Goal: Task Accomplishment & Management: Use online tool/utility

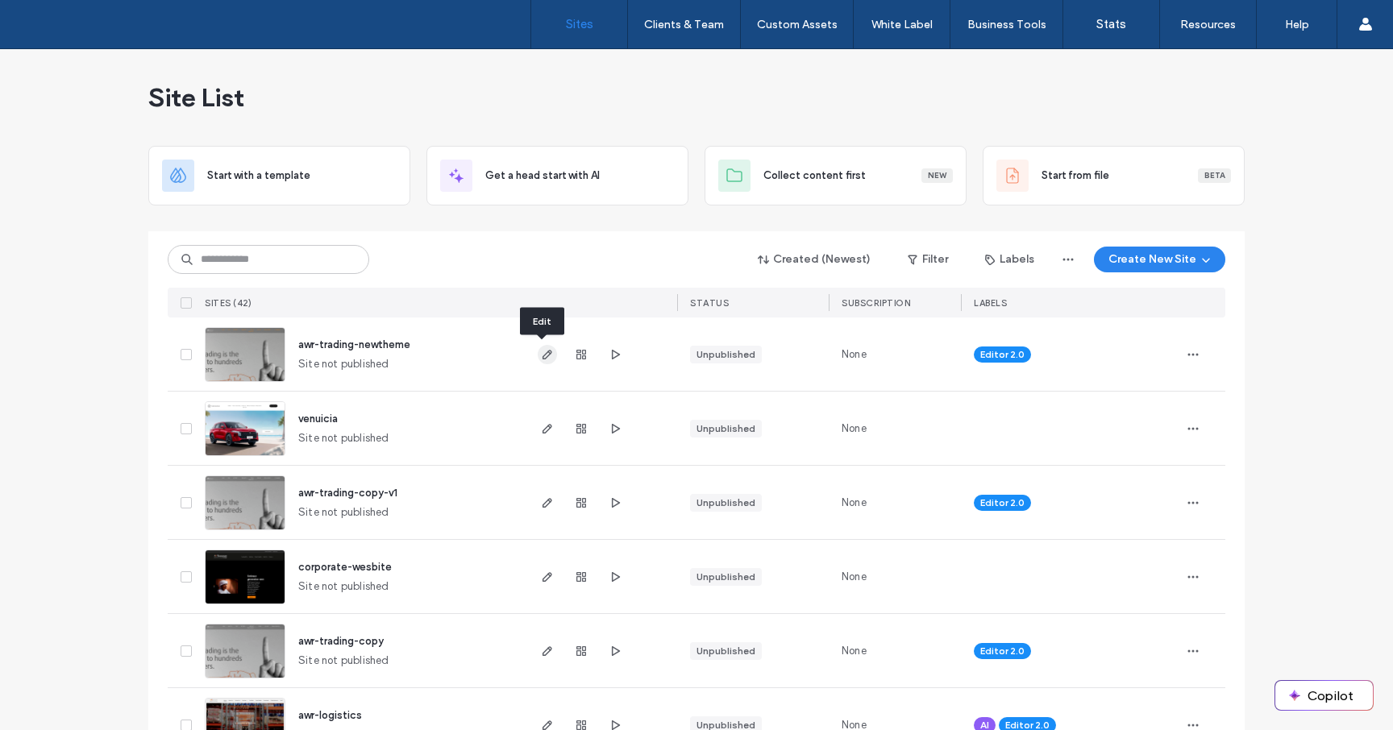
click at [543, 351] on use "button" at bounding box center [548, 355] width 10 height 10
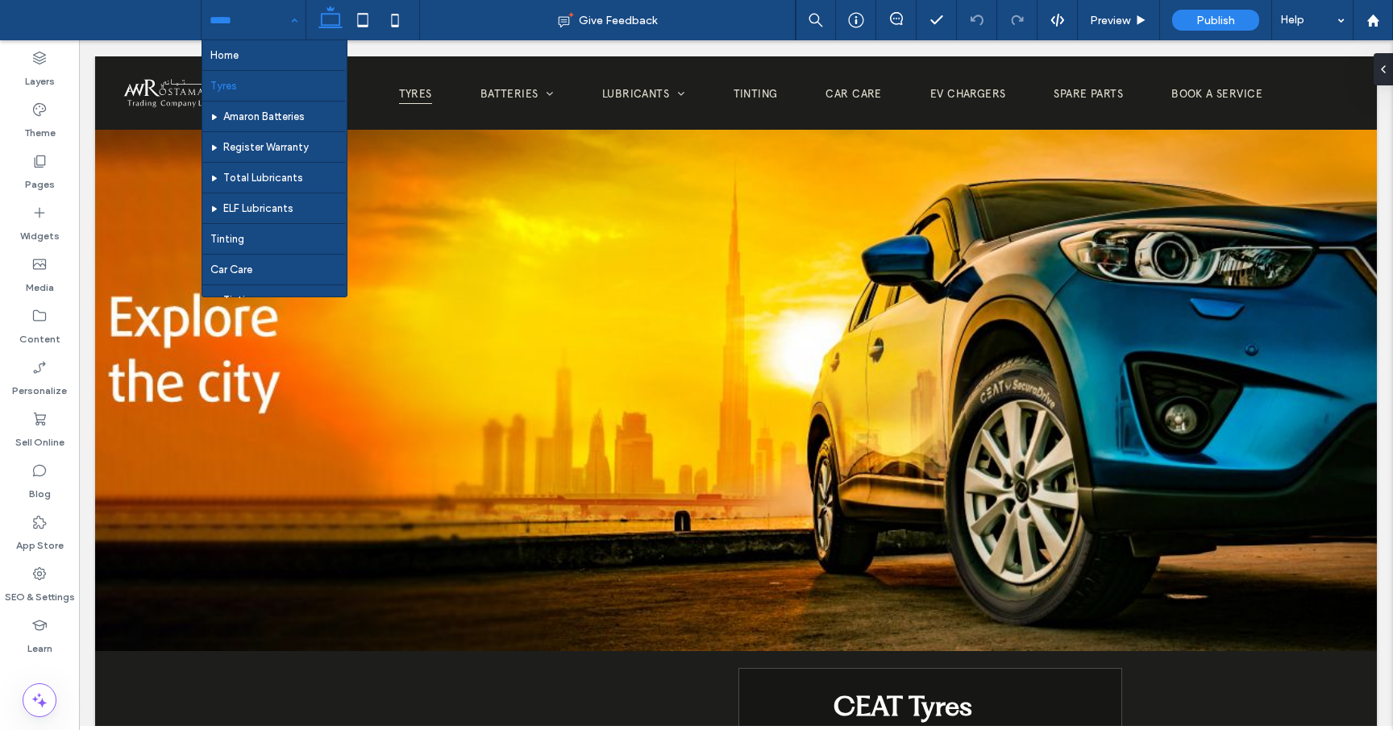
click at [293, 26] on div "Home Tyres Amaron Batteries Register Warranty Total Lubricants ELF Lubricants T…" at bounding box center [254, 20] width 104 height 40
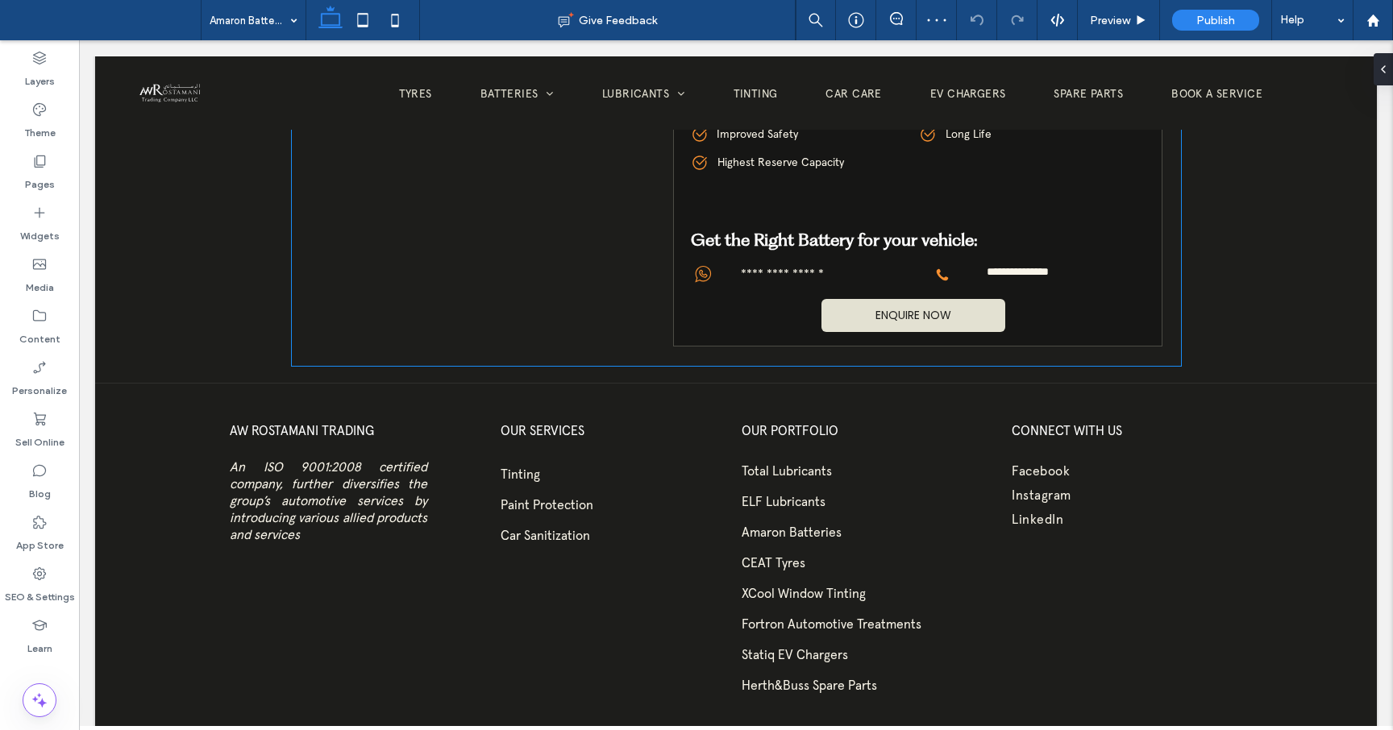
scroll to position [1132, 0]
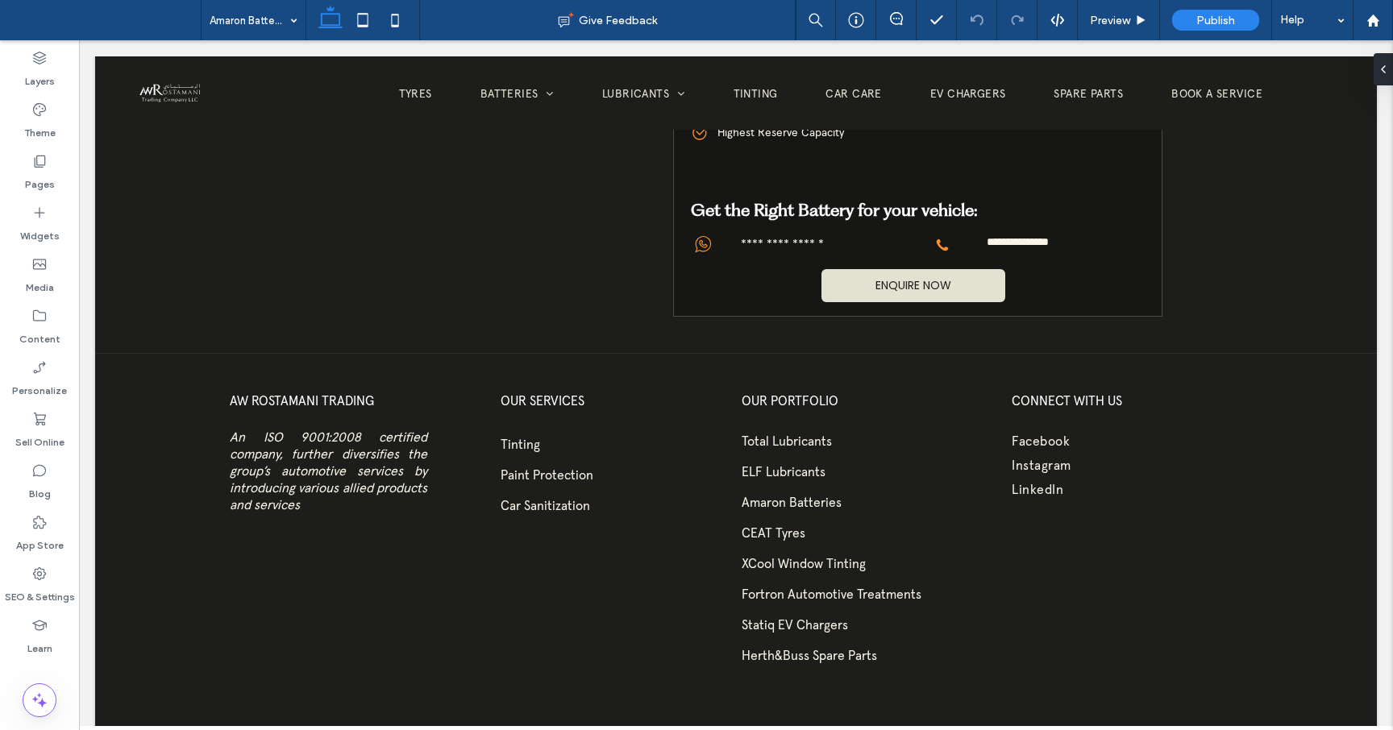
click at [295, 22] on div "Amaron Batteries" at bounding box center [254, 20] width 104 height 40
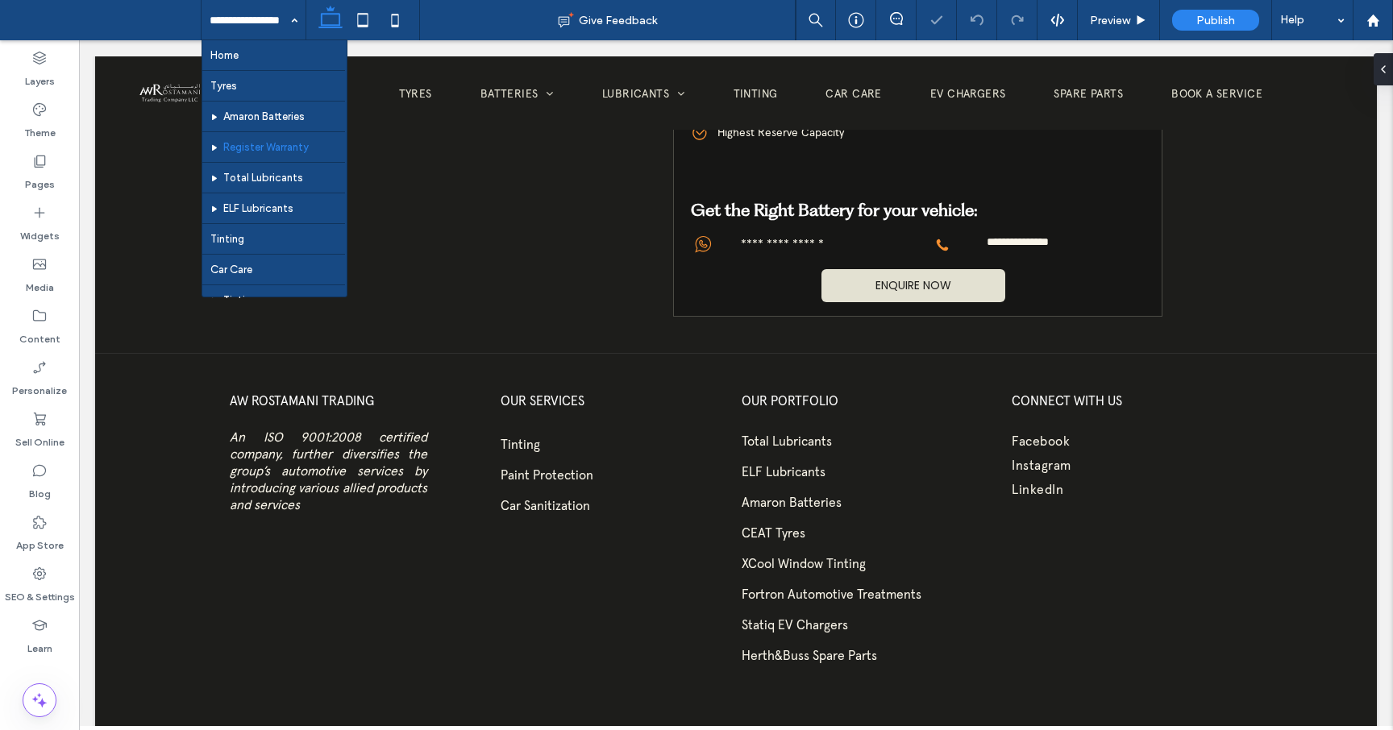
click at [272, 27] on input at bounding box center [250, 20] width 80 height 40
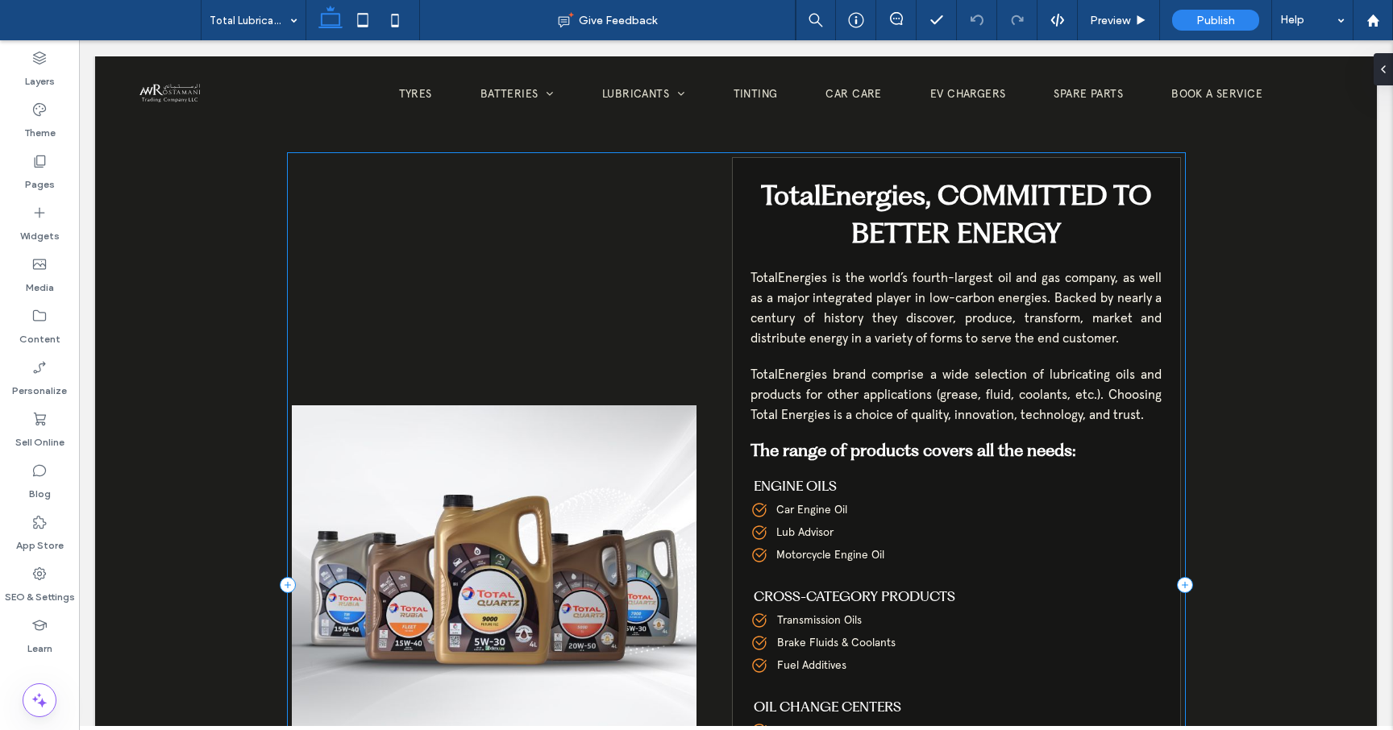
scroll to position [568, 0]
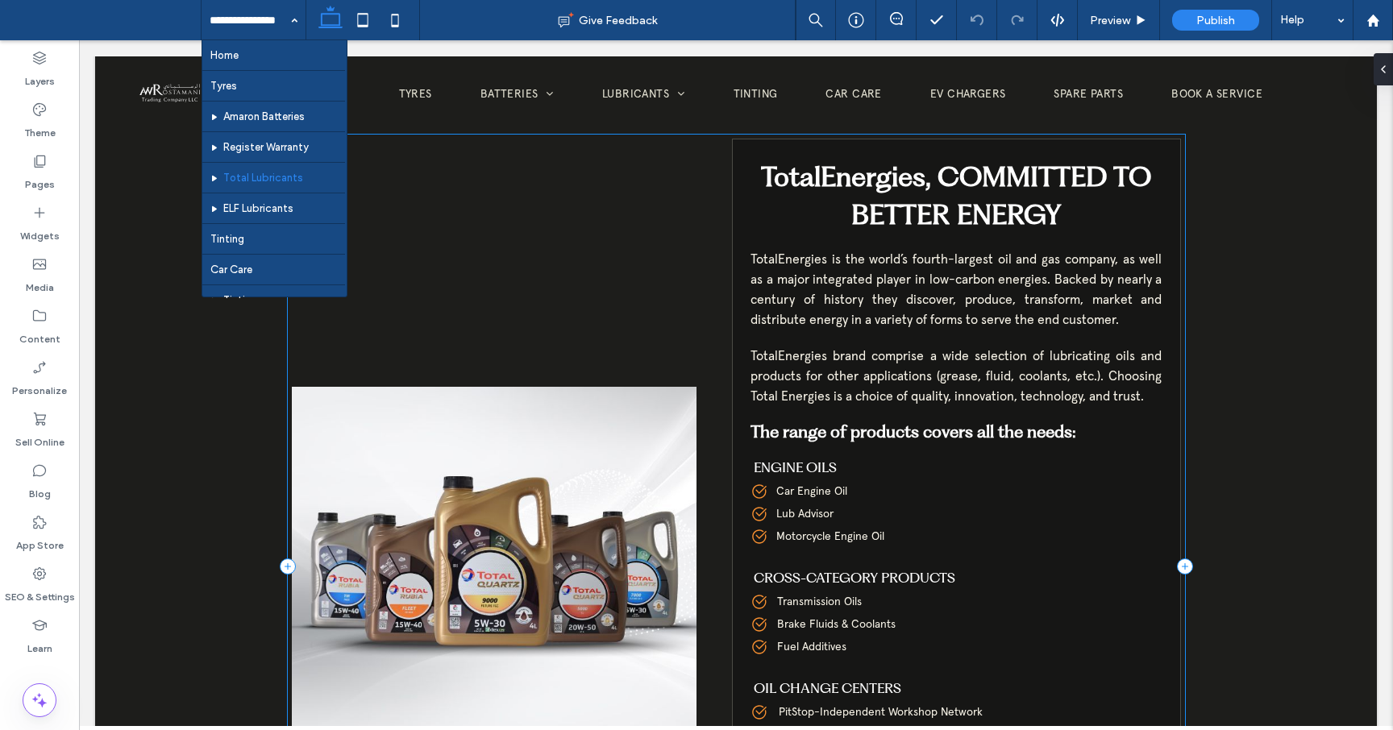
click at [616, 306] on div "TotalEnergies, COMMITTED TO BETTER ENERGY TotalEnergies is the world’s fourth-l…" at bounding box center [736, 567] width 897 height 864
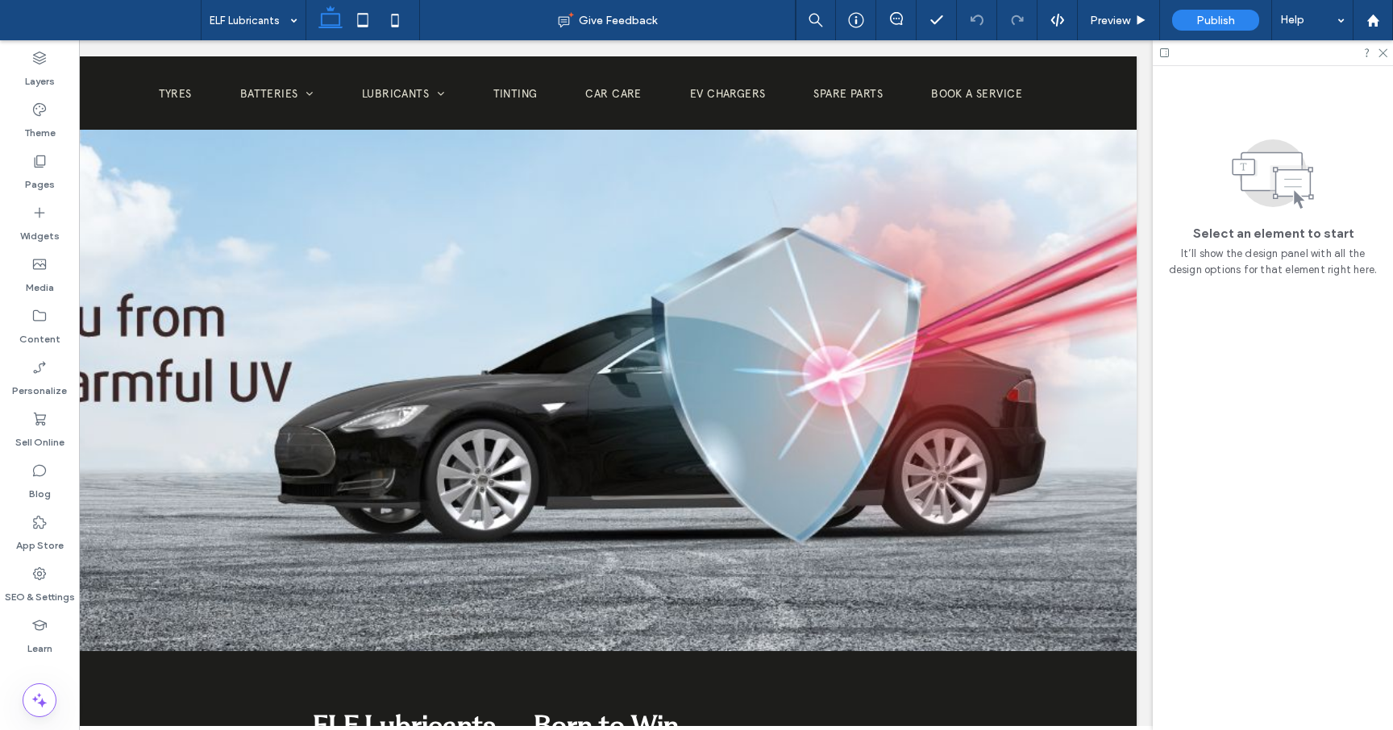
scroll to position [0, 0]
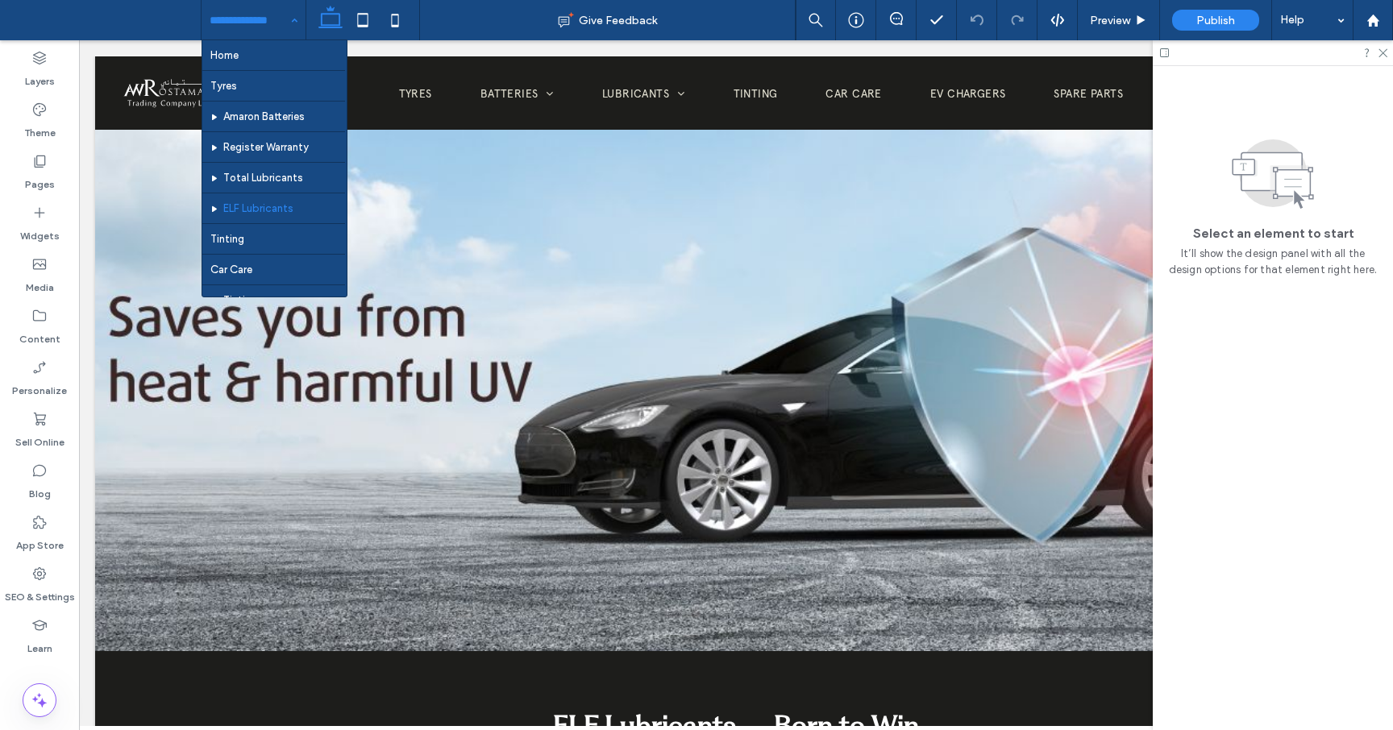
click at [287, 17] on div "Home Tyres Amaron Batteries Register Warranty Total Lubricants ELF Lubricants T…" at bounding box center [254, 20] width 104 height 40
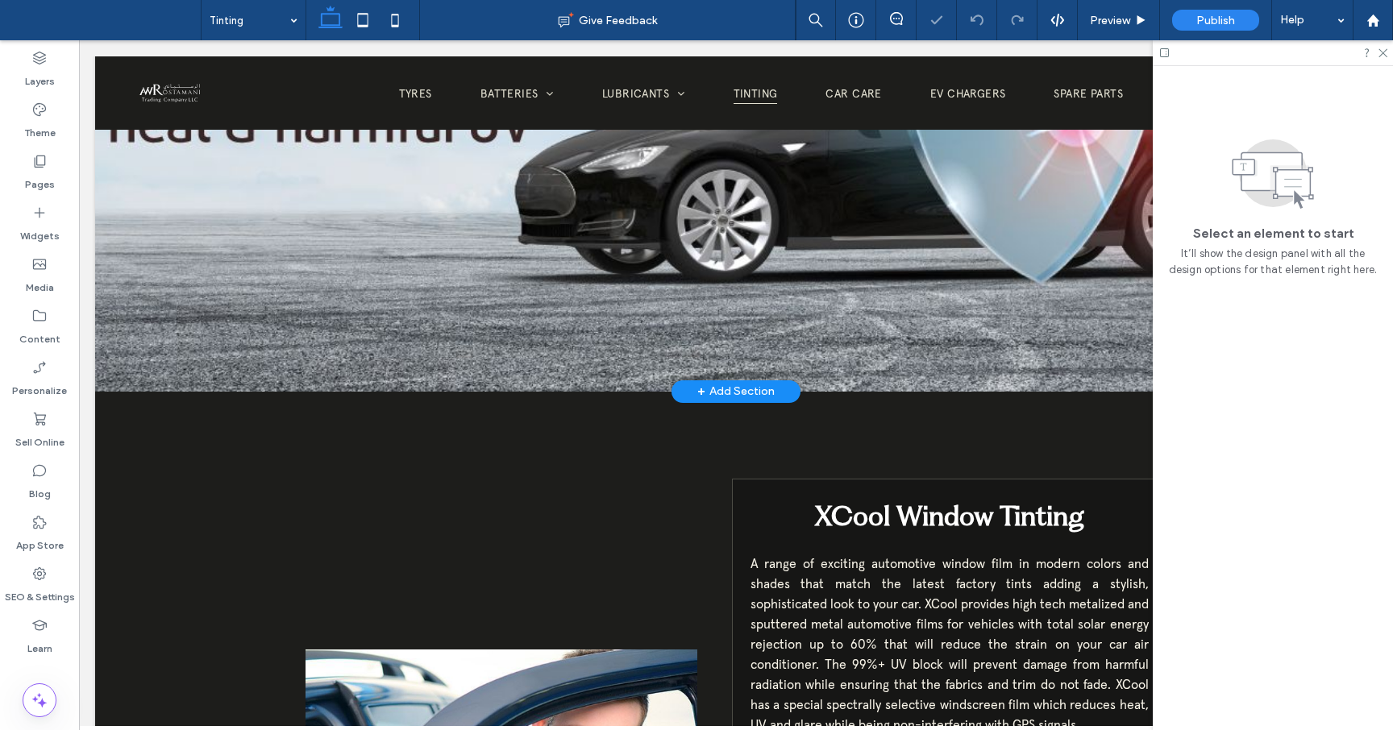
scroll to position [83, 0]
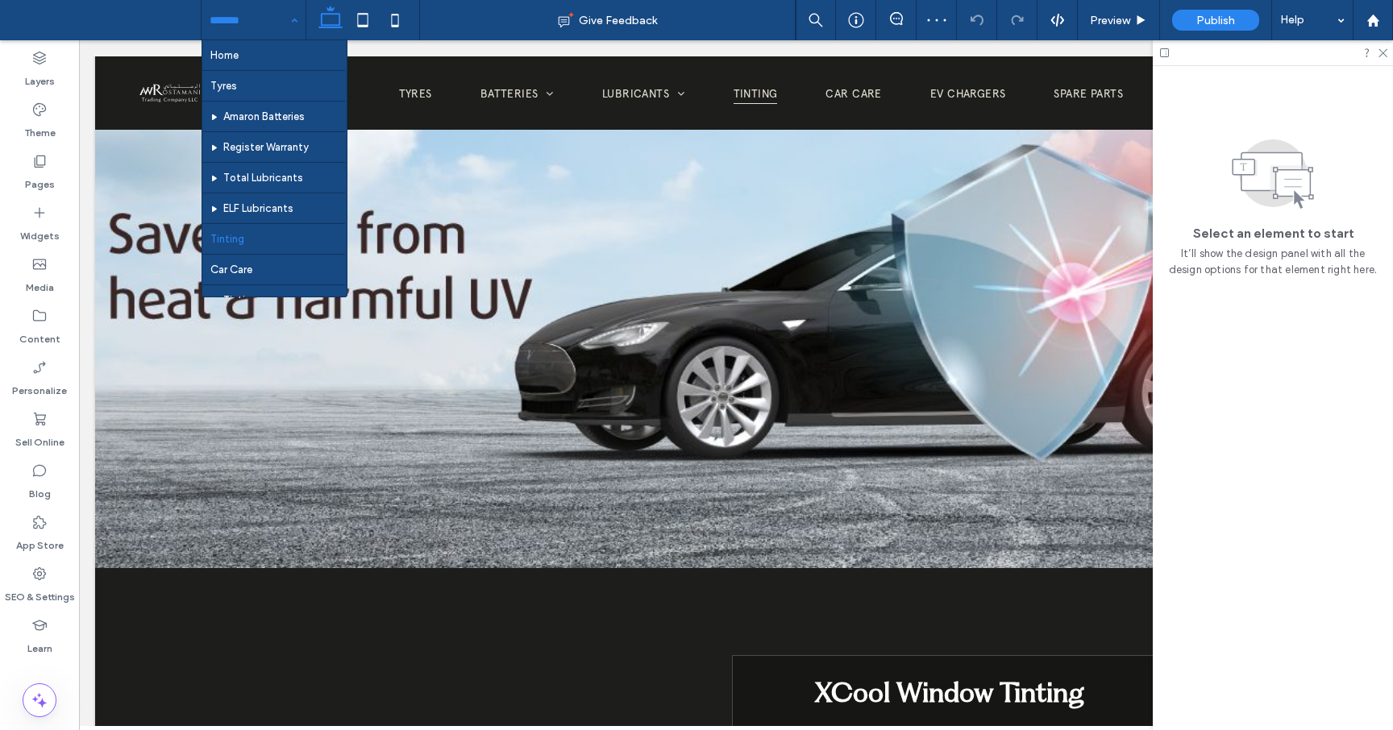
click at [291, 8] on div "Home Tyres Amaron Batteries Register Warranty Total Lubricants ELF Lubricants T…" at bounding box center [254, 20] width 104 height 40
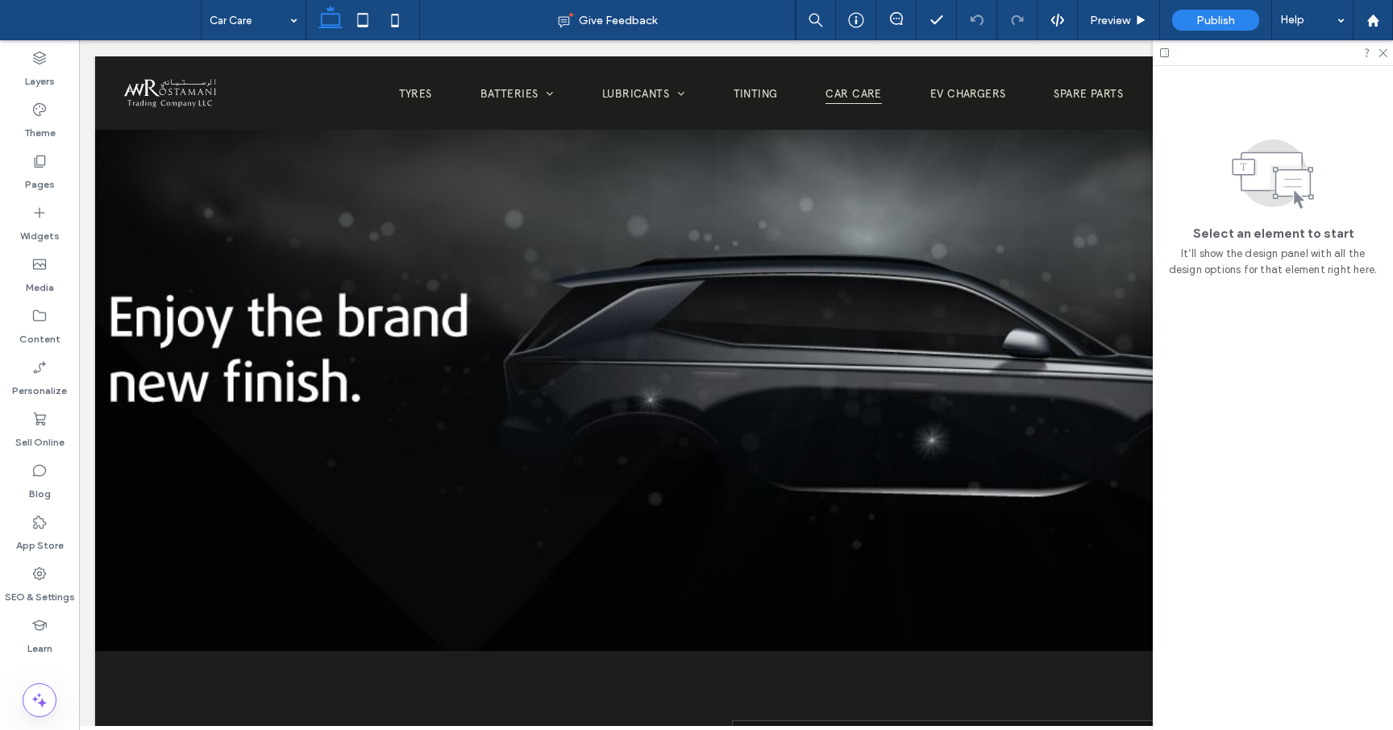
scroll to position [0, 0]
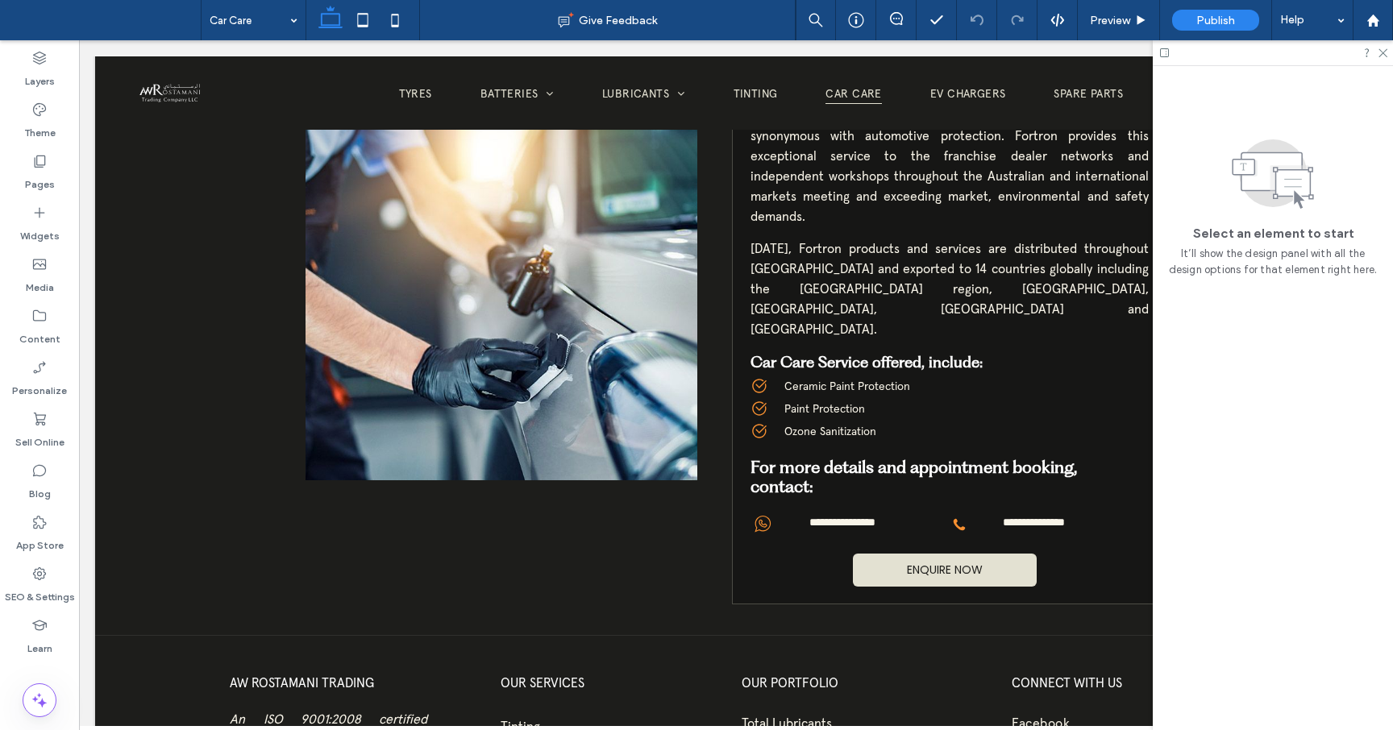
click at [285, 19] on div "Car Care" at bounding box center [254, 20] width 104 height 40
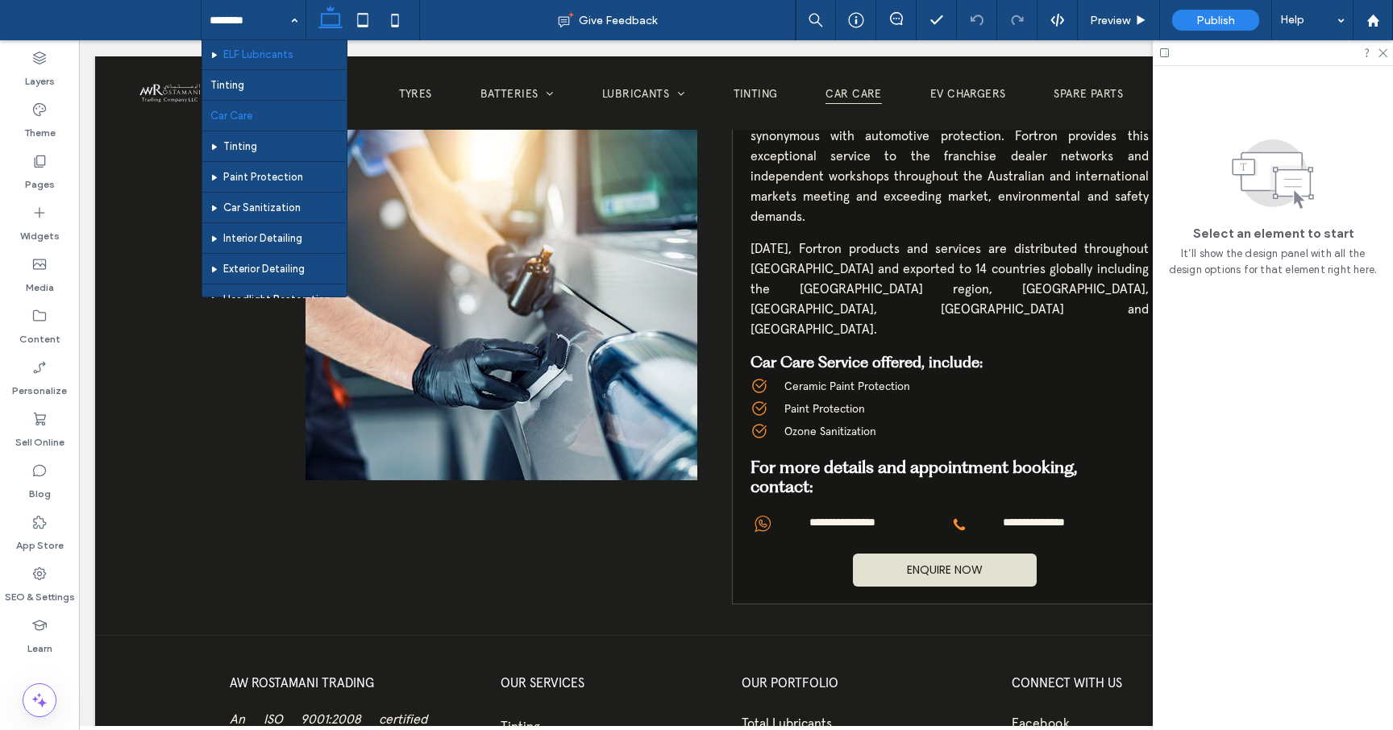
scroll to position [162, 0]
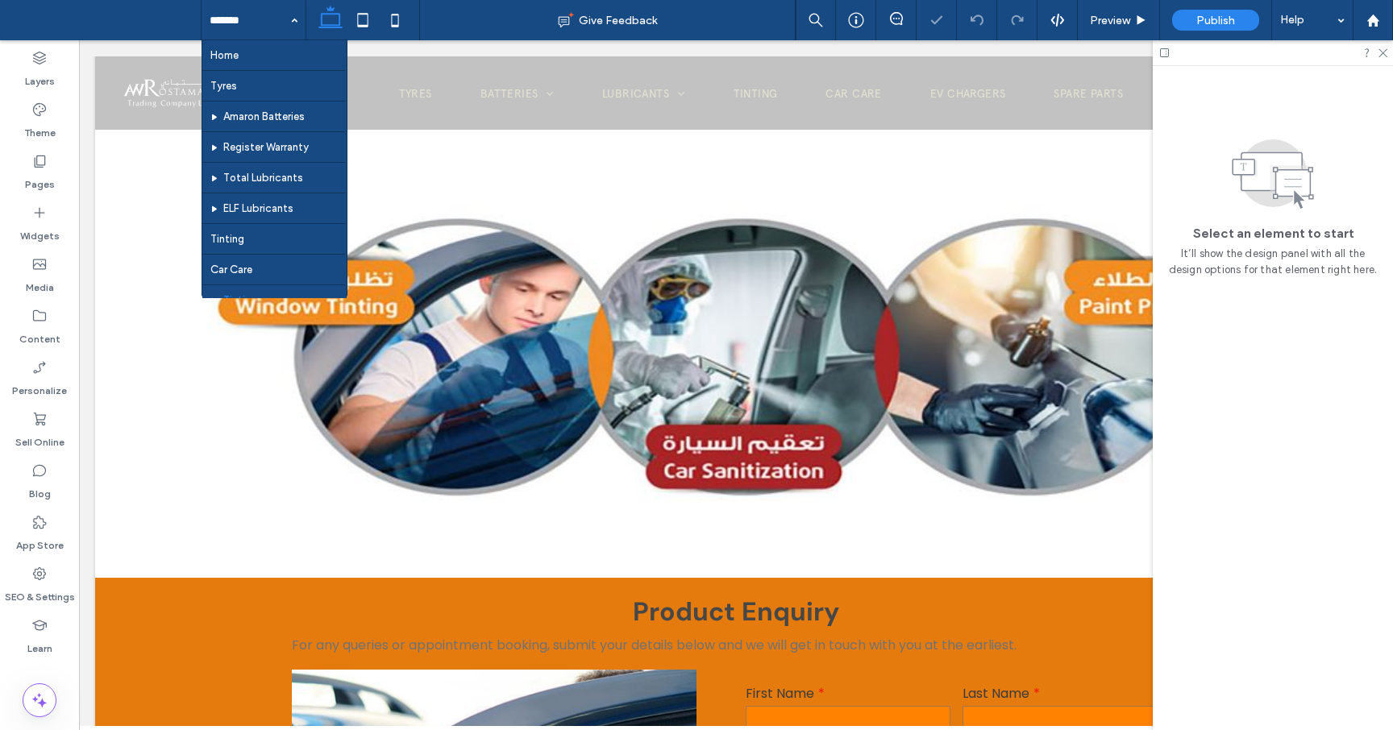
click at [268, 12] on input at bounding box center [250, 20] width 80 height 40
click at [290, 26] on div "Home Tyres Amaron Batteries Register Warranty Total Lubricants ELF Lubricants T…" at bounding box center [254, 20] width 104 height 40
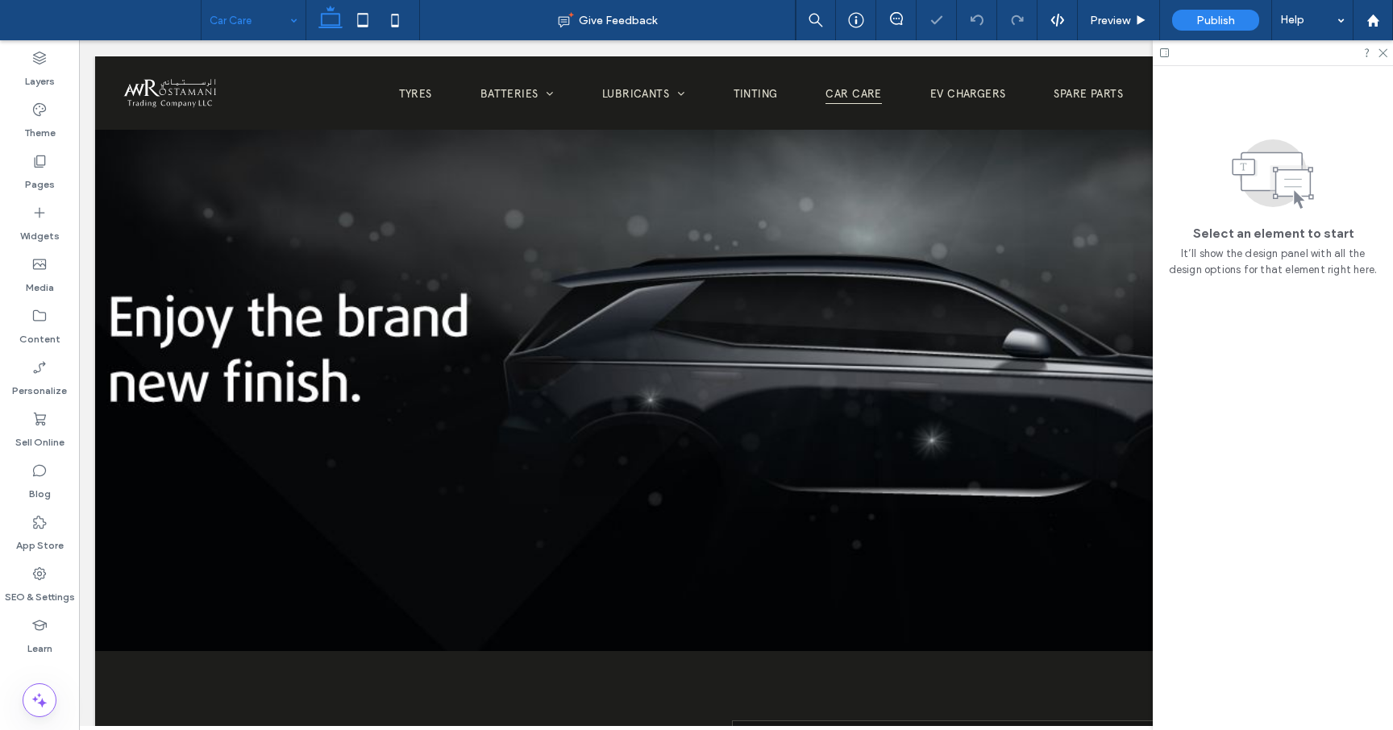
click at [295, 23] on div "Car Care" at bounding box center [254, 20] width 104 height 40
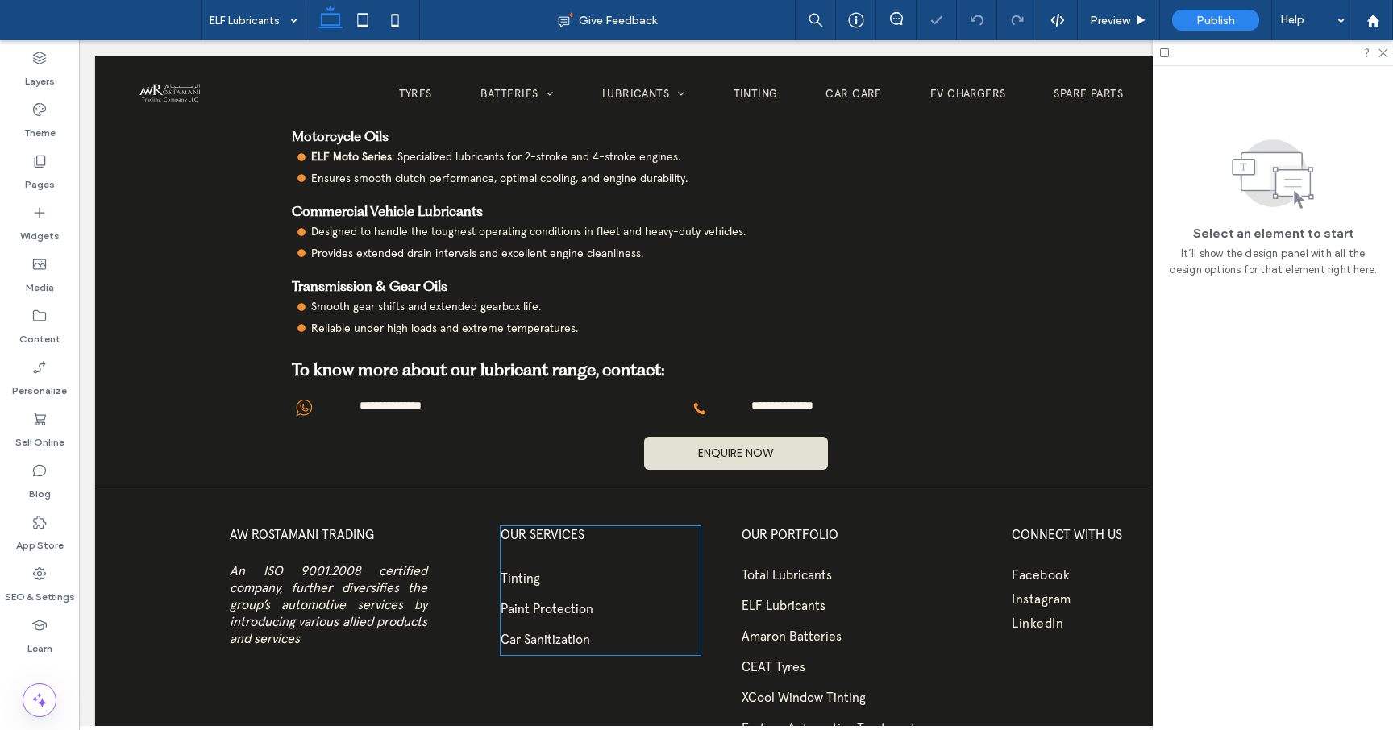
scroll to position [1052, 0]
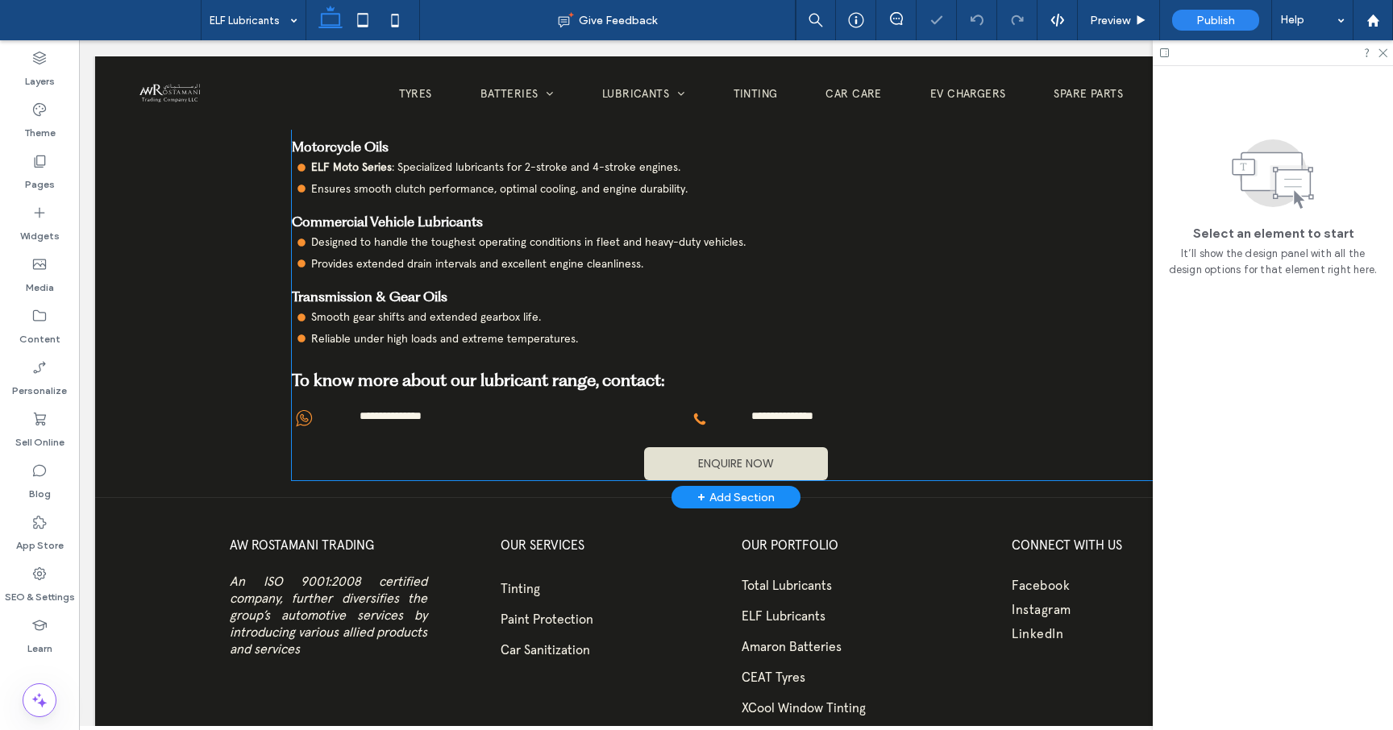
click at [665, 455] on link "ENQUIRE NOW" at bounding box center [736, 463] width 184 height 33
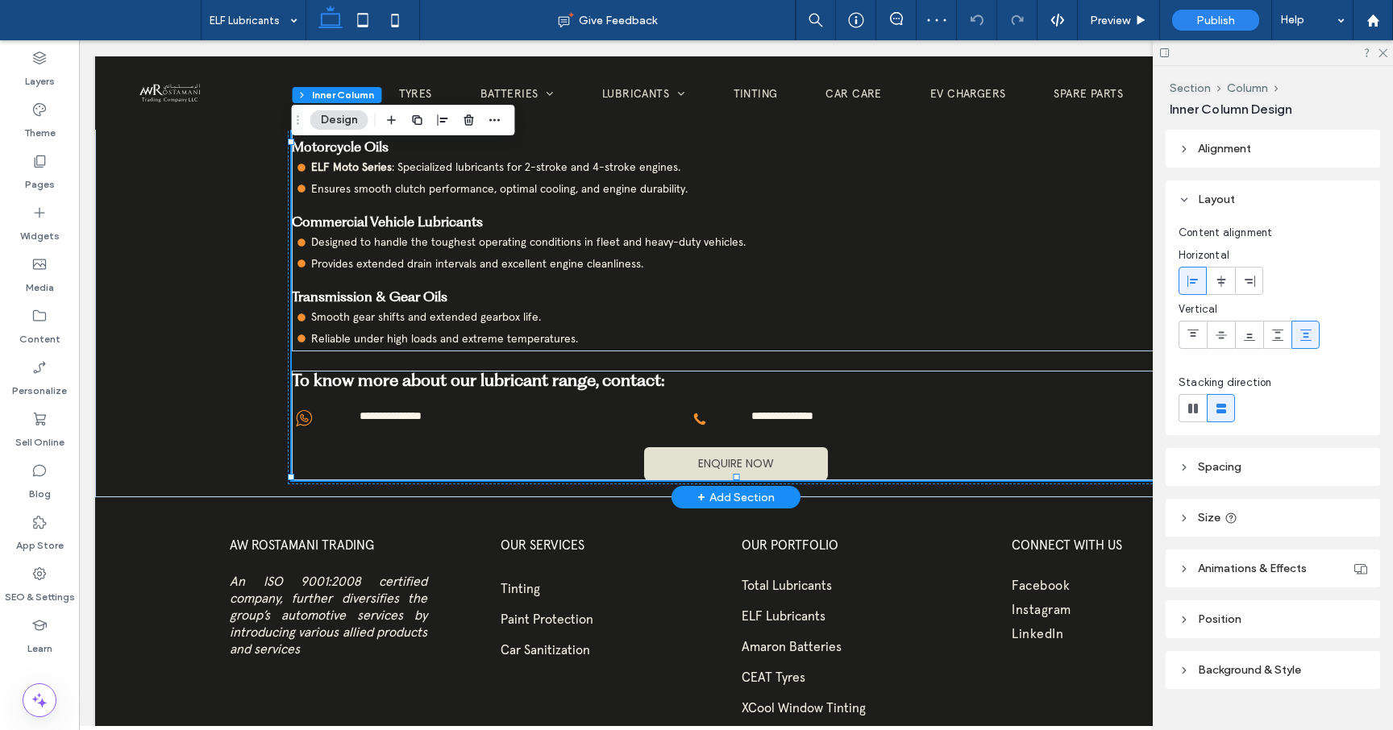
click at [665, 455] on link "ENQUIRE NOW" at bounding box center [736, 463] width 184 height 33
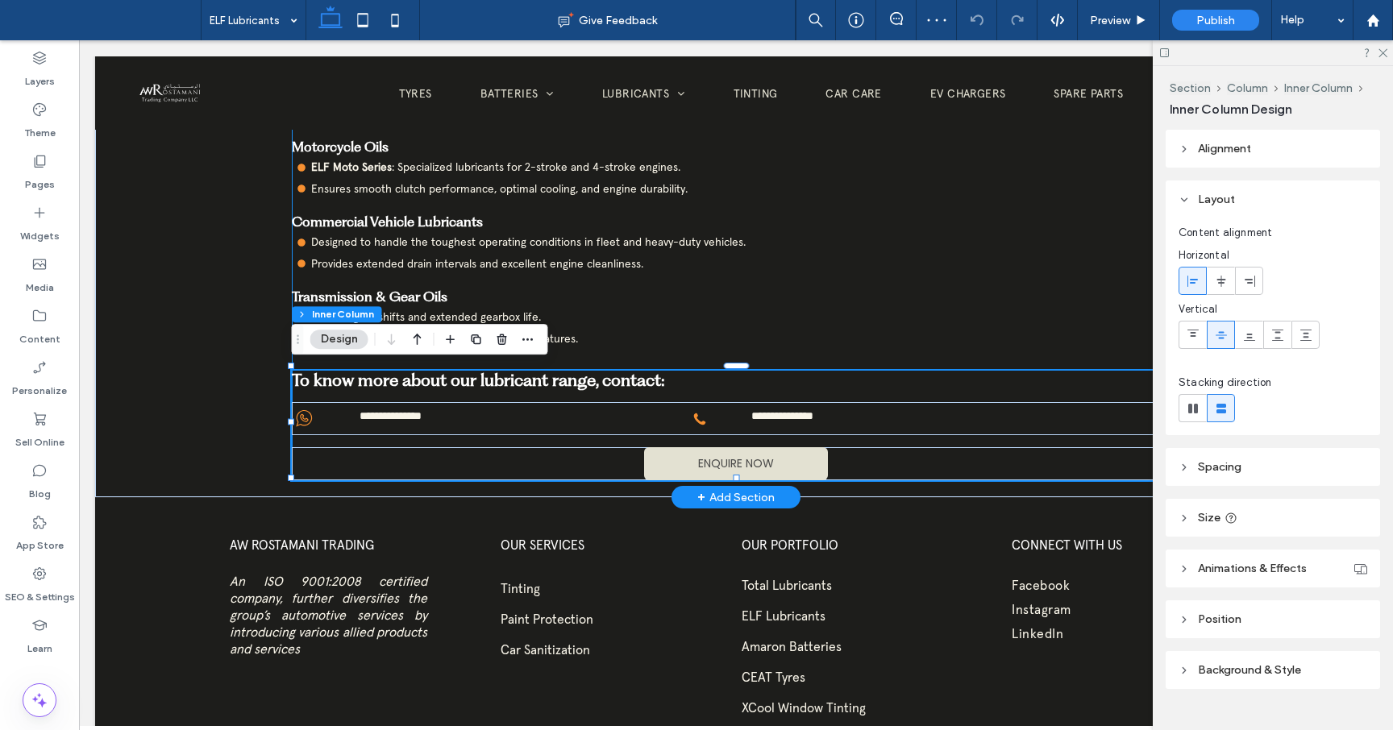
click at [665, 455] on link "ENQUIRE NOW" at bounding box center [736, 463] width 184 height 33
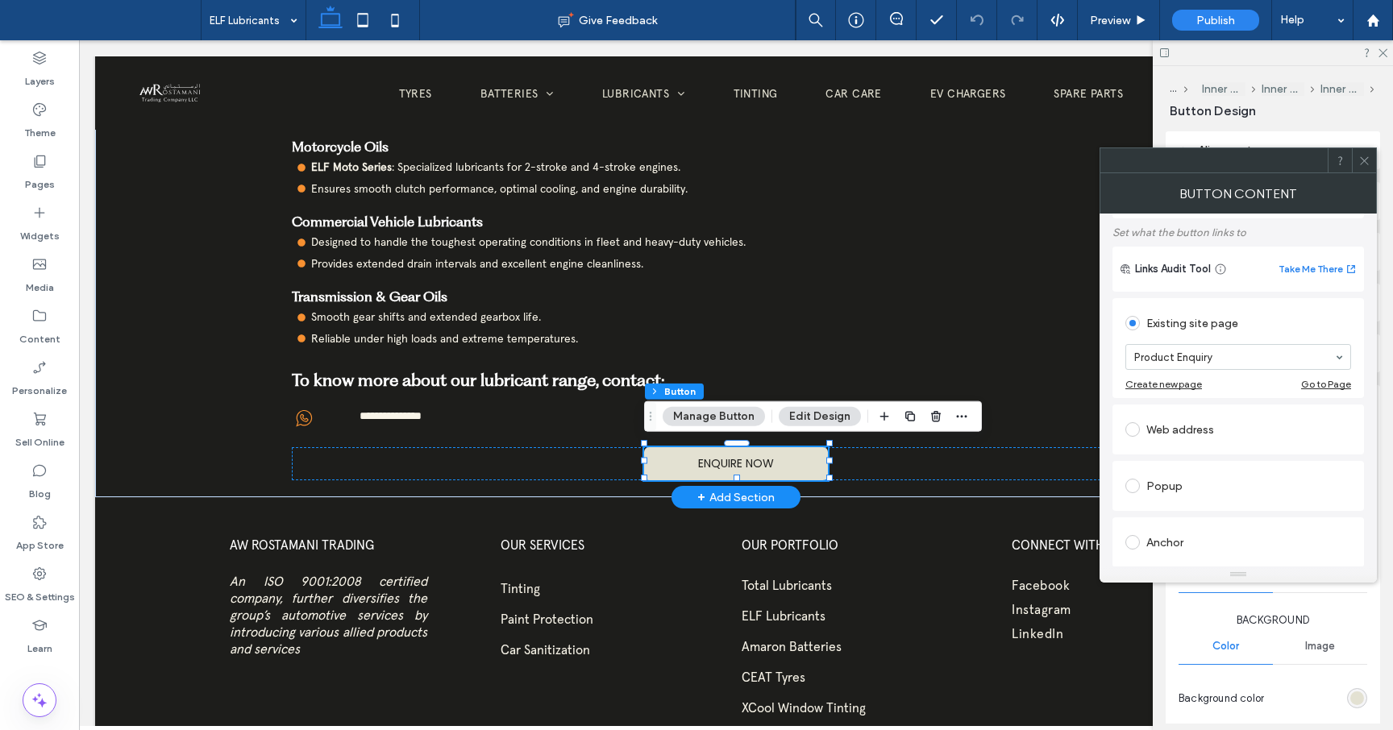
scroll to position [0, 0]
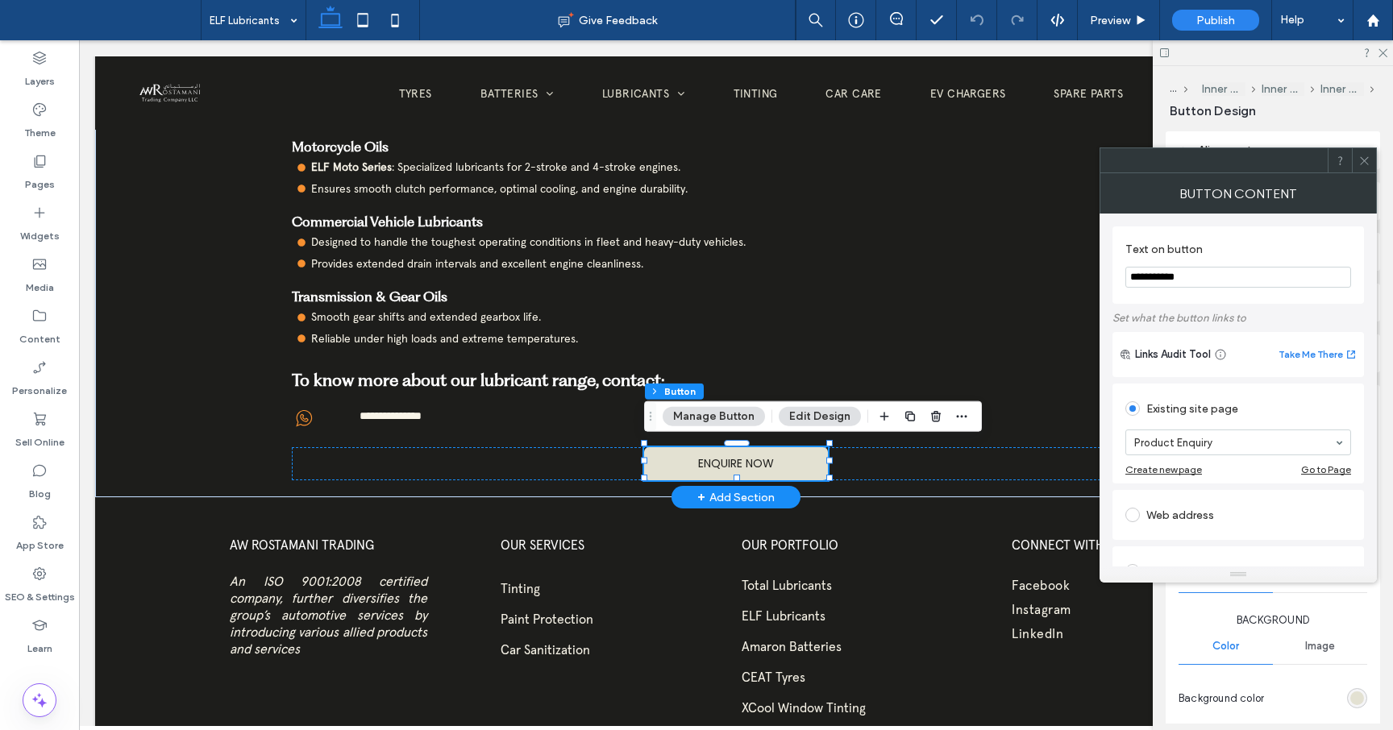
click at [1367, 156] on use at bounding box center [1364, 160] width 8 height 8
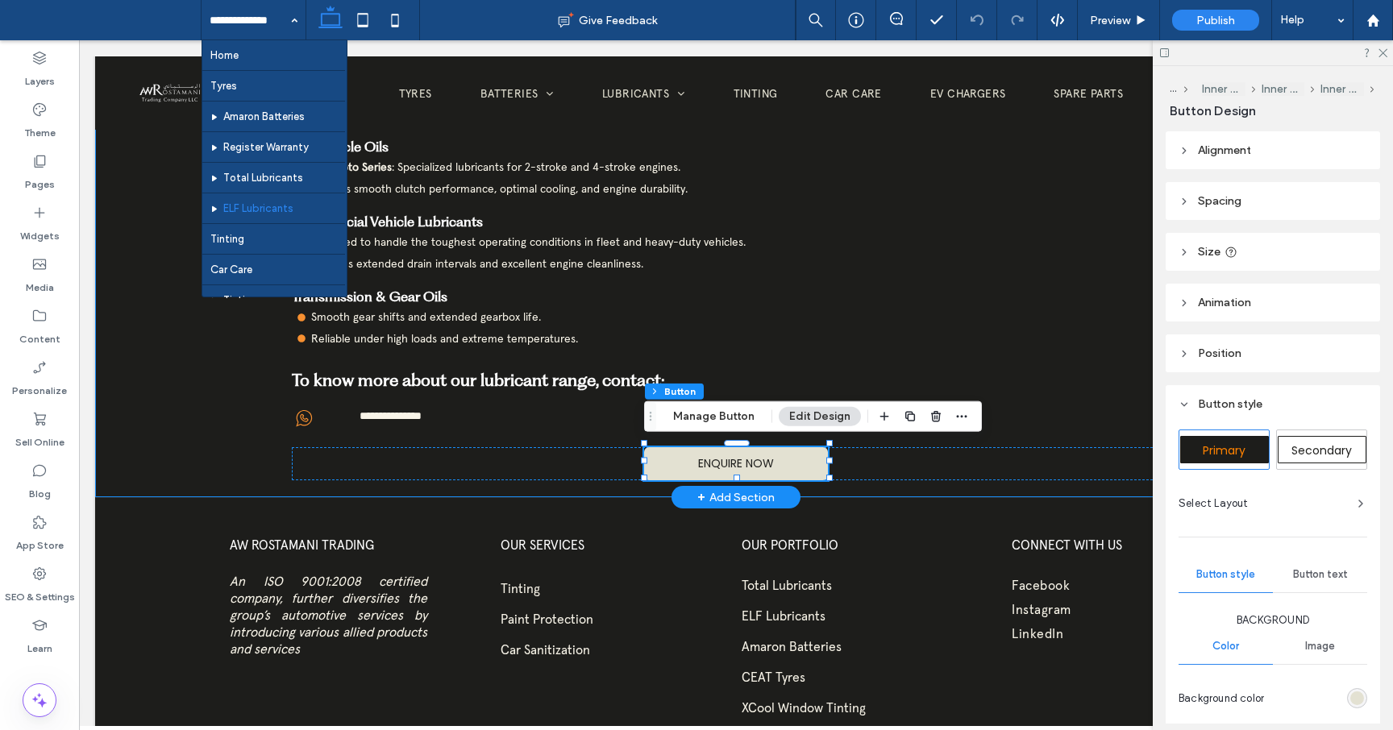
click at [129, 341] on div "ELF Lubricants – Born to Win A Legacy of Performance and Innovation ELF is a le…" at bounding box center [736, 48] width 1282 height 898
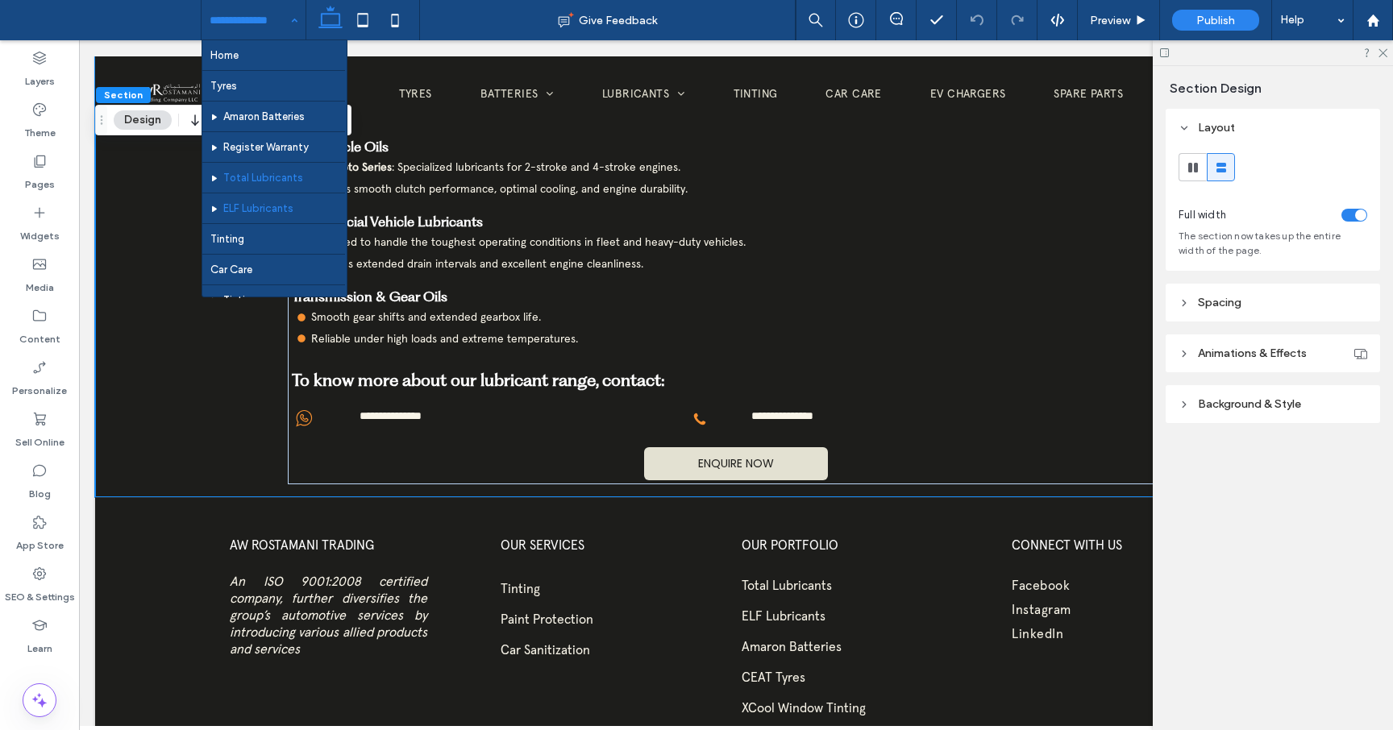
scroll to position [276, 0]
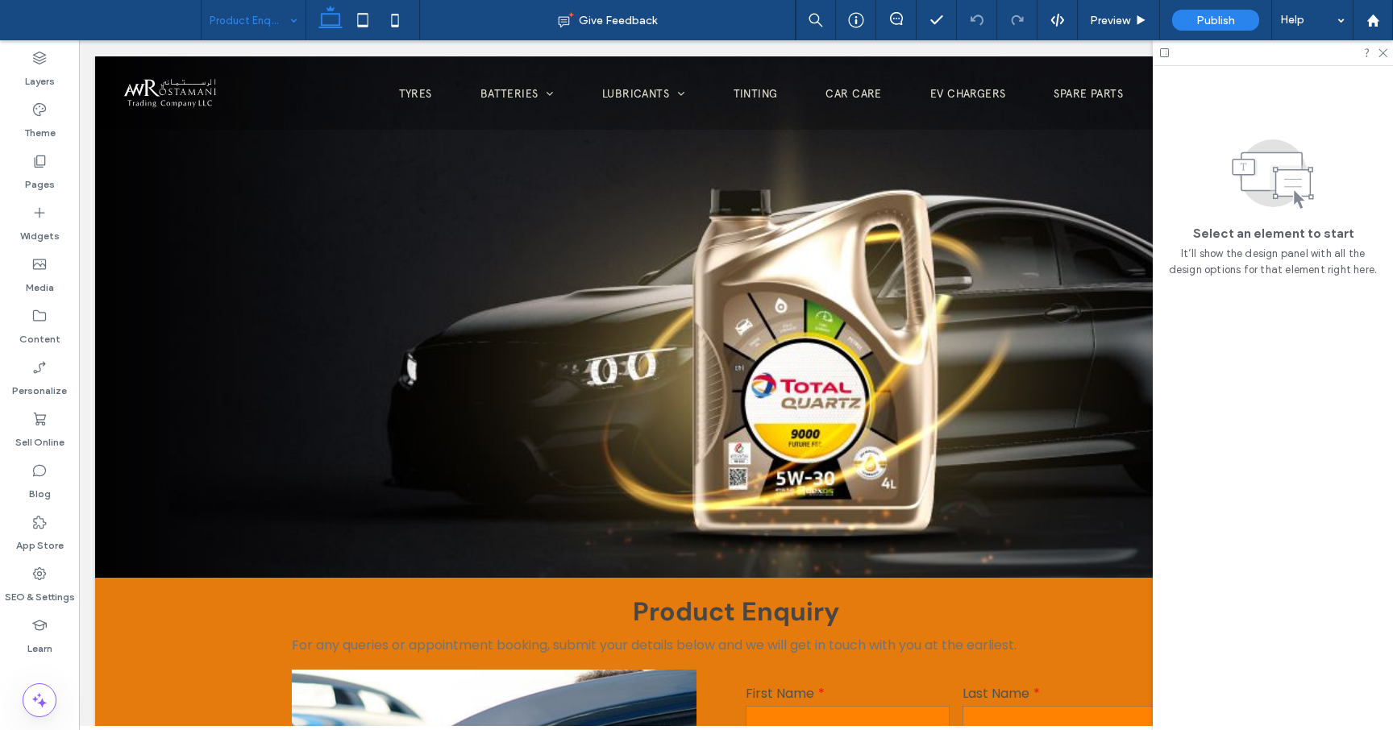
click at [291, 23] on div "Product Enquiry" at bounding box center [254, 20] width 104 height 40
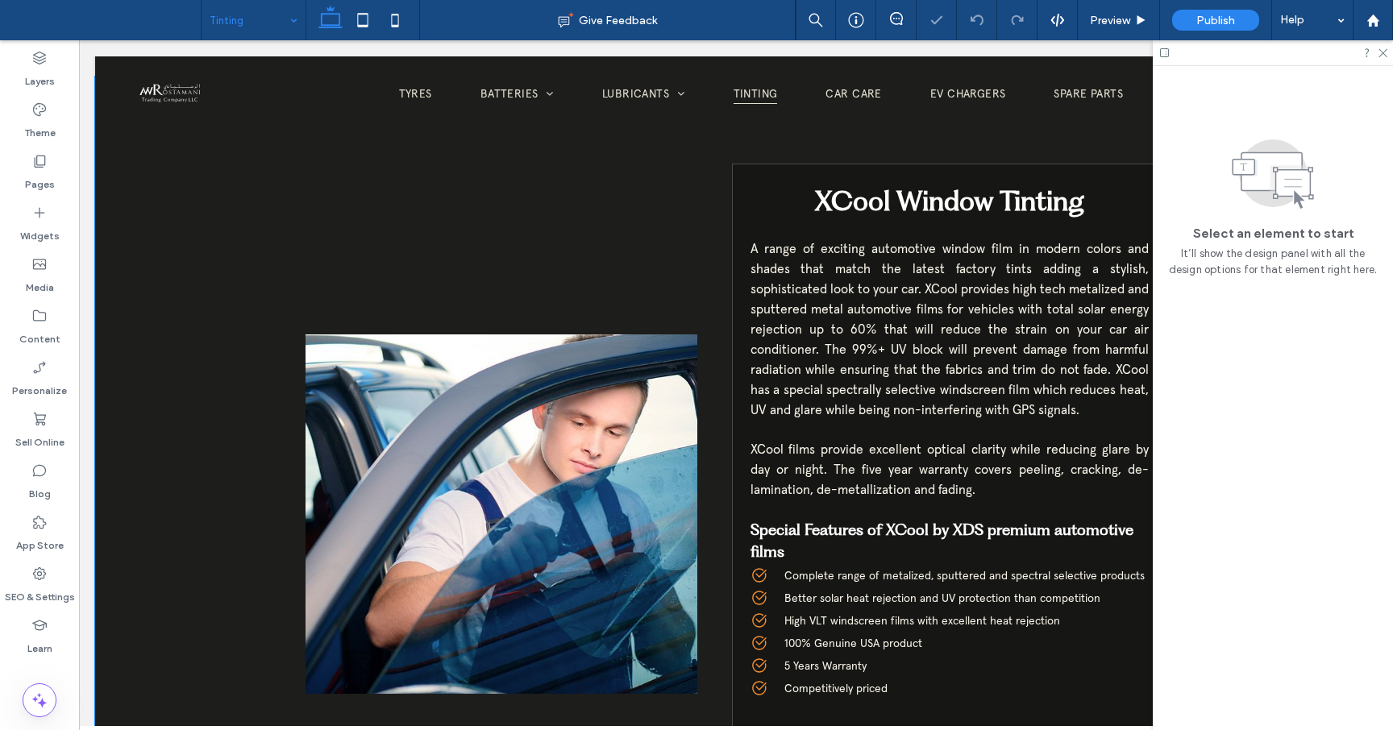
scroll to position [595, 0]
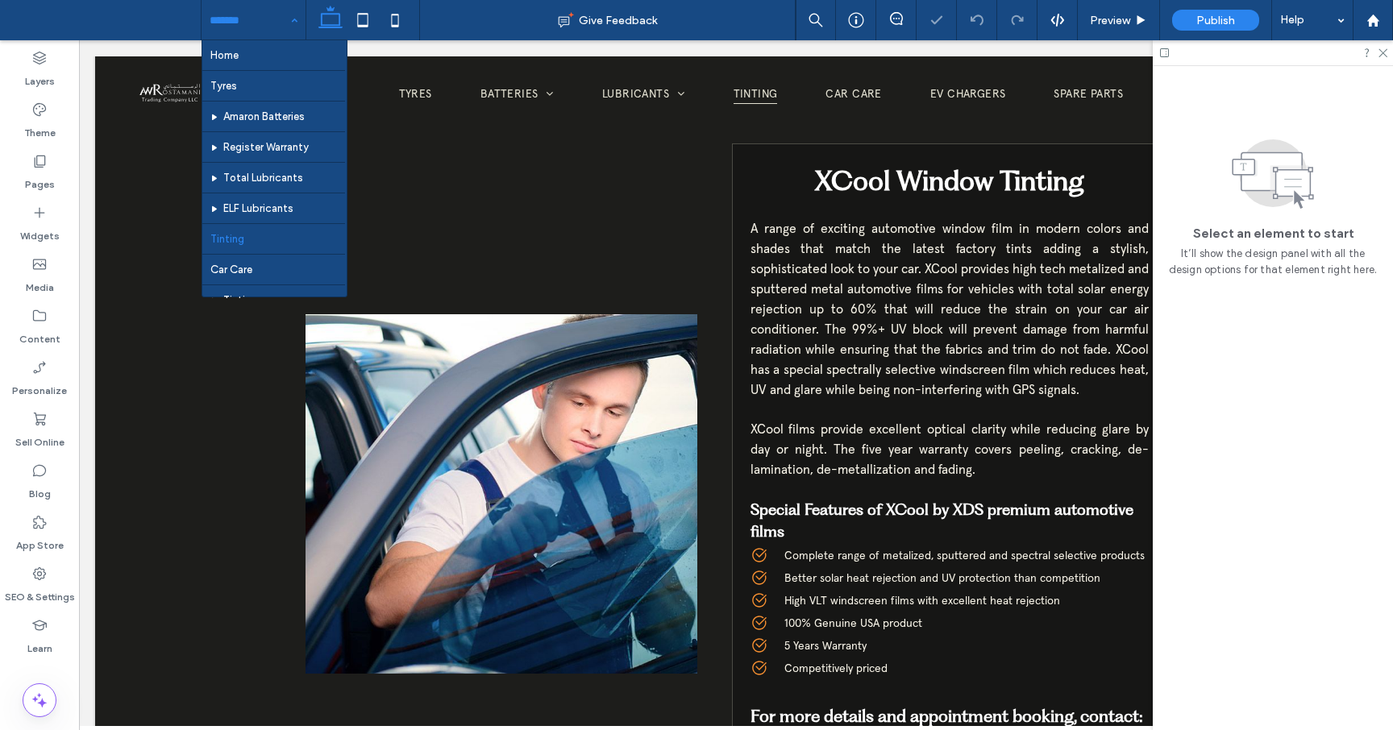
click at [285, 25] on div "Home Tyres Amaron Batteries Register Warranty Total Lubricants ELF Lubricants T…" at bounding box center [254, 20] width 104 height 40
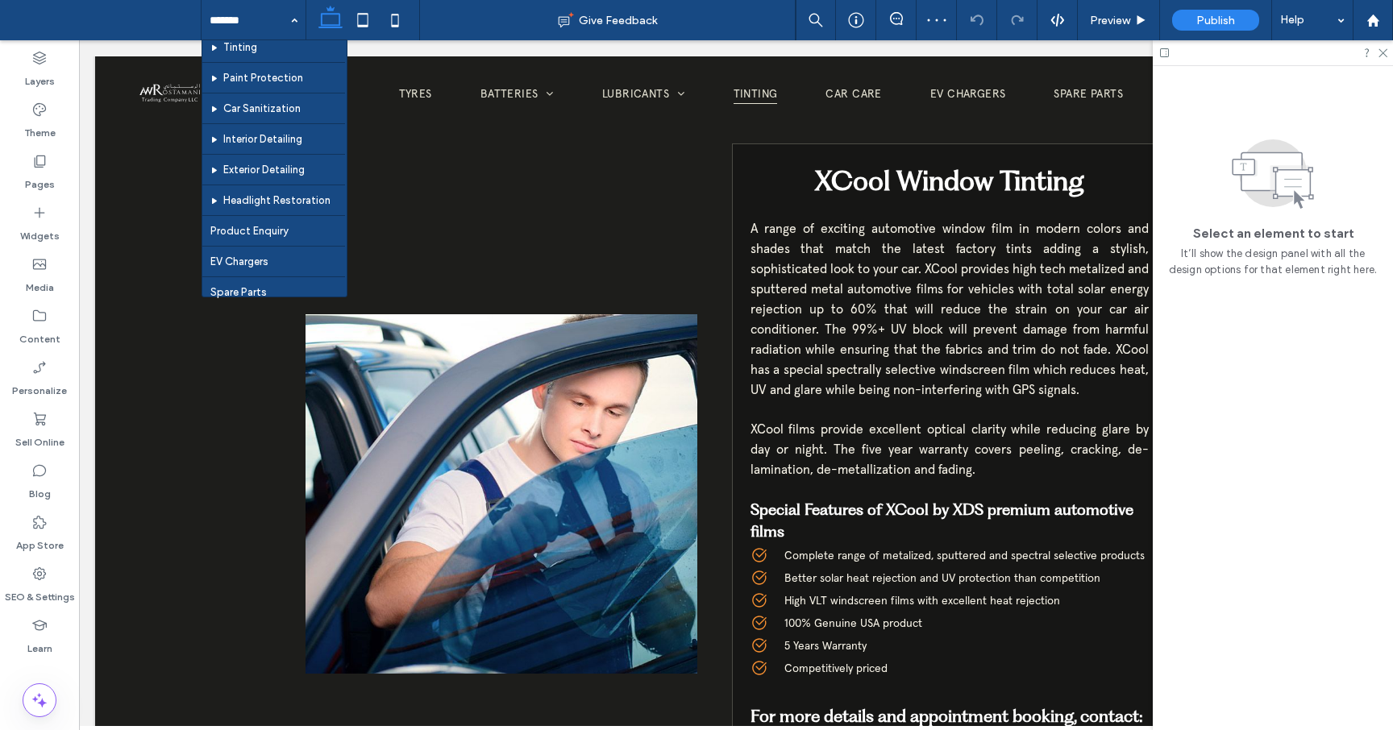
scroll to position [276, 0]
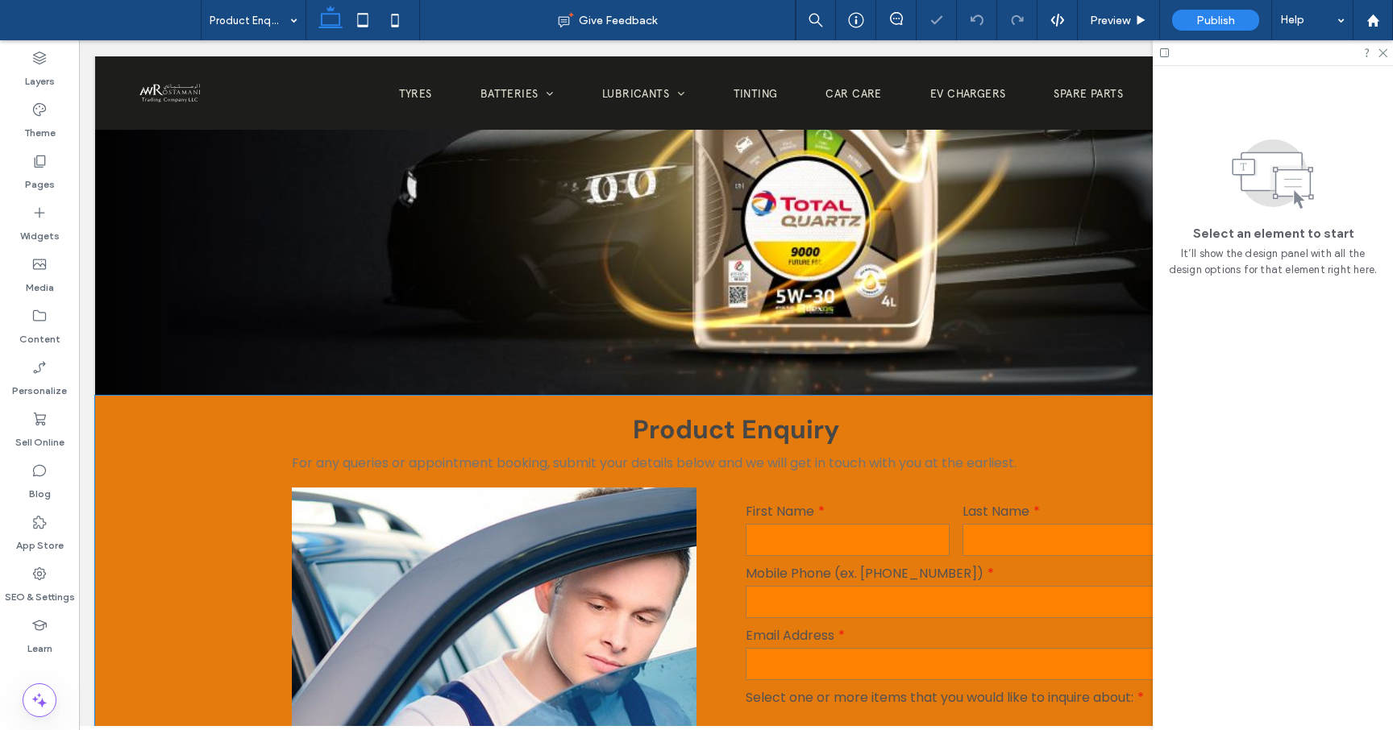
scroll to position [382, 0]
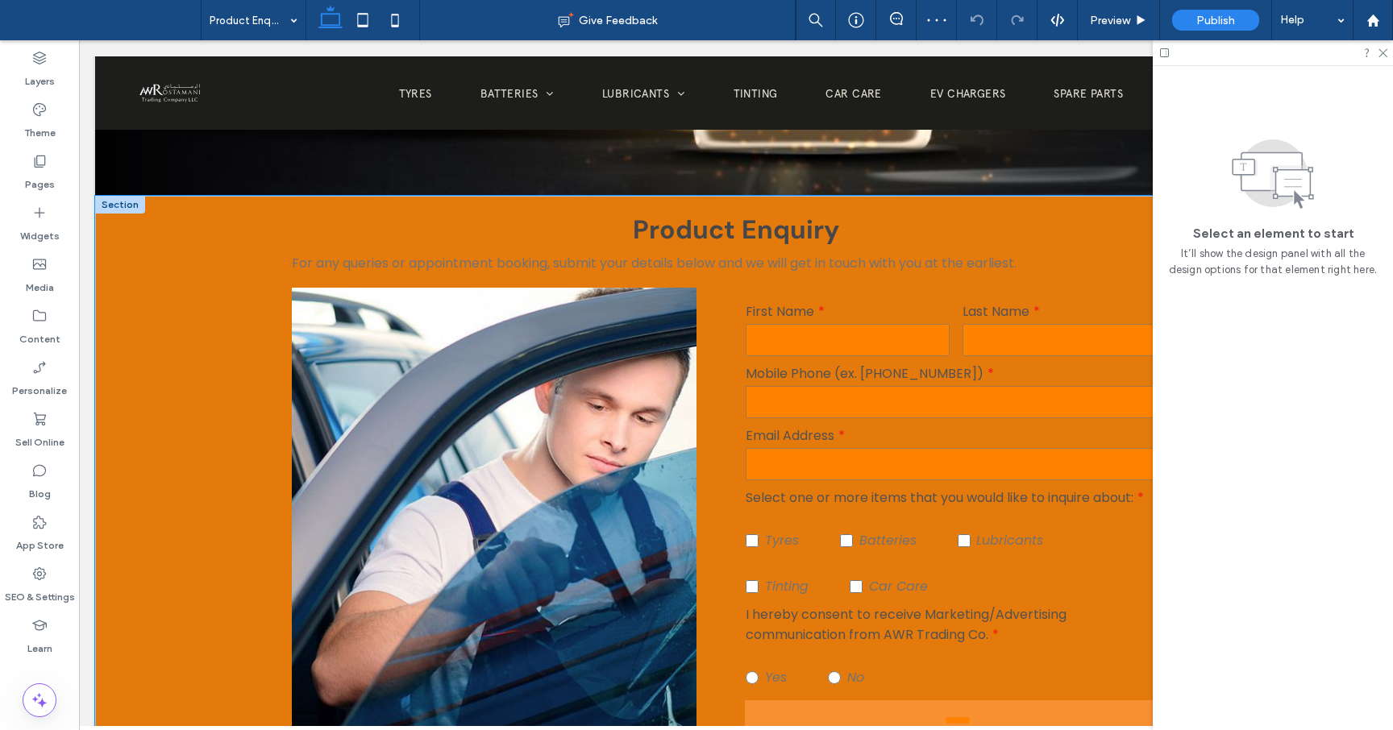
click at [168, 403] on div "Product Enquiry For any queries or appointment booking, submit your details bel…" at bounding box center [736, 490] width 1282 height 588
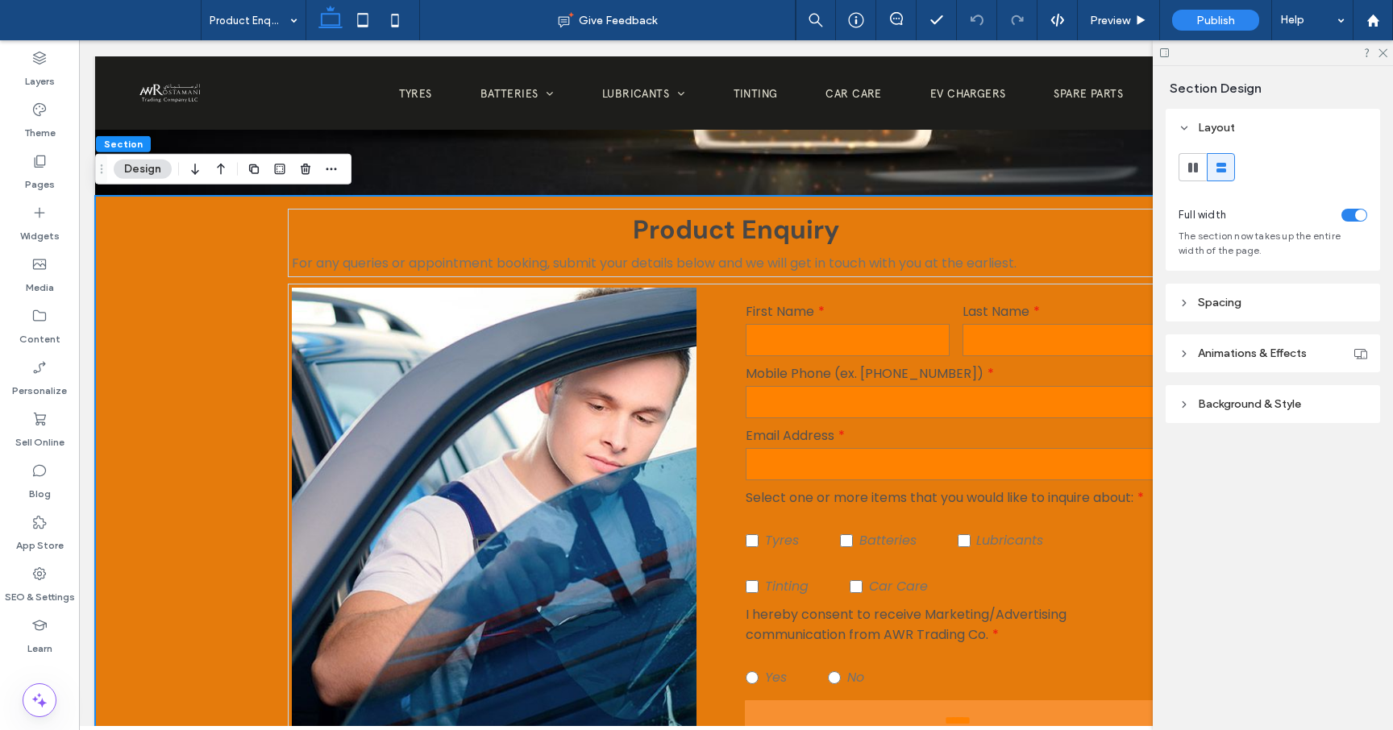
click at [1183, 401] on icon at bounding box center [1184, 404] width 11 height 11
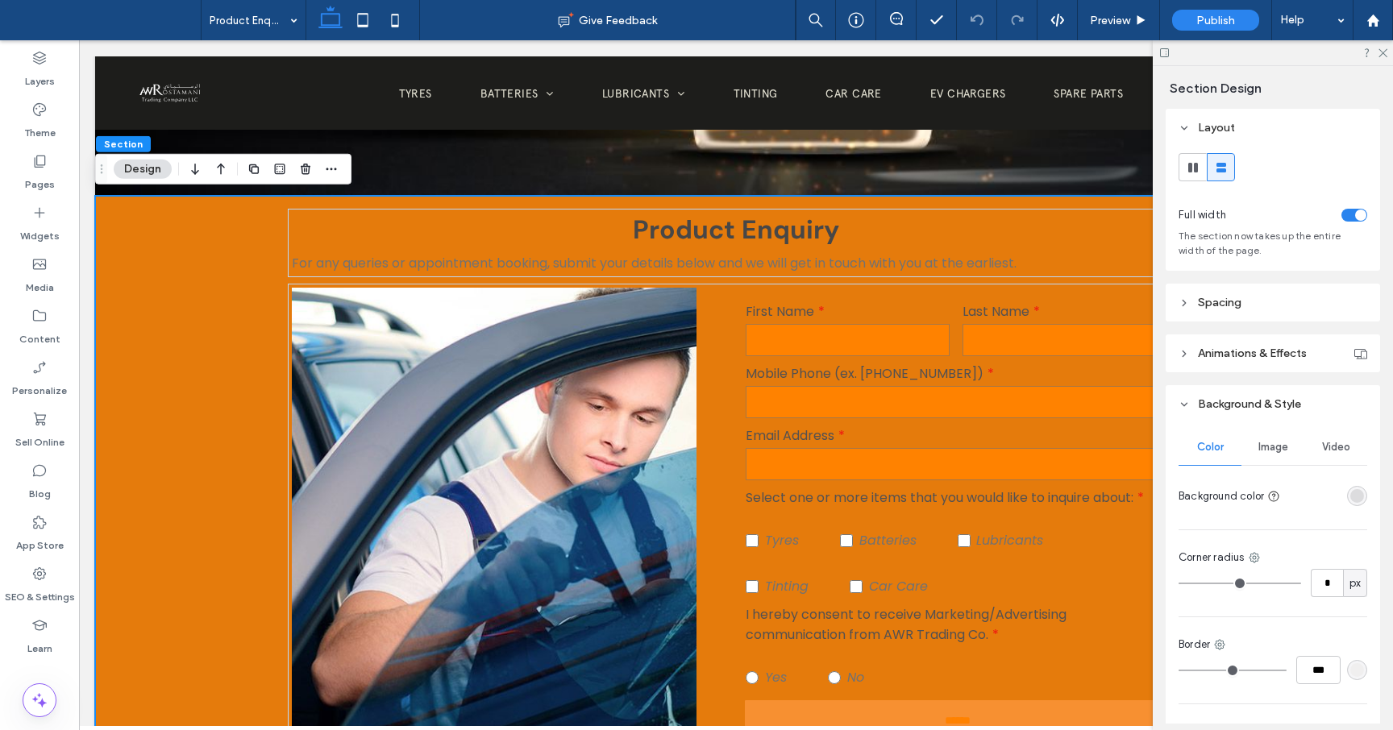
click at [1358, 492] on div "rgba(82, 82, 82, 0.15)" at bounding box center [1357, 496] width 14 height 14
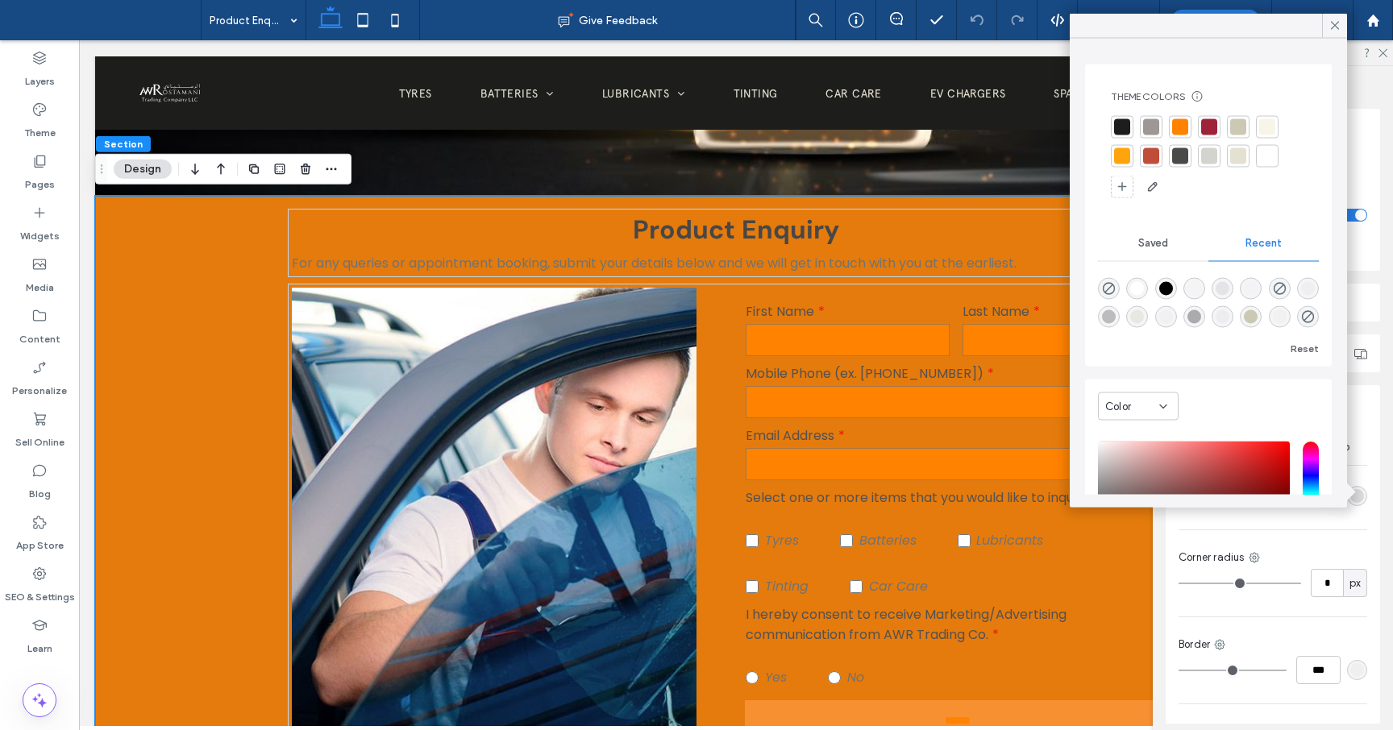
click at [1123, 125] on div at bounding box center [1122, 127] width 16 height 16
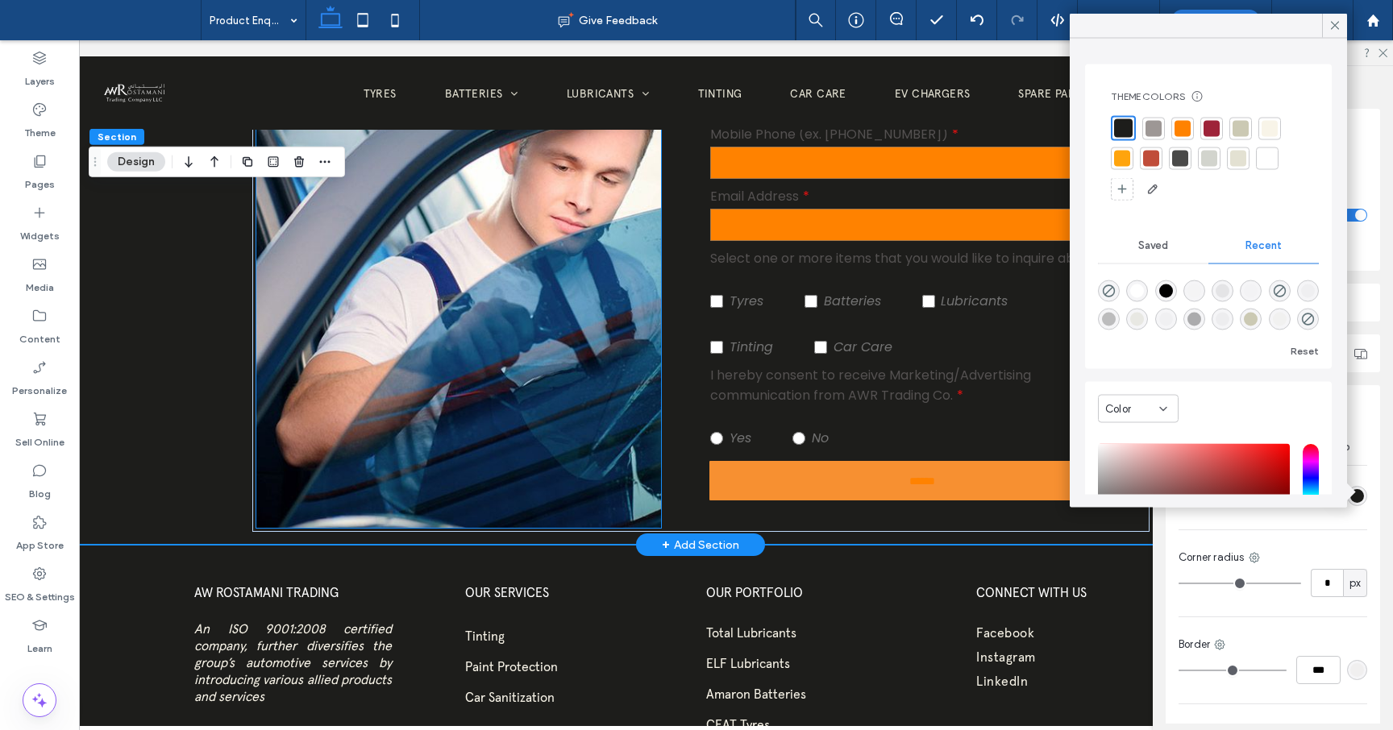
scroll to position [891, 0]
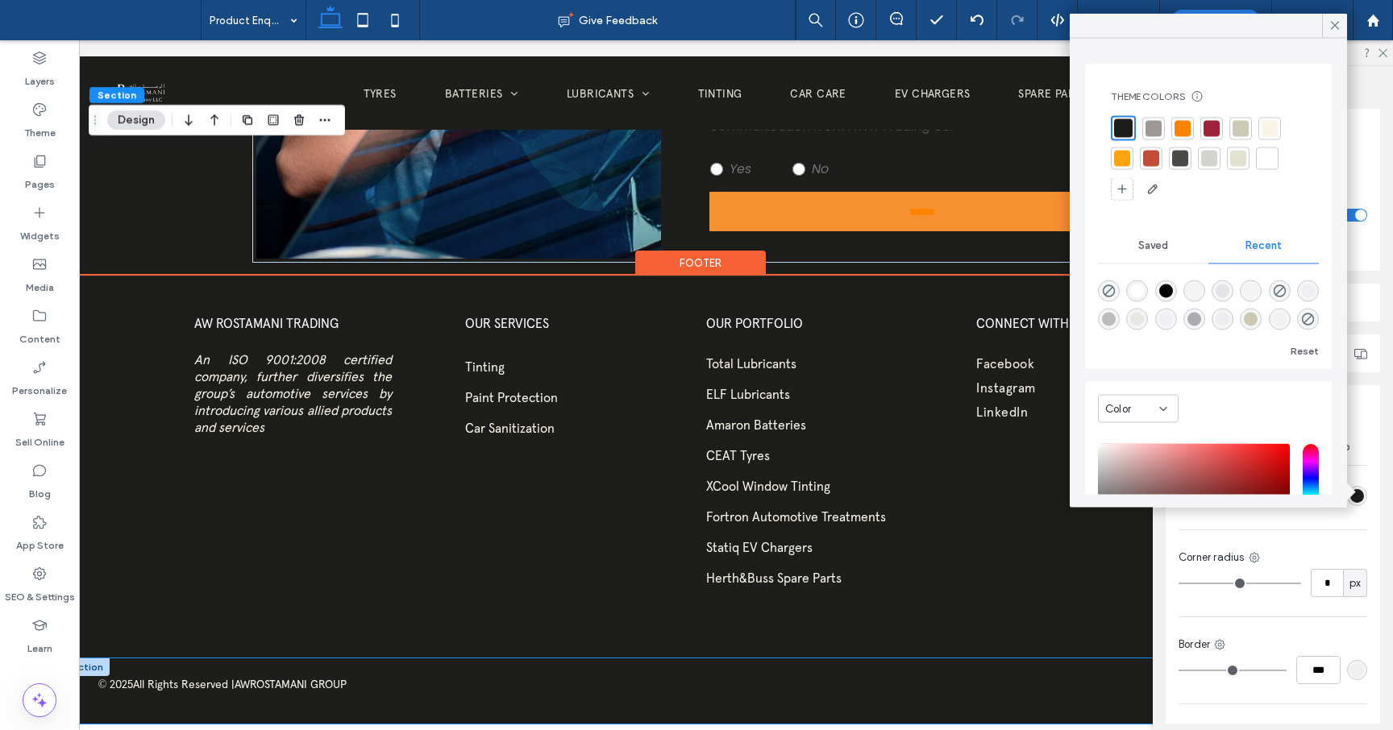
click at [696, 713] on div "© 2025 All Rights Reserved | AWROSTAMANI GROUP" at bounding box center [701, 691] width 1282 height 65
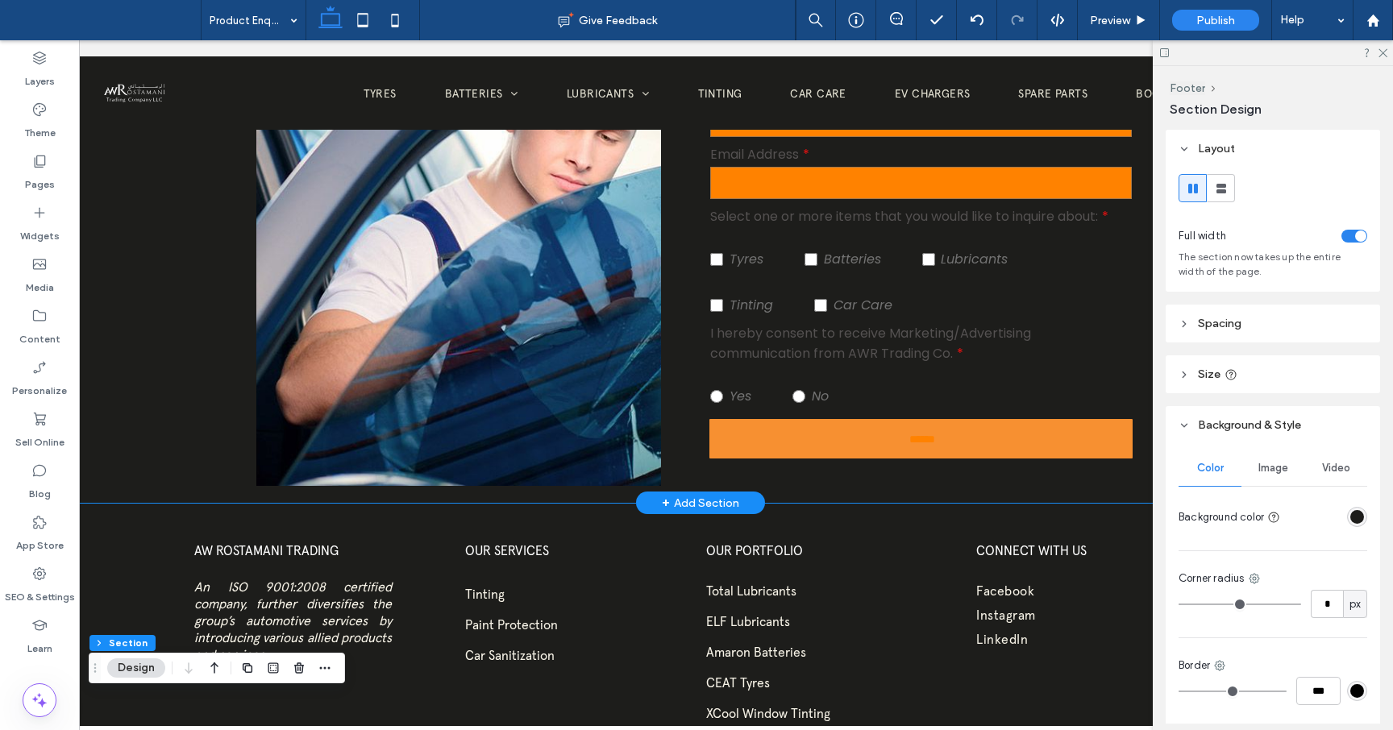
click at [226, 245] on div "Product Enquiry For any queries or appointment booking, submit your details bel…" at bounding box center [701, 209] width 1282 height 588
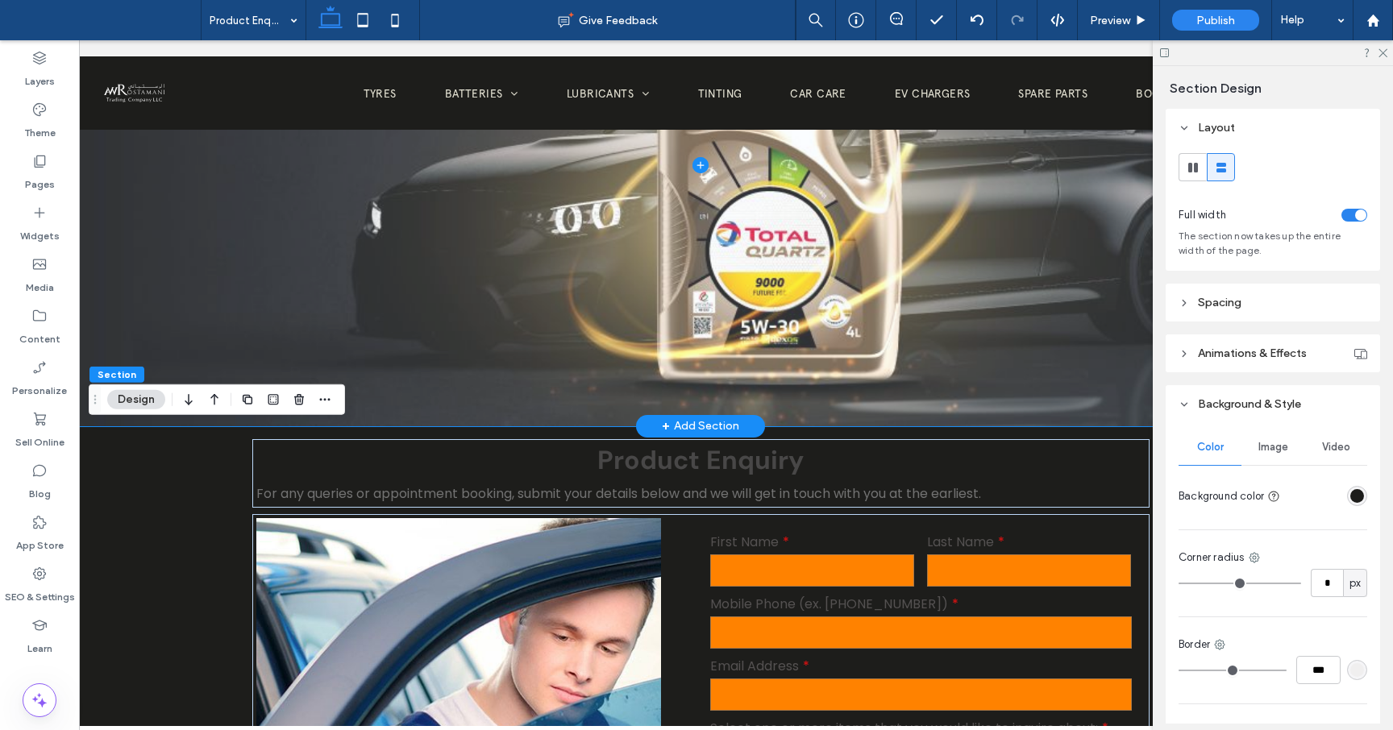
click at [221, 254] on span at bounding box center [701, 166] width 1282 height 522
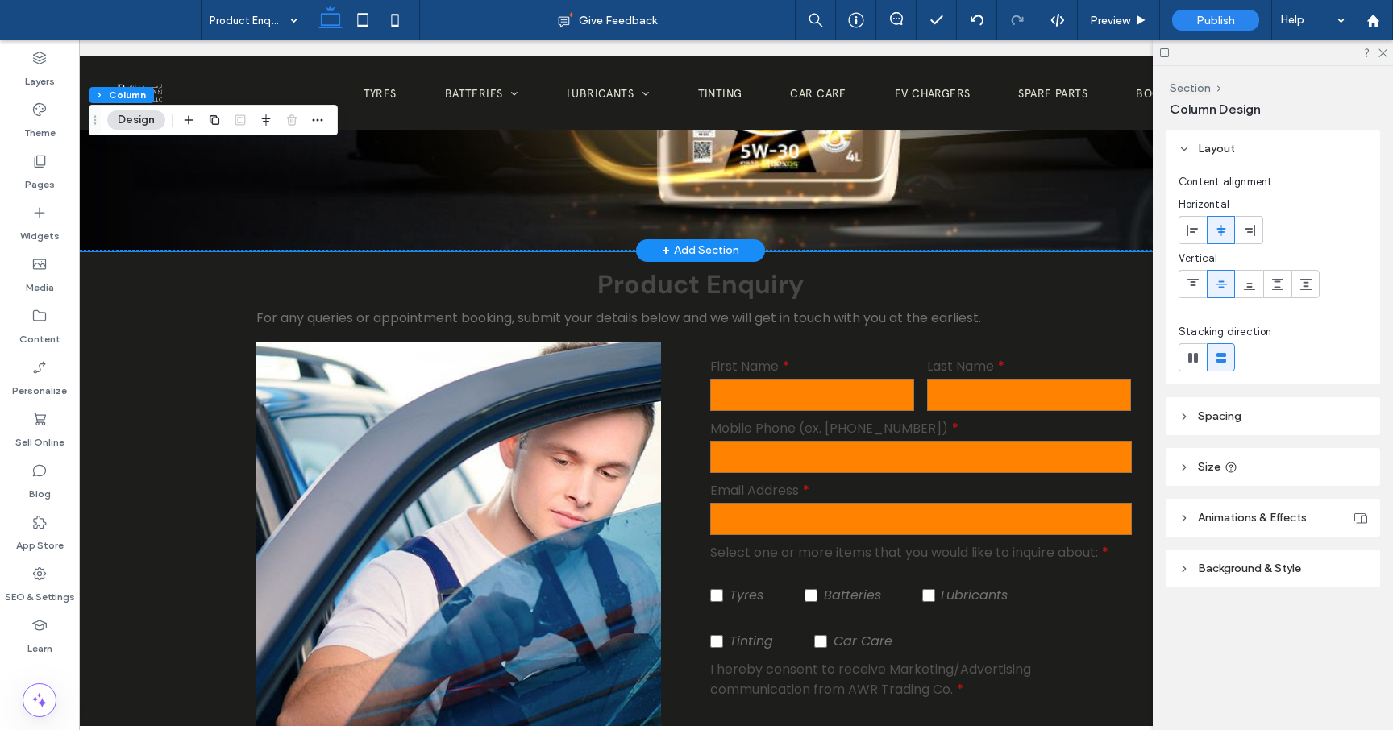
scroll to position [277, 0]
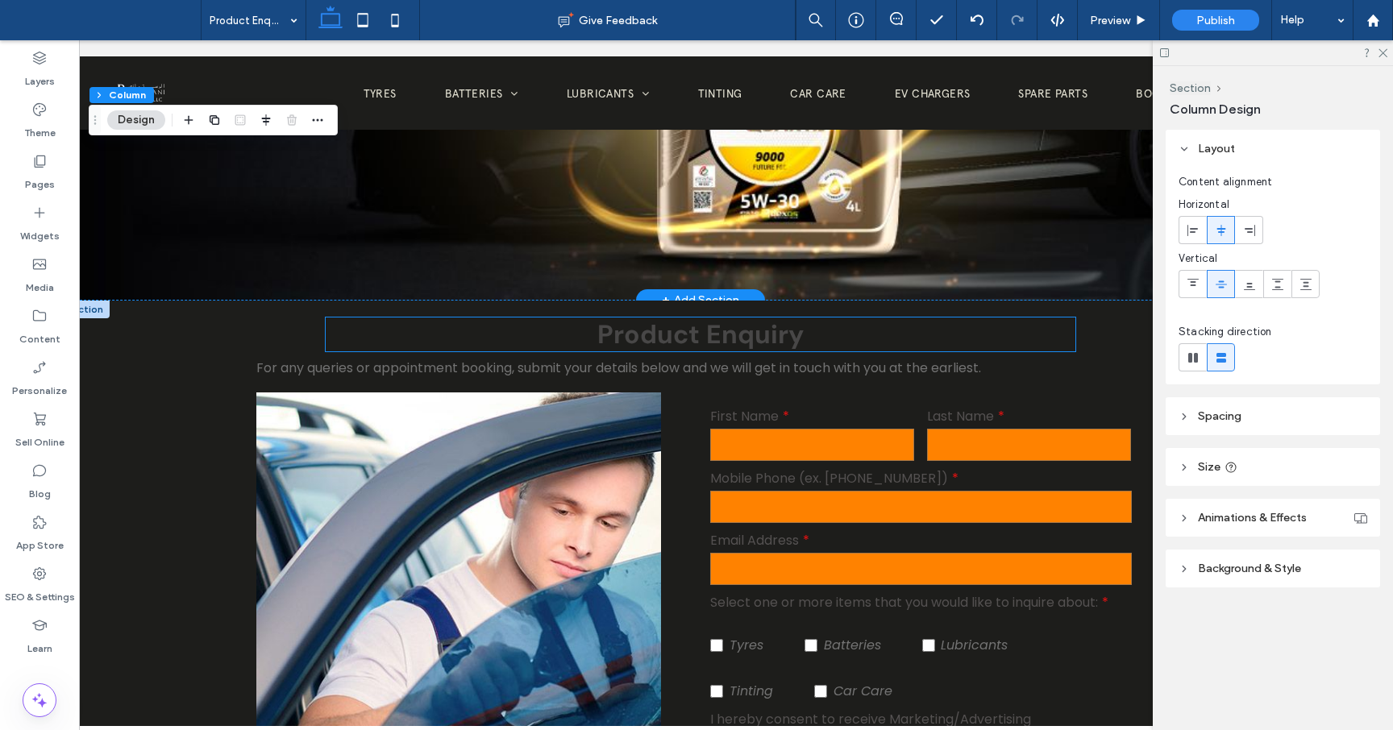
click at [657, 333] on span "Product Enquiry" at bounding box center [700, 335] width 206 height 34
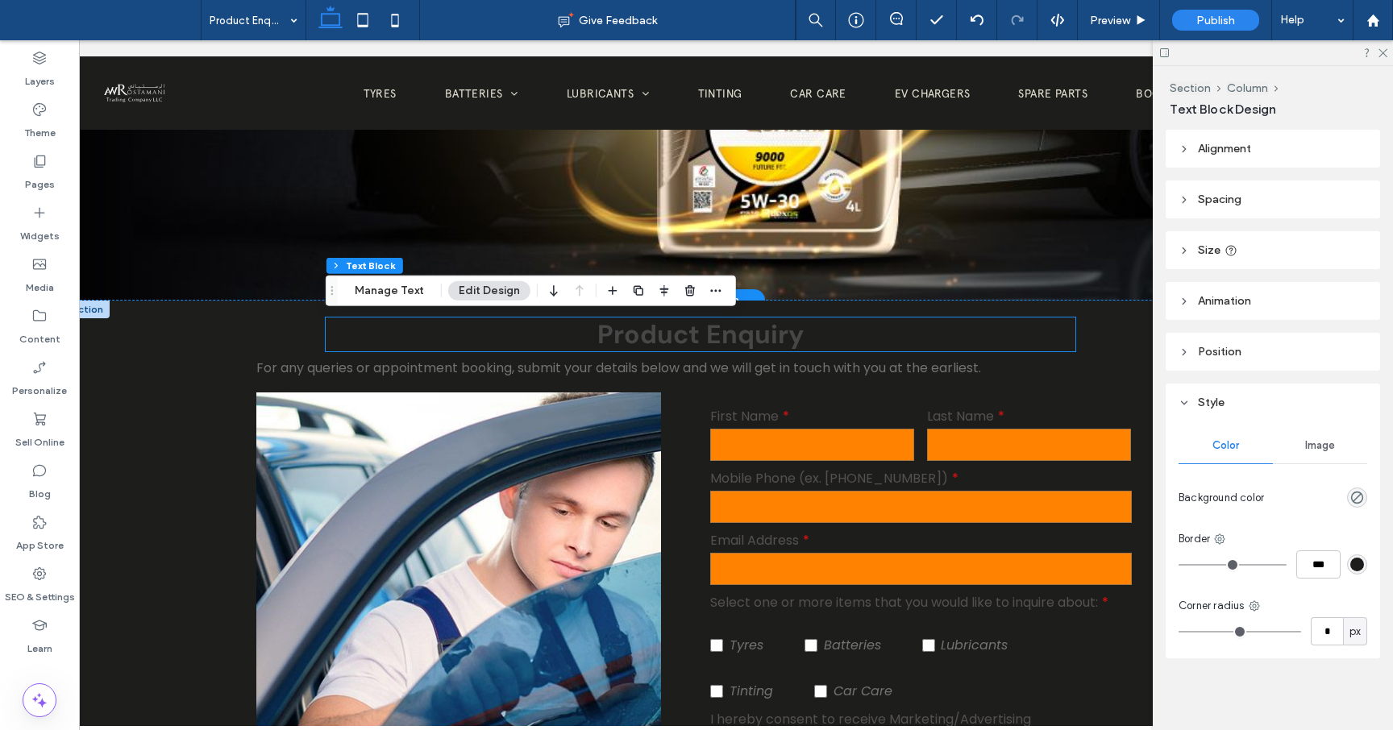
click at [657, 333] on span "Product Enquiry" at bounding box center [700, 335] width 206 height 34
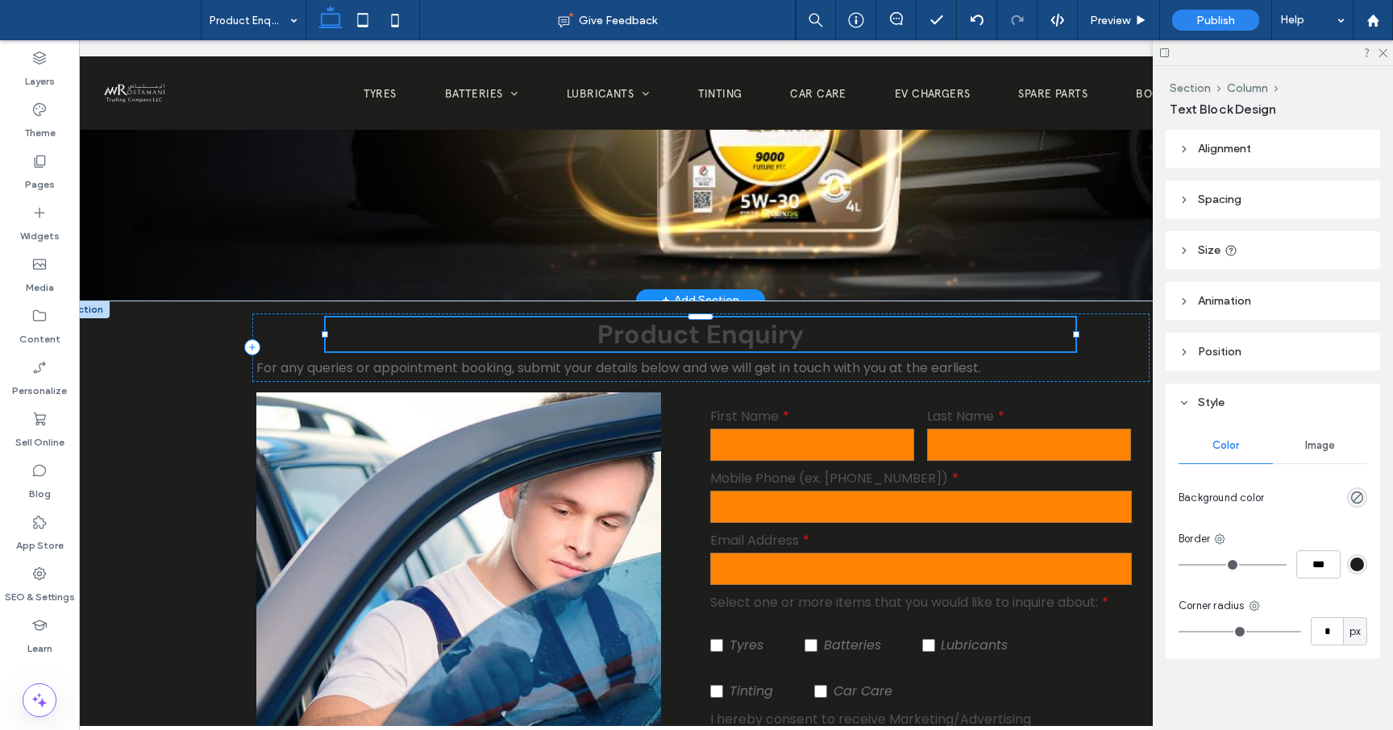
click at [657, 333] on span "Product Enquiry" at bounding box center [700, 335] width 206 height 34
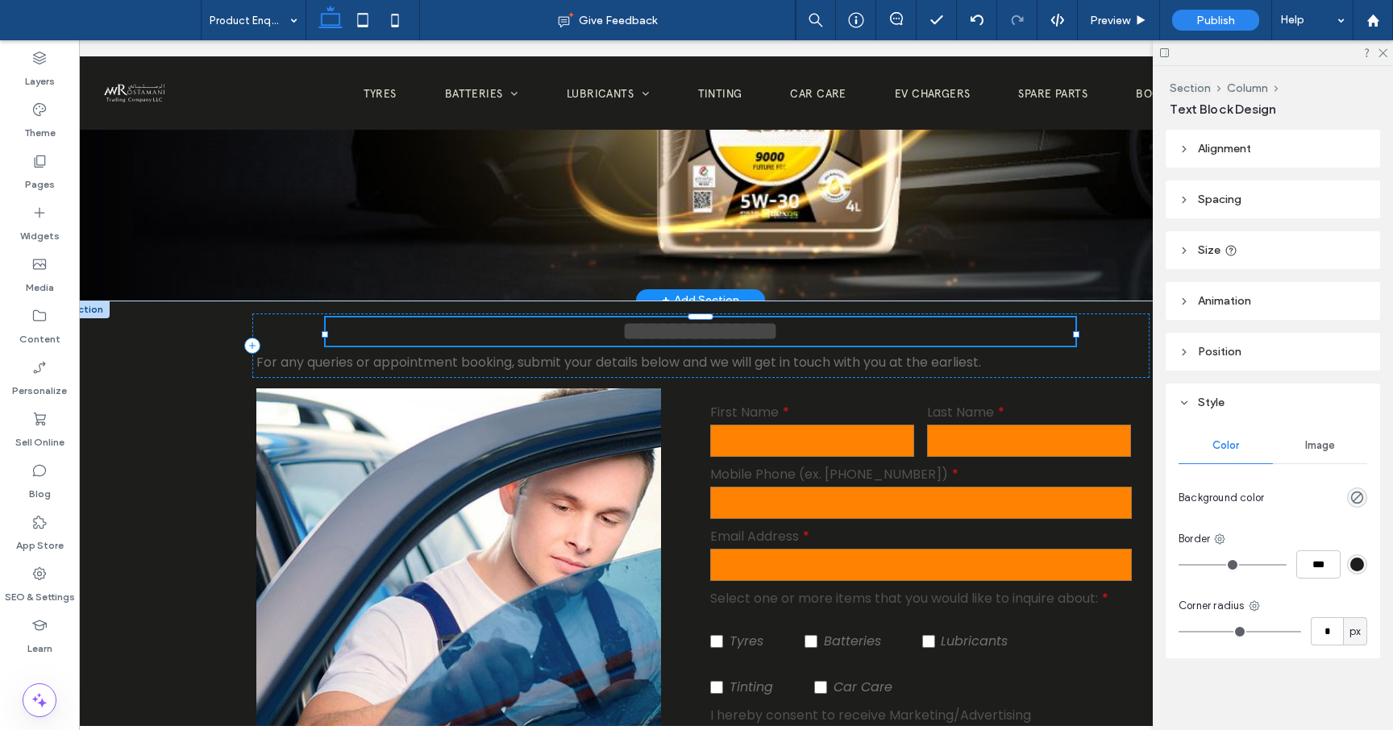
click at [778, 326] on span "**********" at bounding box center [700, 331] width 156 height 26
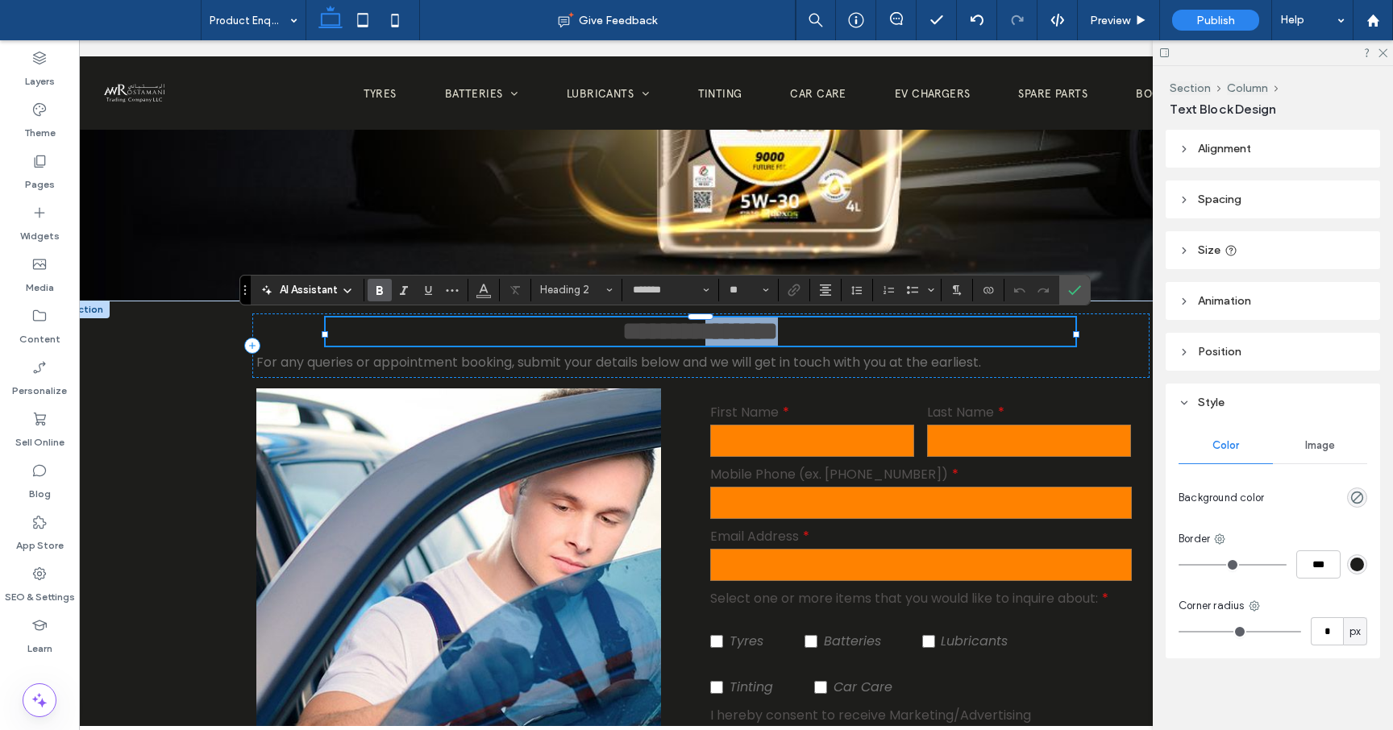
click at [778, 326] on span "**********" at bounding box center [700, 331] width 156 height 26
click at [778, 332] on span "**********" at bounding box center [700, 331] width 156 height 26
drag, startPoint x: 818, startPoint y: 332, endPoint x: 597, endPoint y: 331, distance: 221.7
click at [597, 331] on h2 "**********" at bounding box center [701, 332] width 750 height 28
drag, startPoint x: 597, startPoint y: 331, endPoint x: 876, endPoint y: 316, distance: 280.1
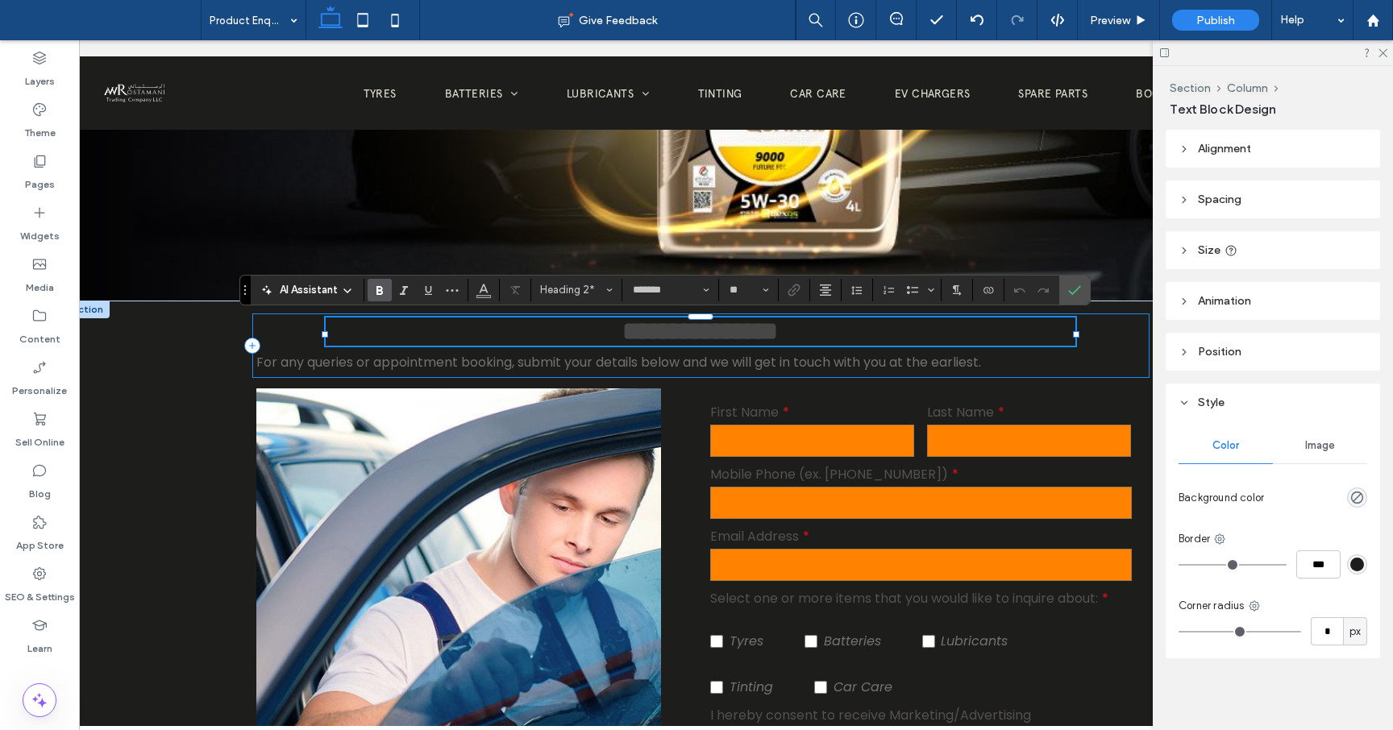
click at [876, 316] on div "**********" at bounding box center [700, 346] width 897 height 64
drag, startPoint x: 842, startPoint y: 335, endPoint x: 590, endPoint y: 329, distance: 251.6
click at [590, 329] on h2 "**********" at bounding box center [701, 332] width 750 height 28
click at [708, 290] on icon "Font & Font weight" at bounding box center [706, 290] width 6 height 6
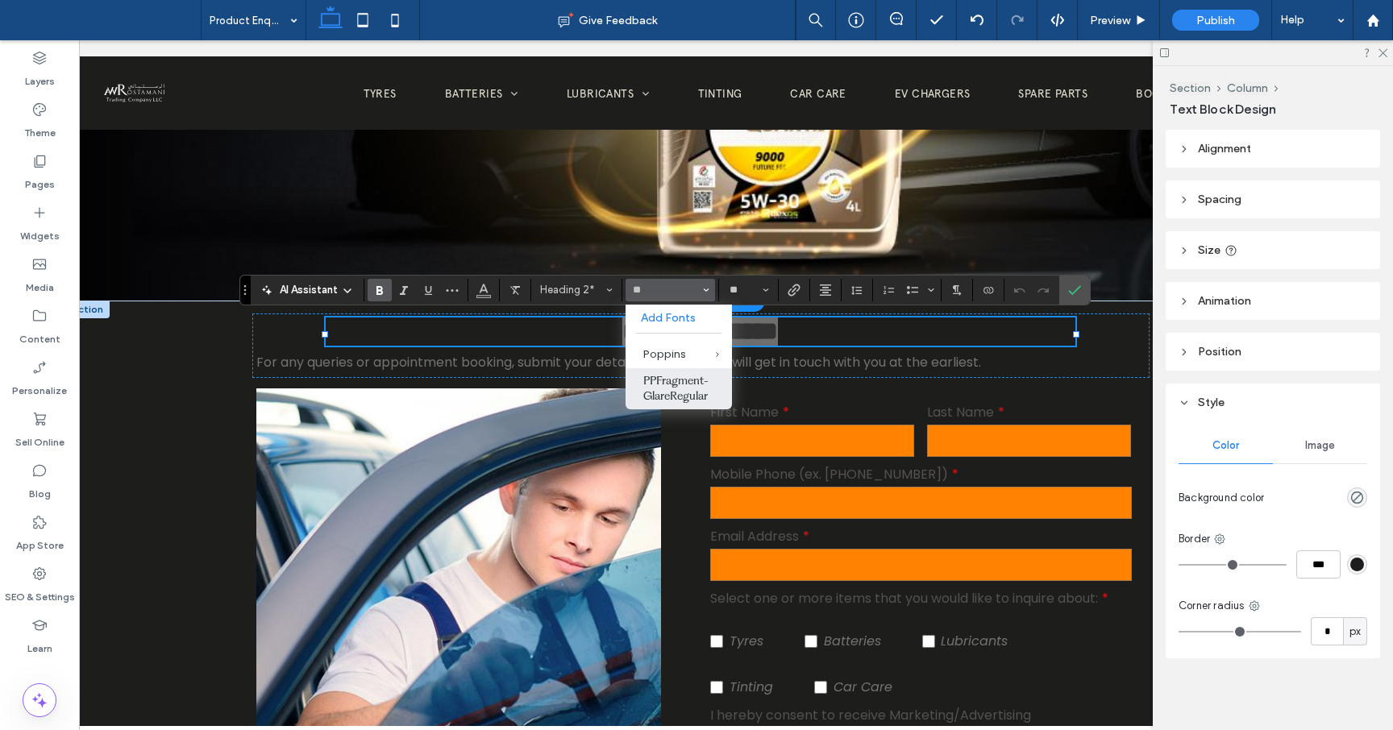
click at [676, 376] on label "PPFragment-GlareRegular" at bounding box center [679, 388] width 106 height 41
type input "**********"
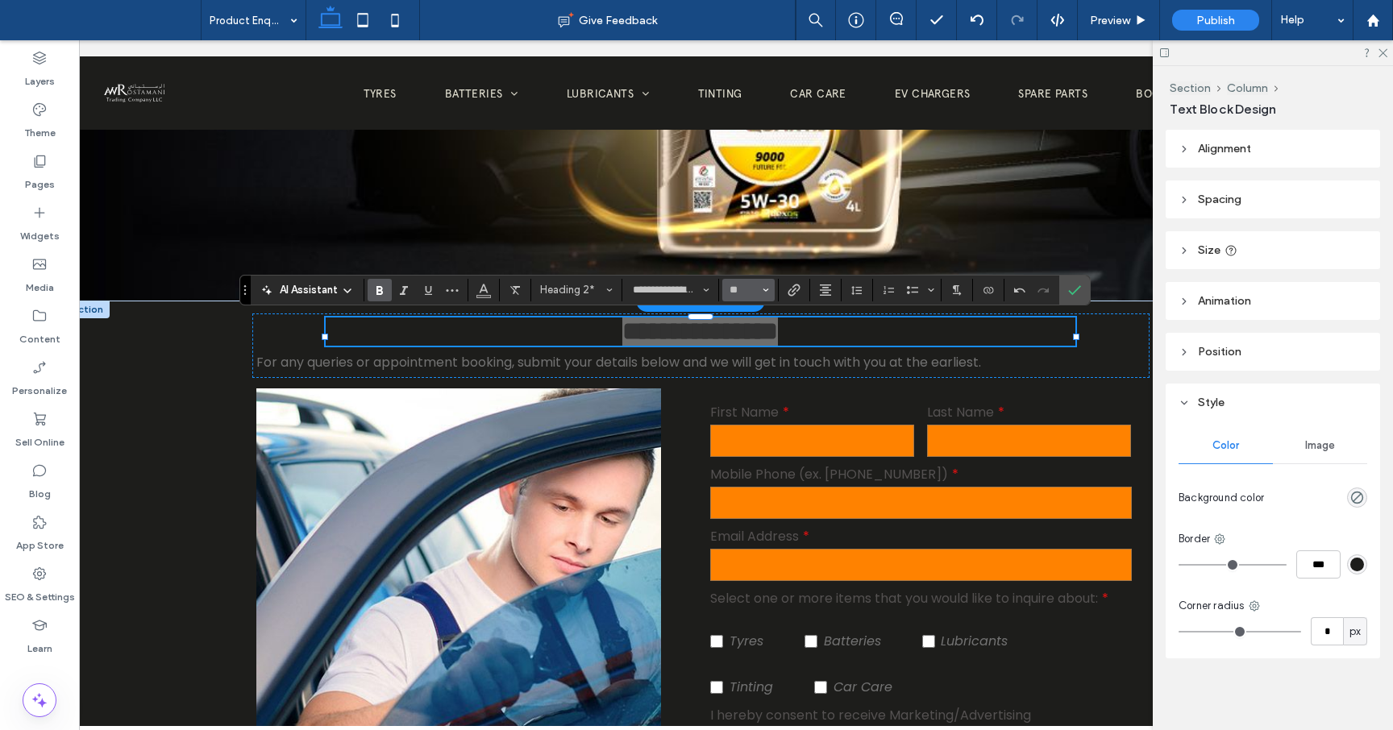
click at [766, 289] on icon "Size" at bounding box center [766, 290] width 6 height 6
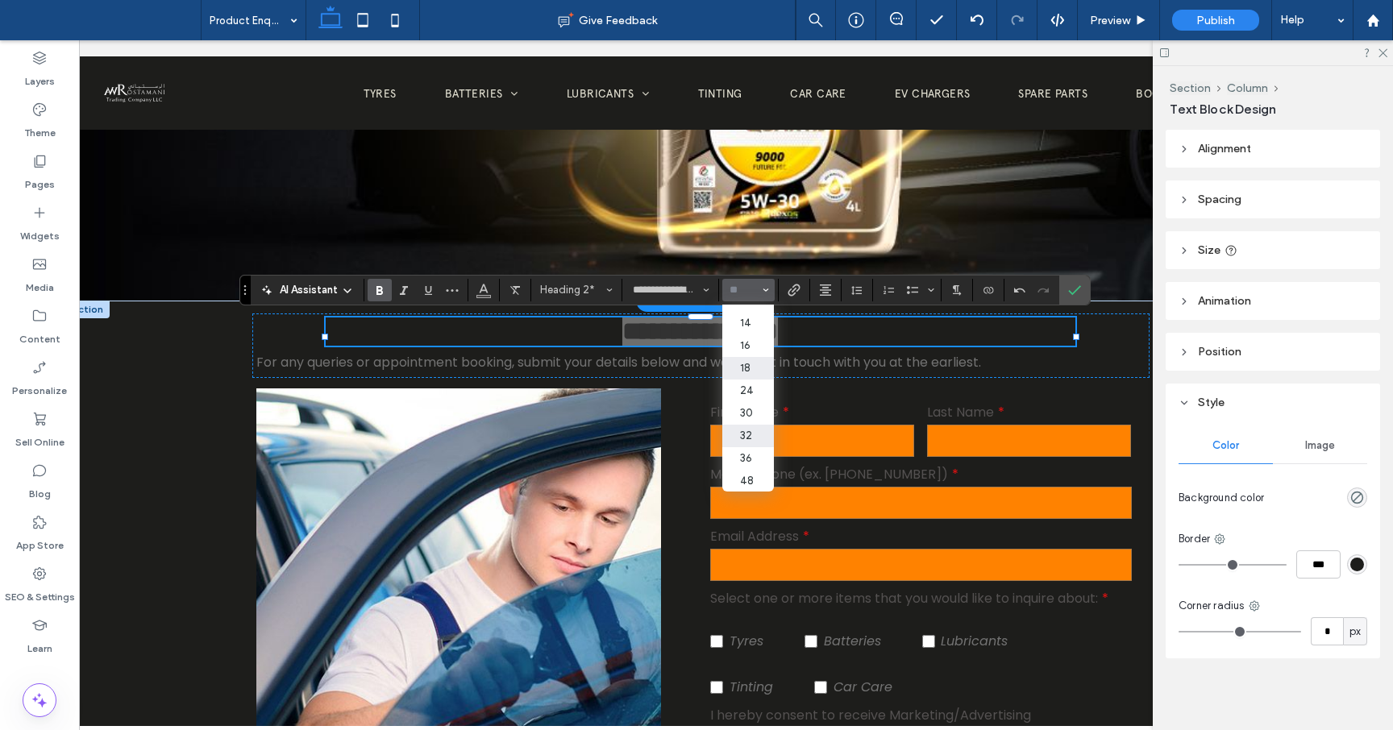
scroll to position [107, 0]
click at [749, 455] on label "36" at bounding box center [748, 457] width 52 height 23
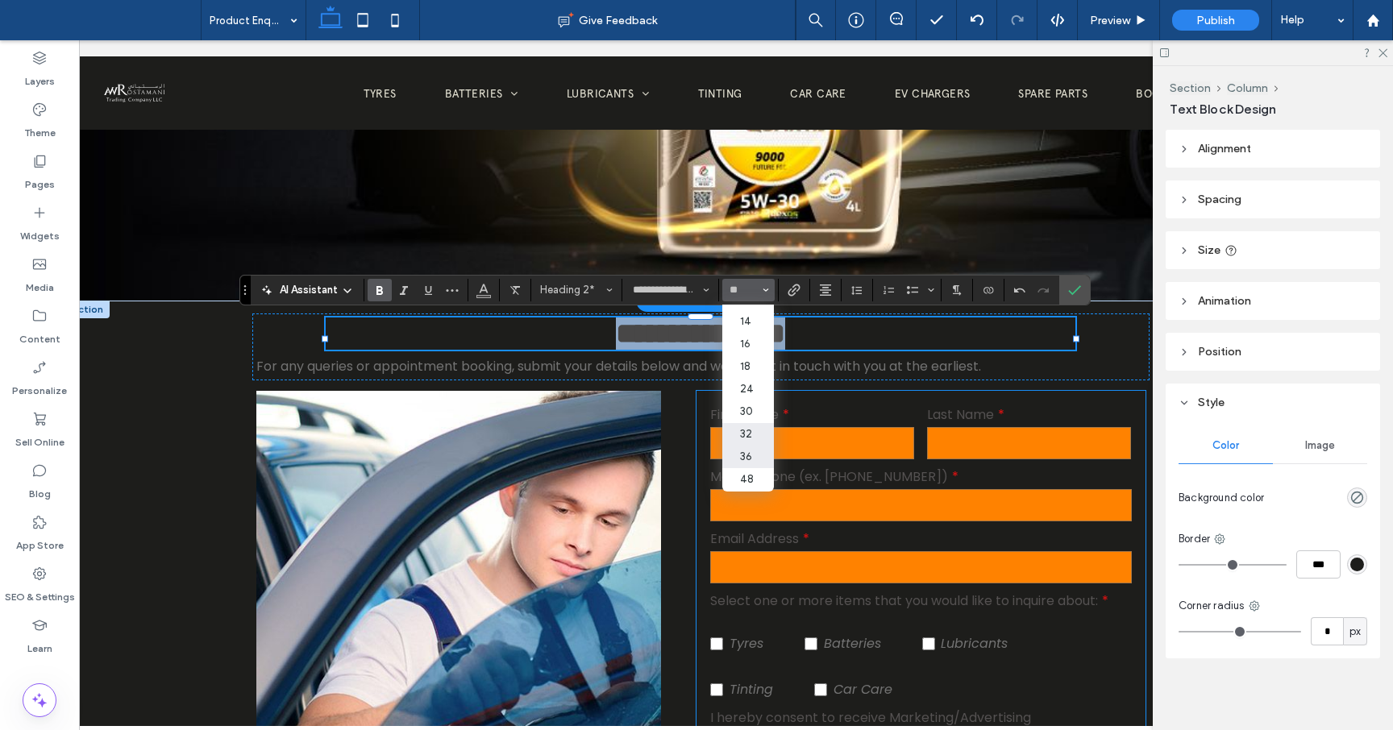
type input "**"
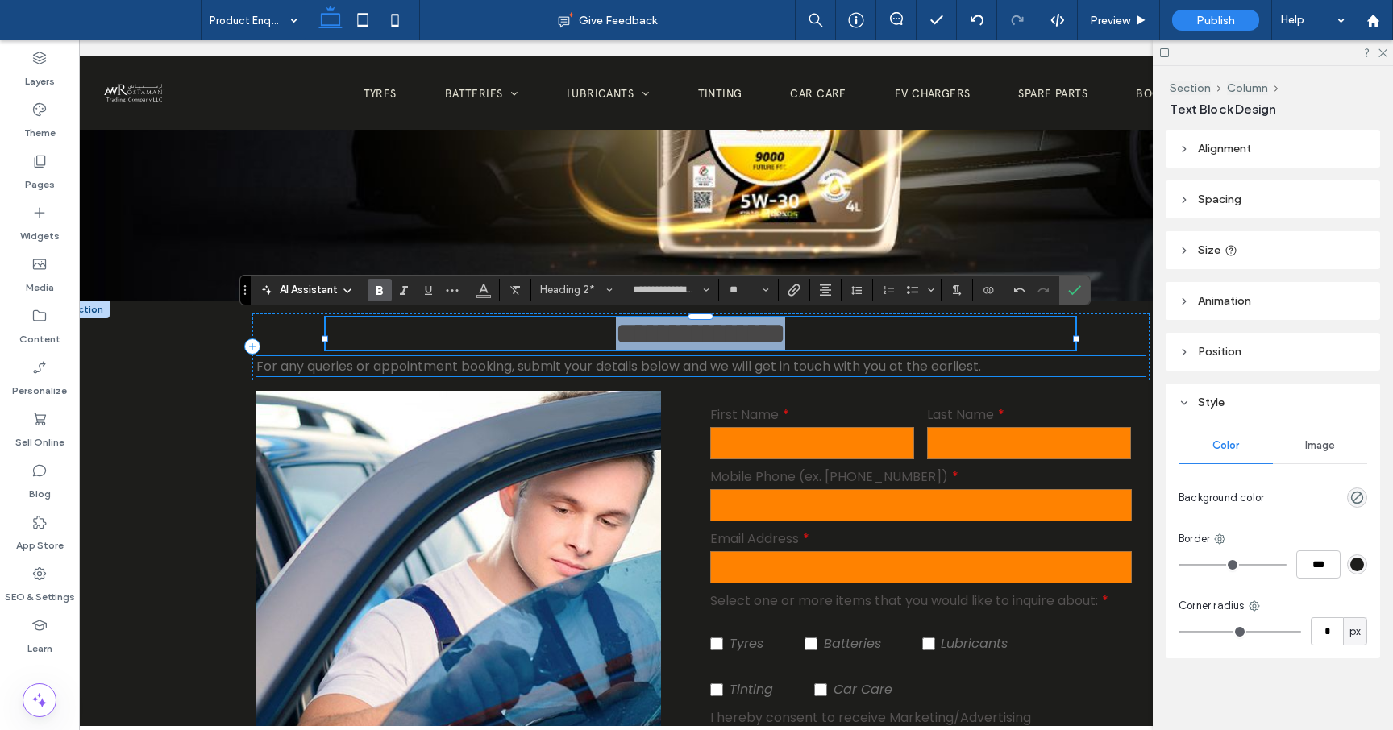
click at [805, 376] on span "For any queries or appointment booking, submit your details below and we will g…" at bounding box center [618, 366] width 725 height 19
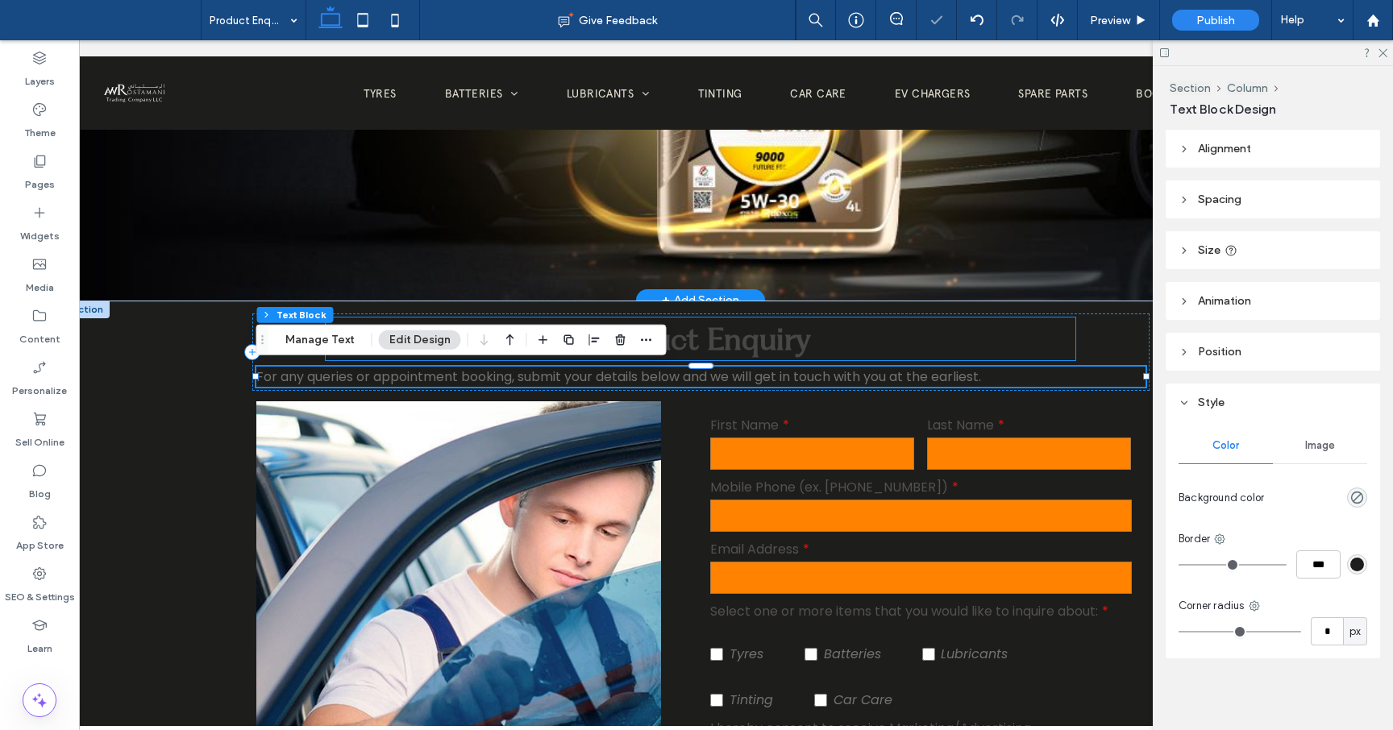
click at [796, 348] on span "Product Enquiry" at bounding box center [700, 338] width 221 height 37
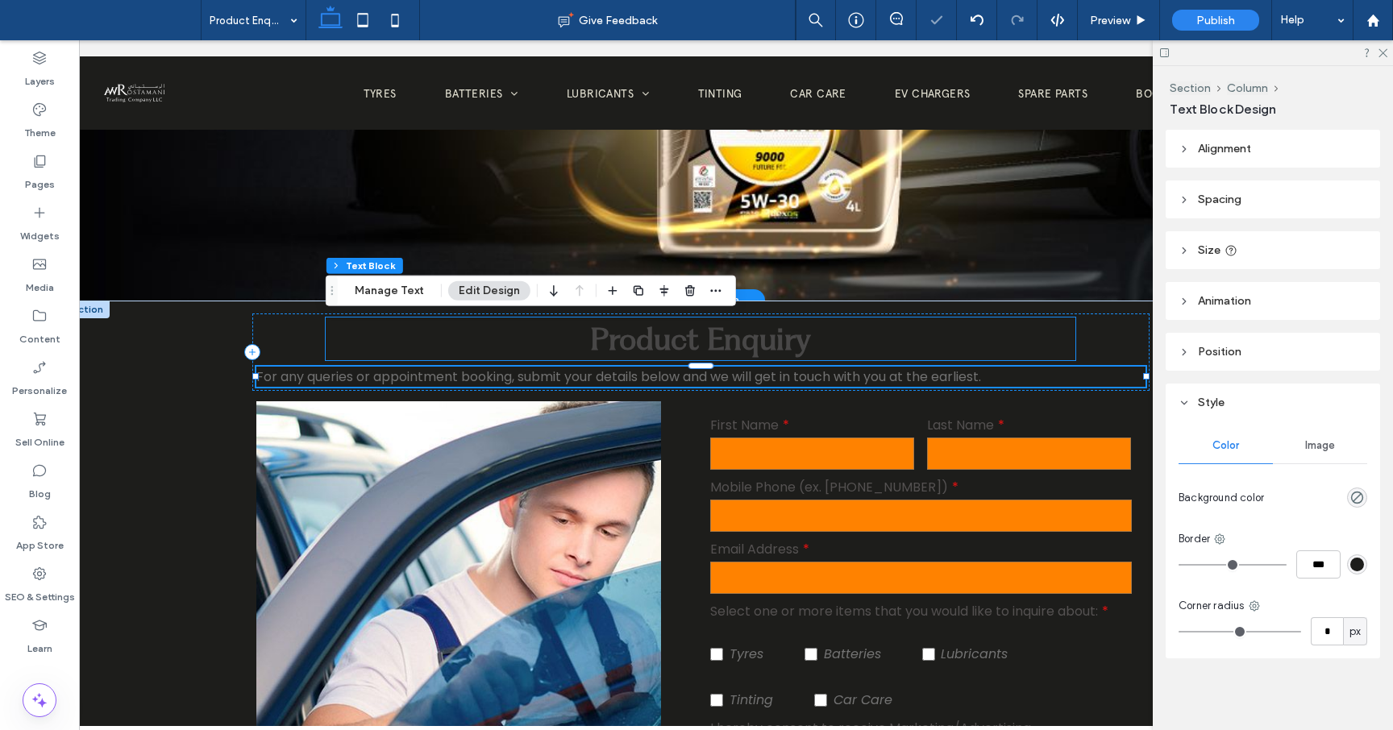
click at [796, 348] on span "Product Enquiry" at bounding box center [700, 338] width 221 height 37
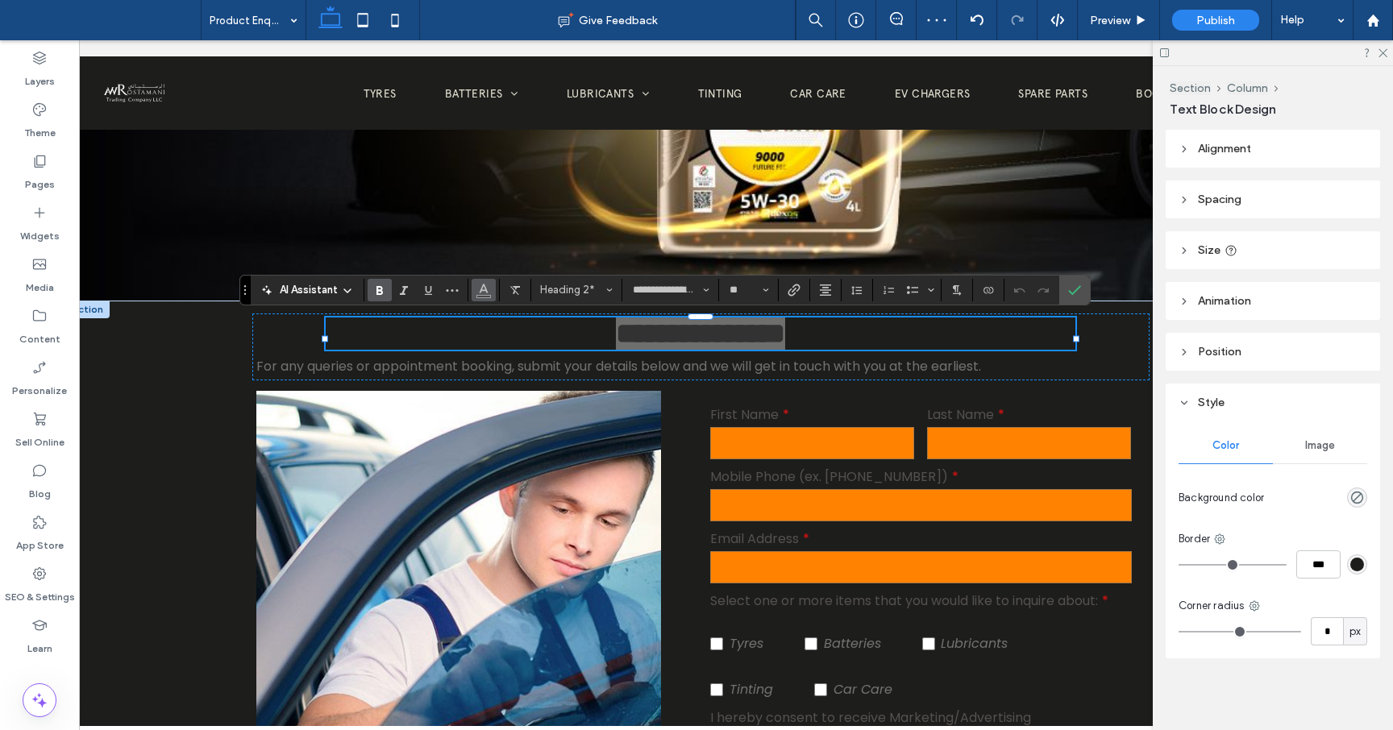
click at [481, 292] on icon "Color" at bounding box center [483, 288] width 13 height 13
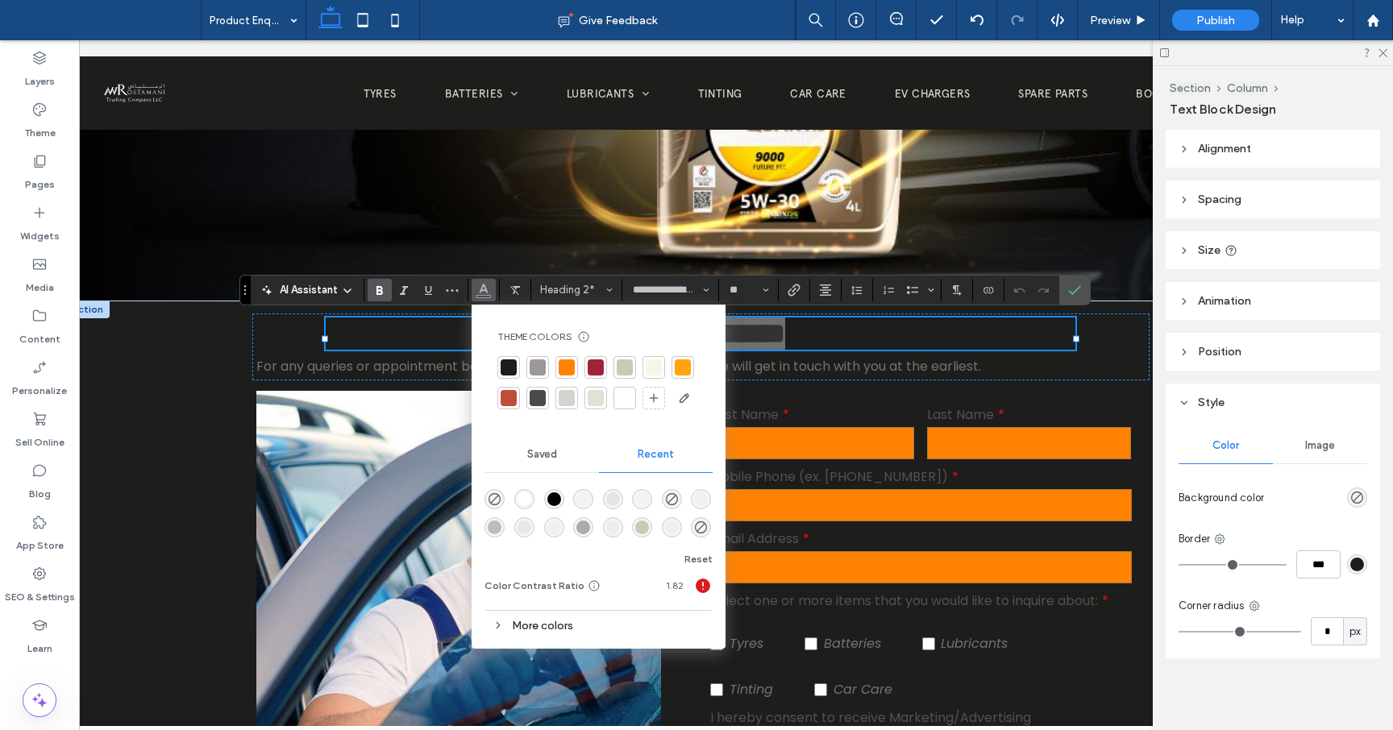
click at [622, 404] on div at bounding box center [625, 398] width 16 height 16
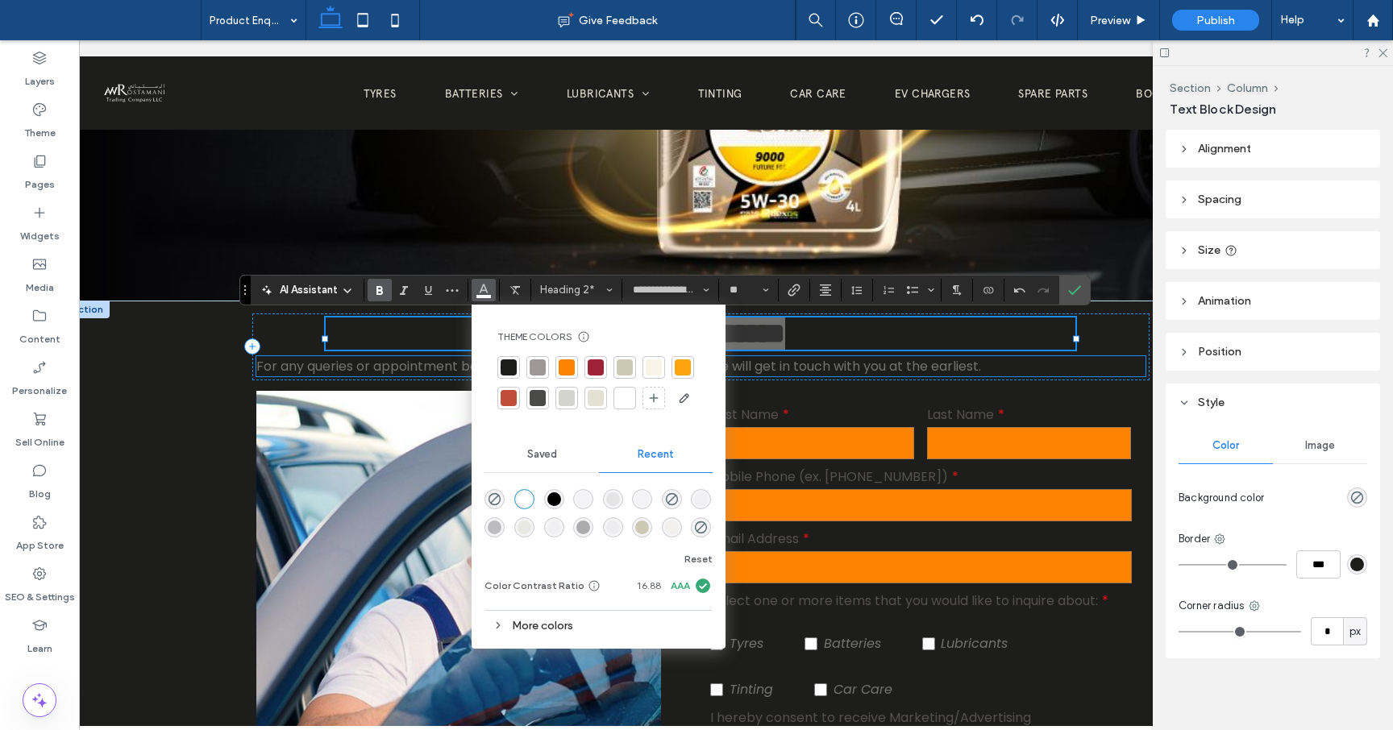
click at [820, 376] on p "For any queries or appointment booking, submit your details below and we will g…" at bounding box center [700, 366] width 889 height 20
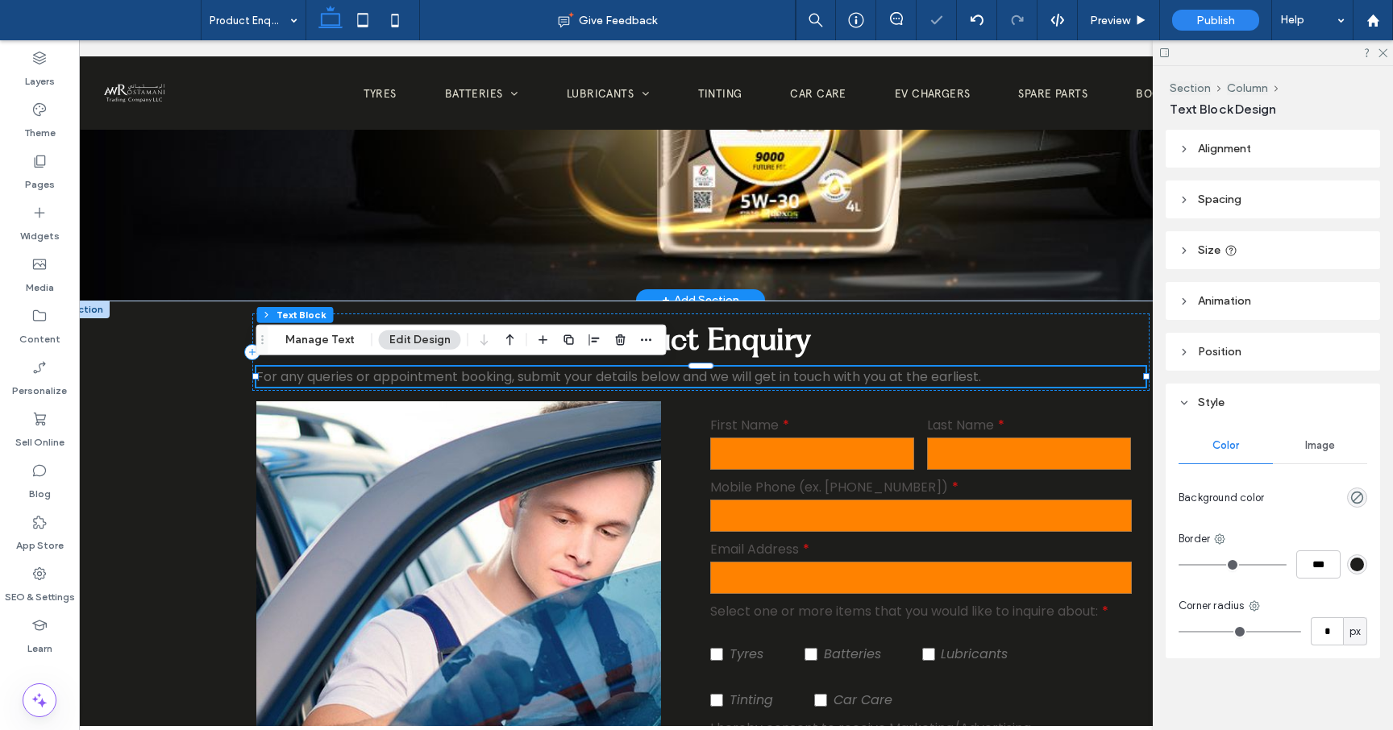
click at [825, 383] on span "For any queries or appointment booking, submit your details below and we will g…" at bounding box center [618, 377] width 725 height 19
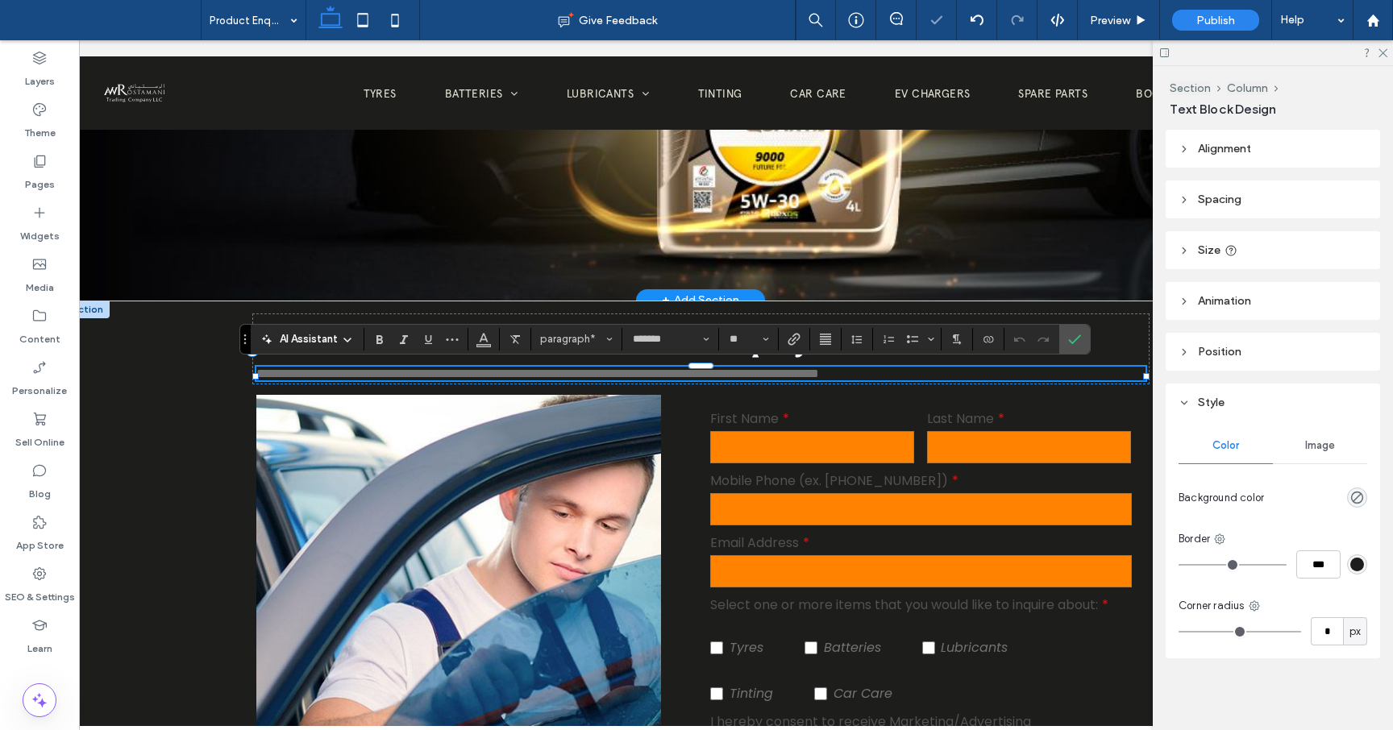
click at [819, 380] on span "**********" at bounding box center [537, 374] width 563 height 12
click at [696, 342] on input "*******" at bounding box center [665, 339] width 69 height 13
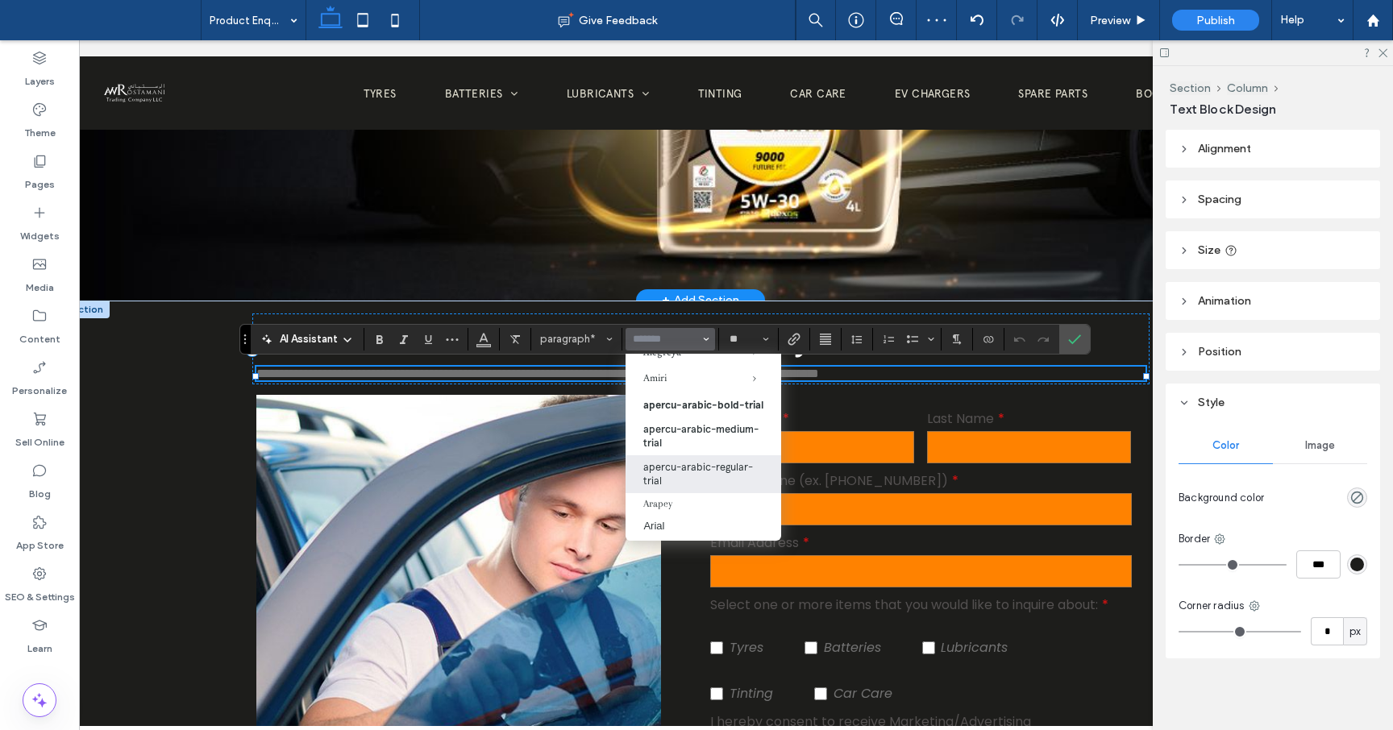
scroll to position [166, 0]
click at [684, 482] on label "apercu-arabic-regular-trial" at bounding box center [704, 473] width 156 height 38
type input "**********"
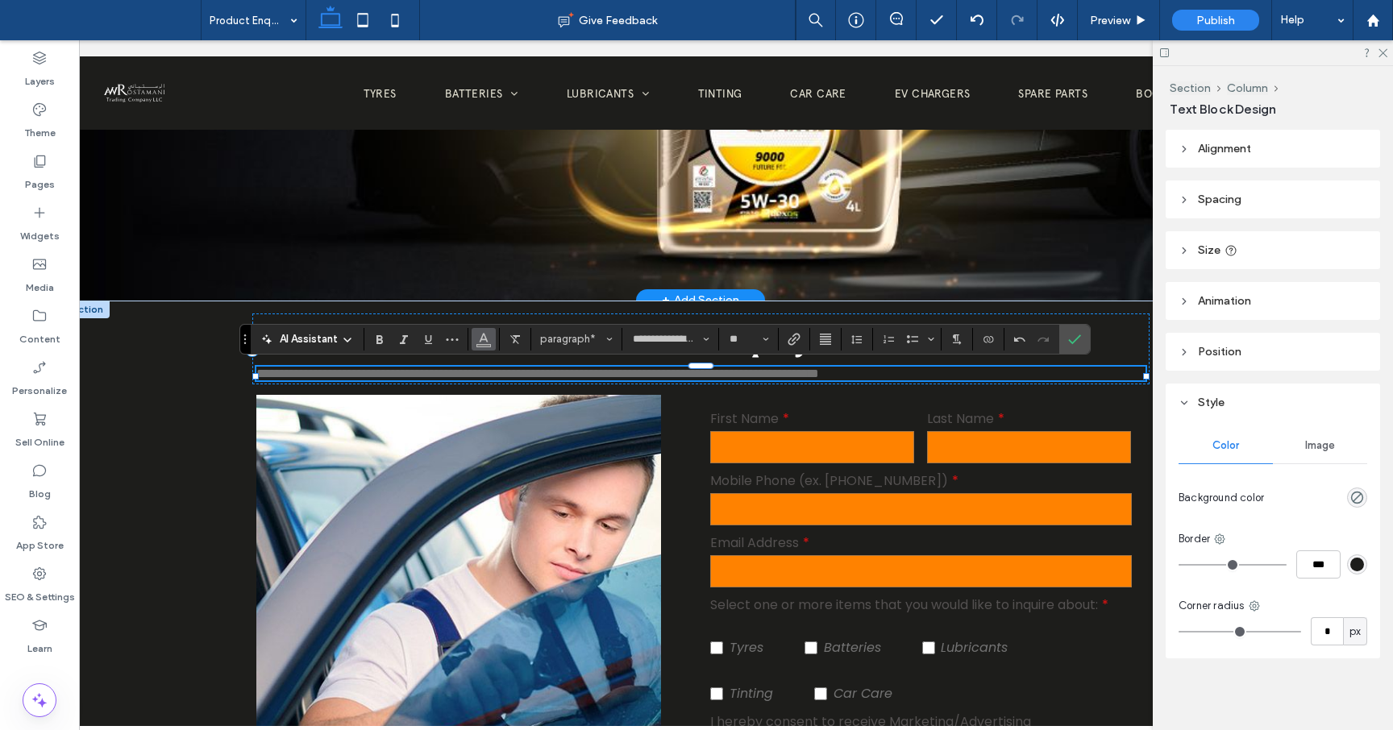
click at [477, 343] on icon "Color" at bounding box center [483, 337] width 13 height 13
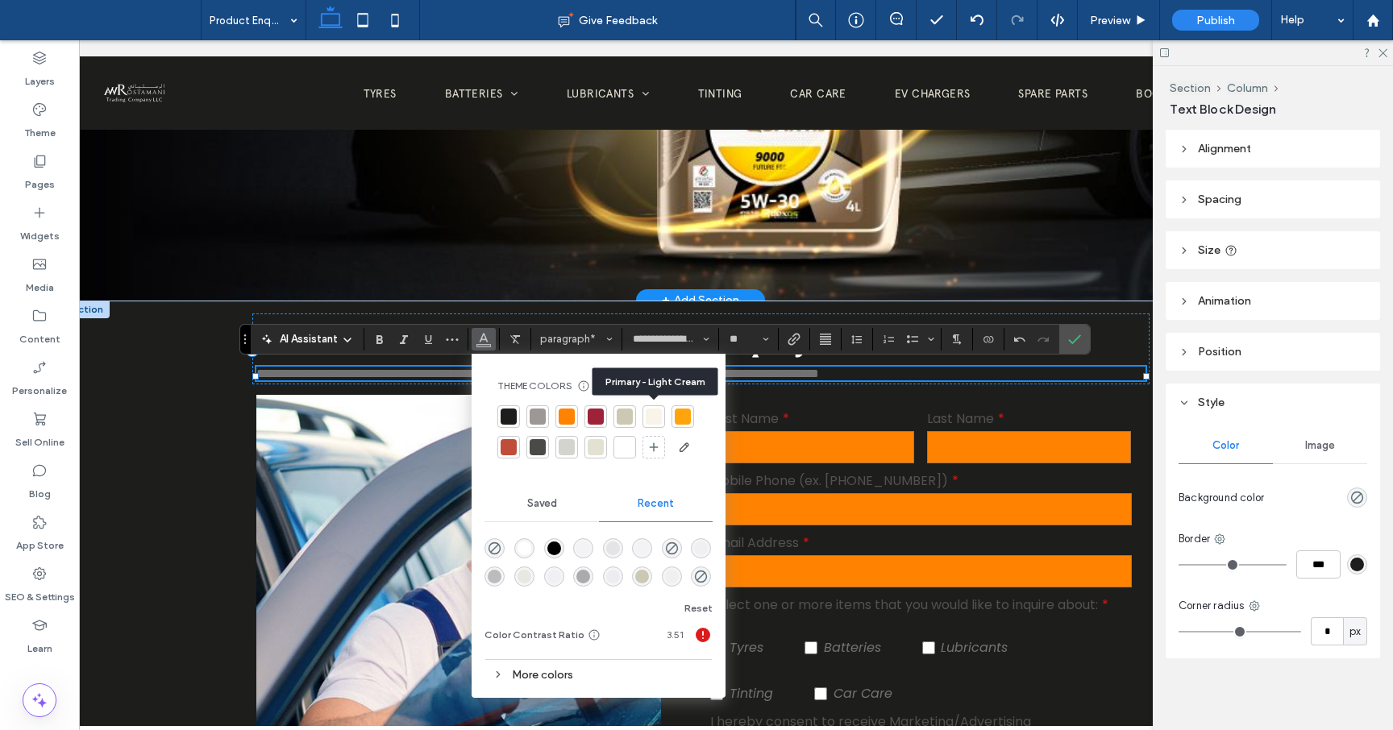
click at [651, 418] on div at bounding box center [654, 417] width 16 height 16
click at [949, 379] on p "**********" at bounding box center [700, 374] width 889 height 14
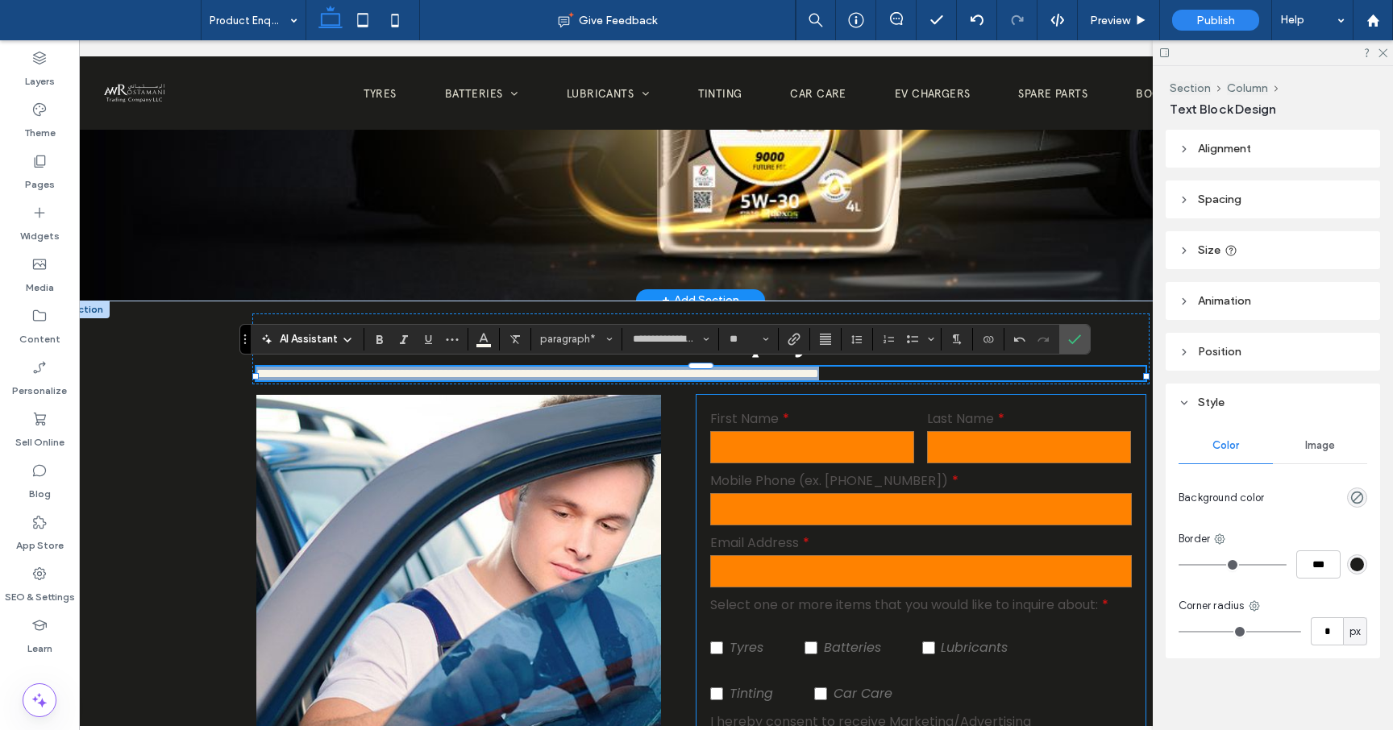
click at [777, 420] on label "First Name" at bounding box center [812, 419] width 204 height 20
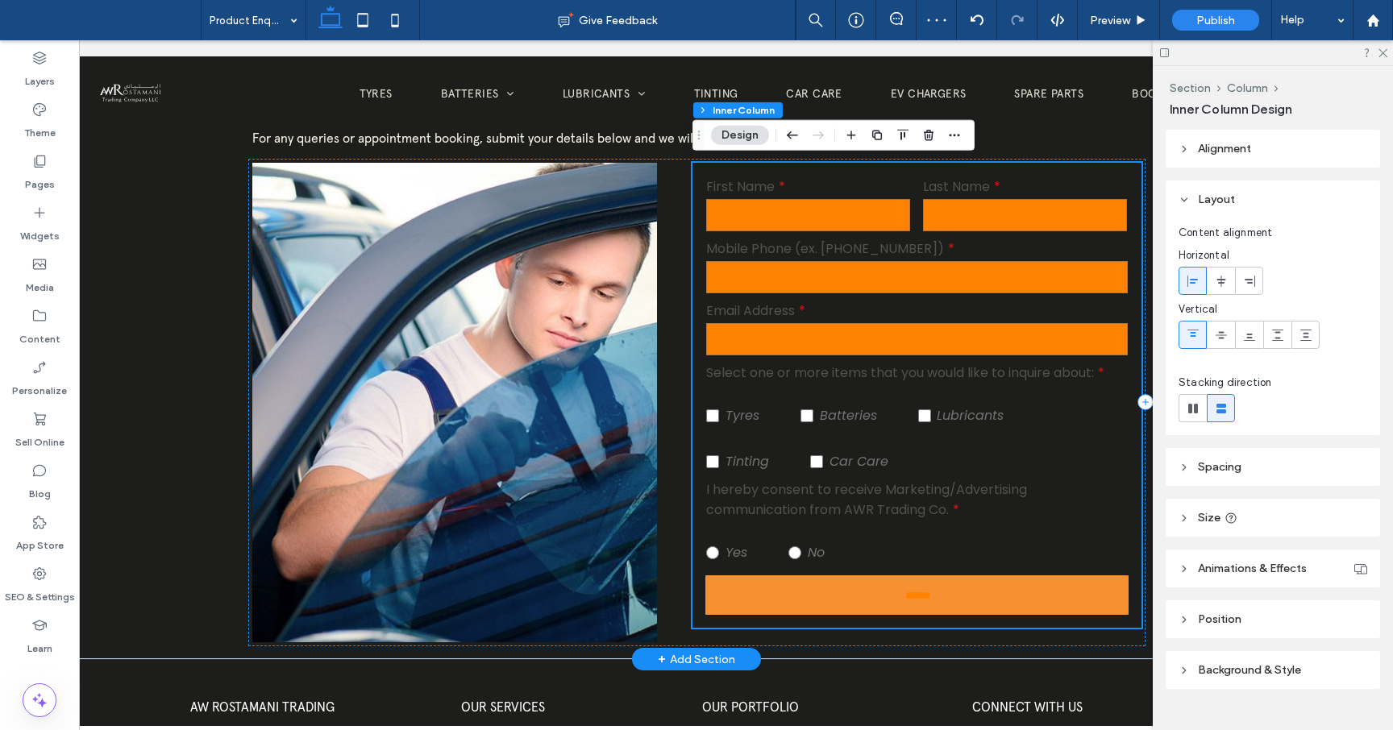
scroll to position [513, 0]
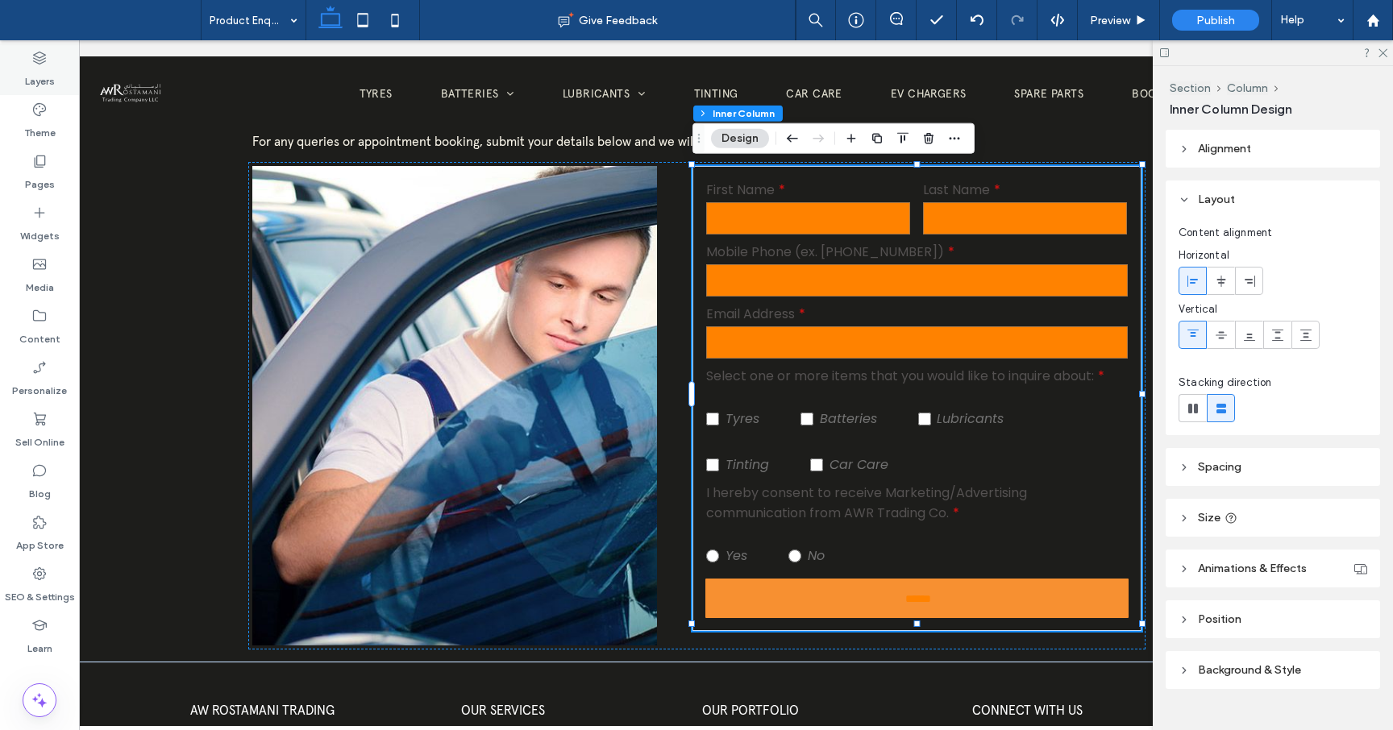
click at [36, 69] on label "Layers" at bounding box center [40, 77] width 30 height 23
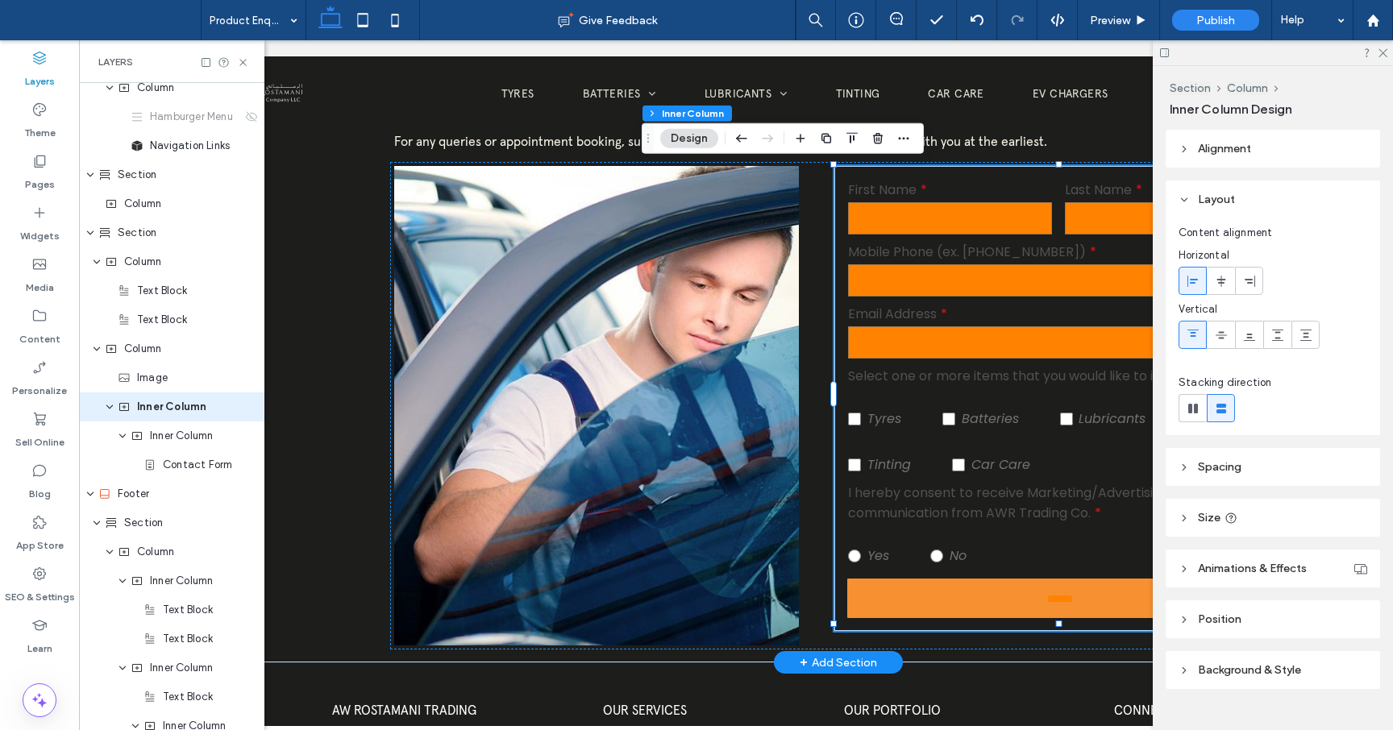
scroll to position [0, 46]
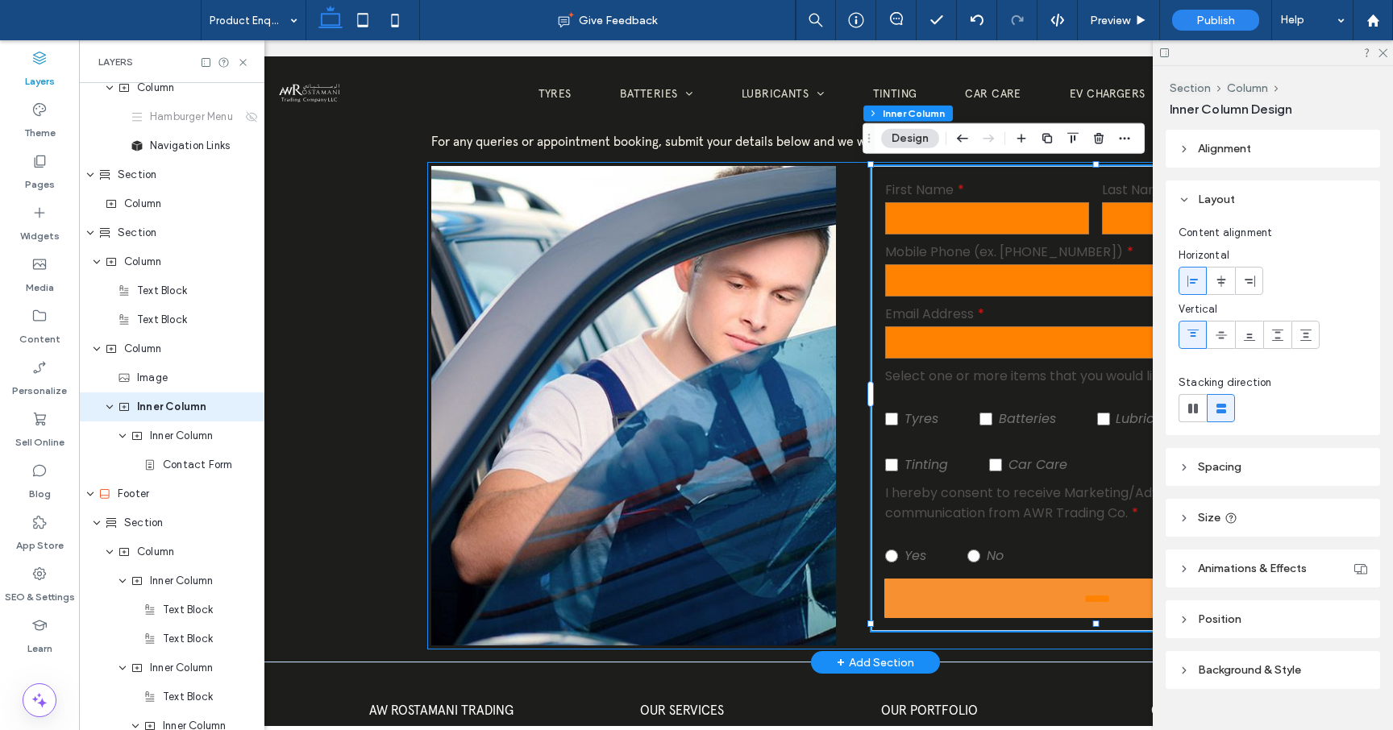
click at [428, 163] on div "Contact Us First Name Last Name Mobile Phone (ex. [PHONE_NUMBER]) Email Address…" at bounding box center [875, 406] width 897 height 489
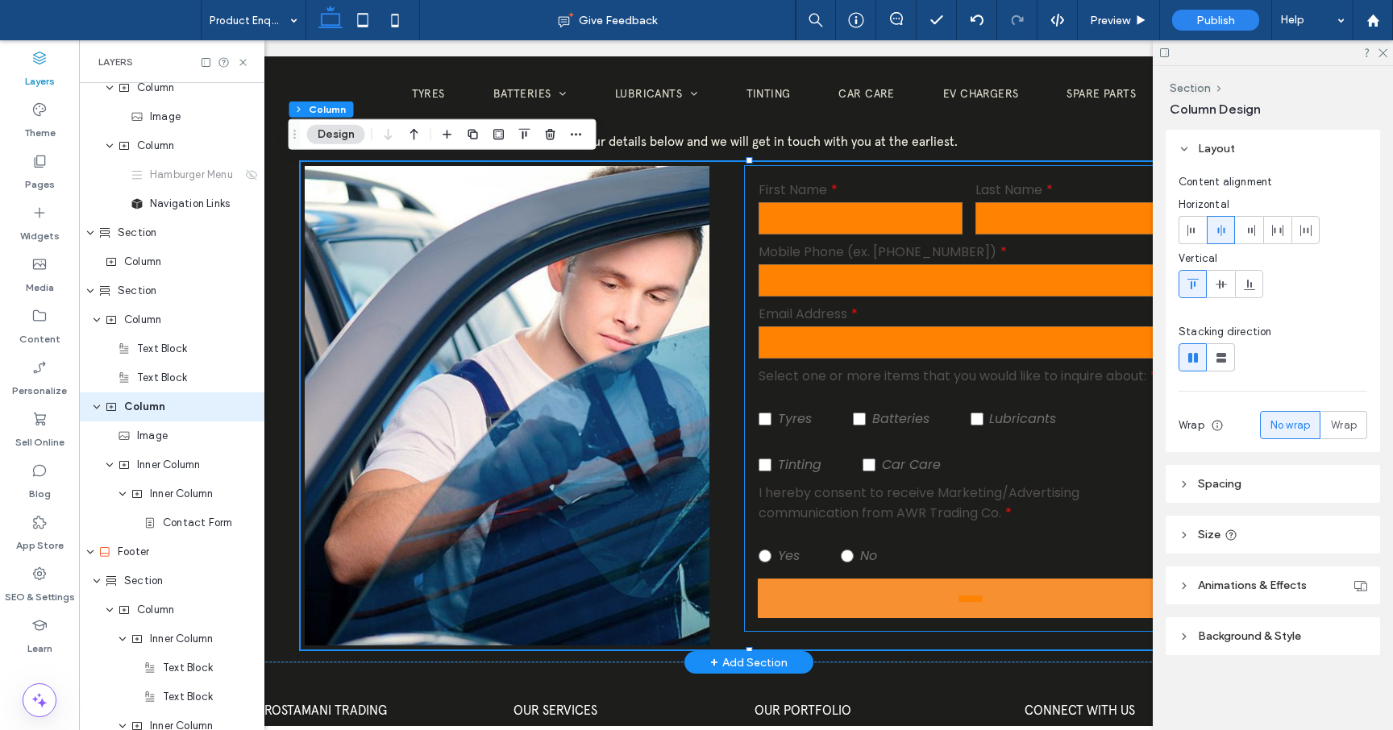
scroll to position [0, 185]
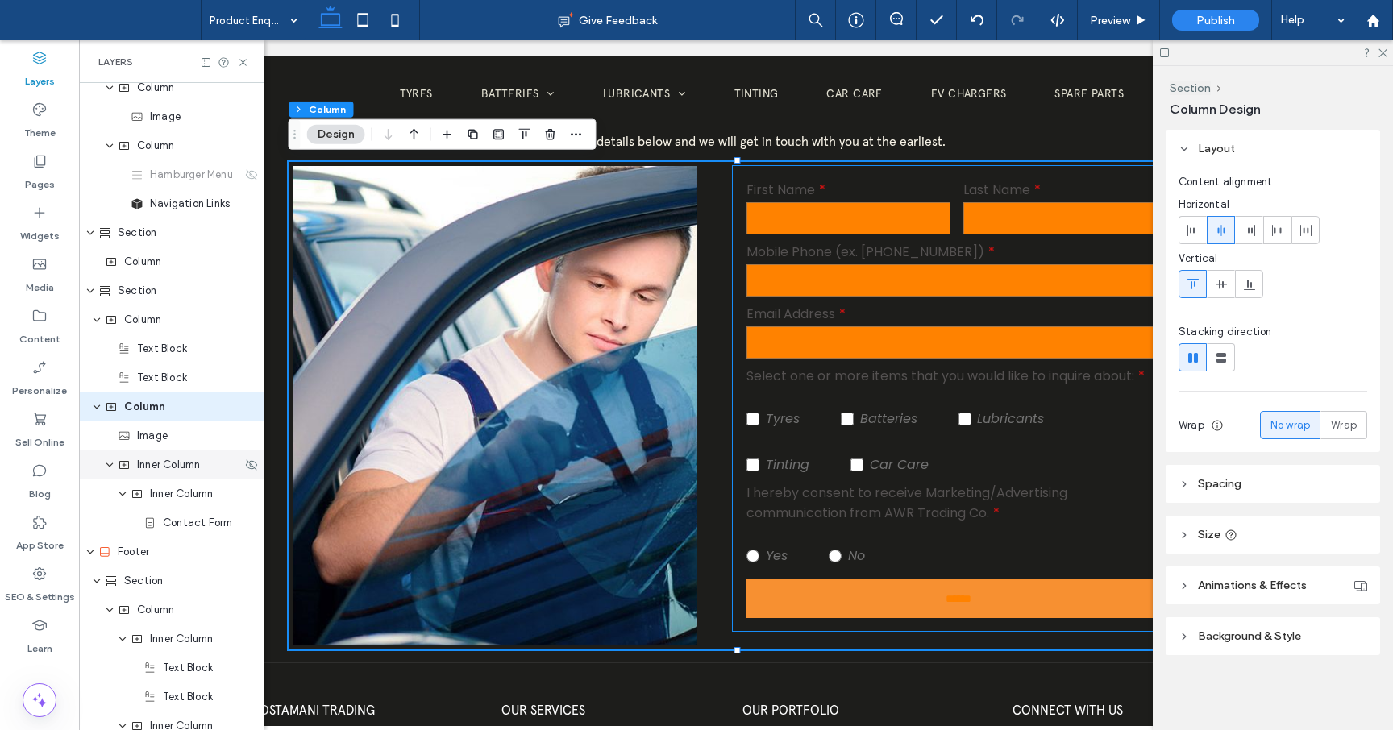
click at [174, 468] on span "Inner Column" at bounding box center [168, 465] width 63 height 16
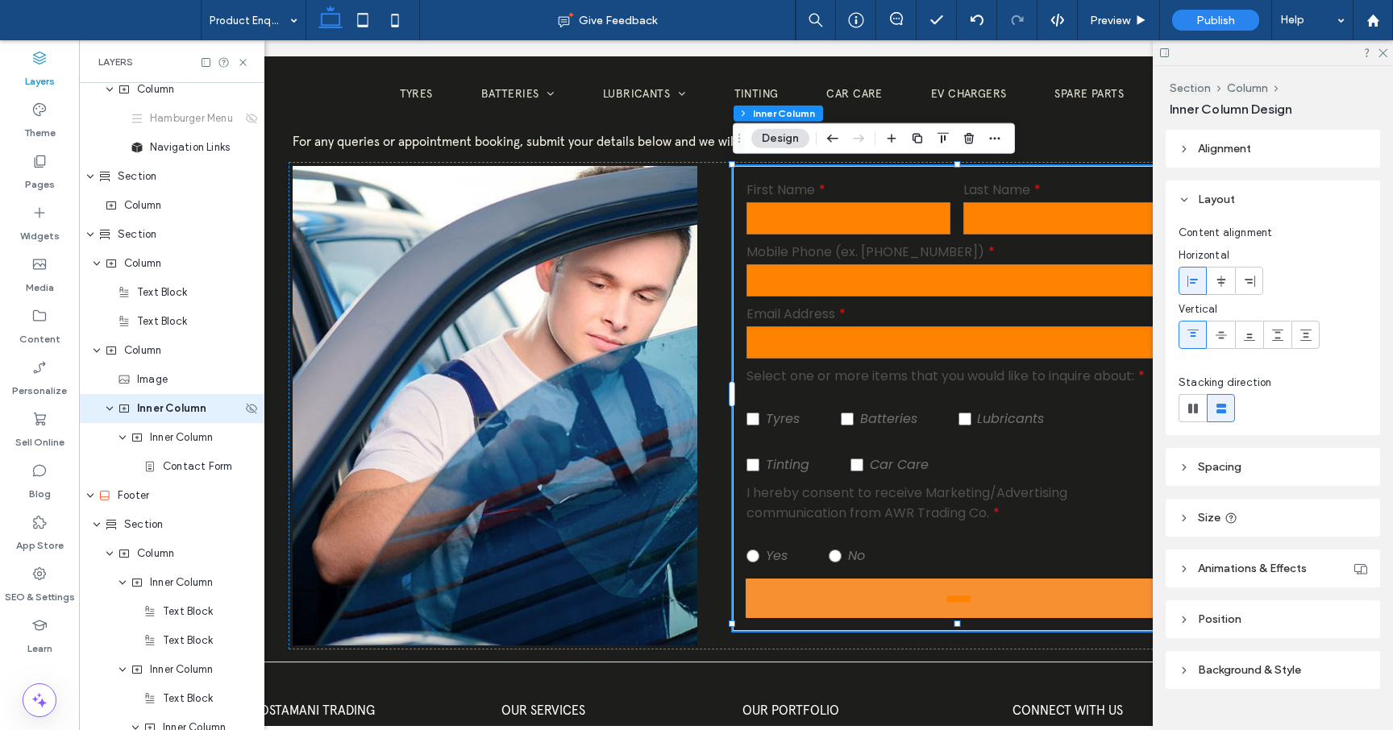
scroll to position [126, 0]
click at [168, 440] on span "Inner Column" at bounding box center [181, 436] width 63 height 16
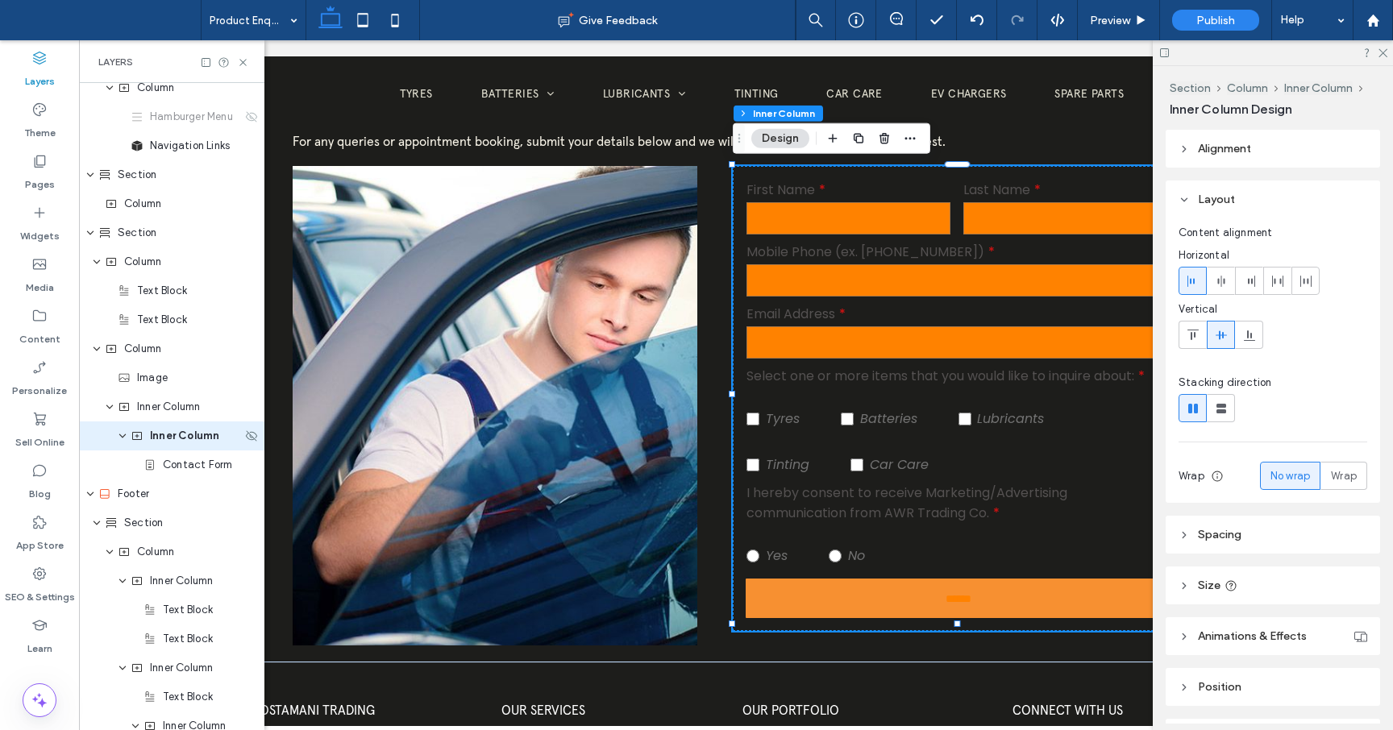
scroll to position [155, 0]
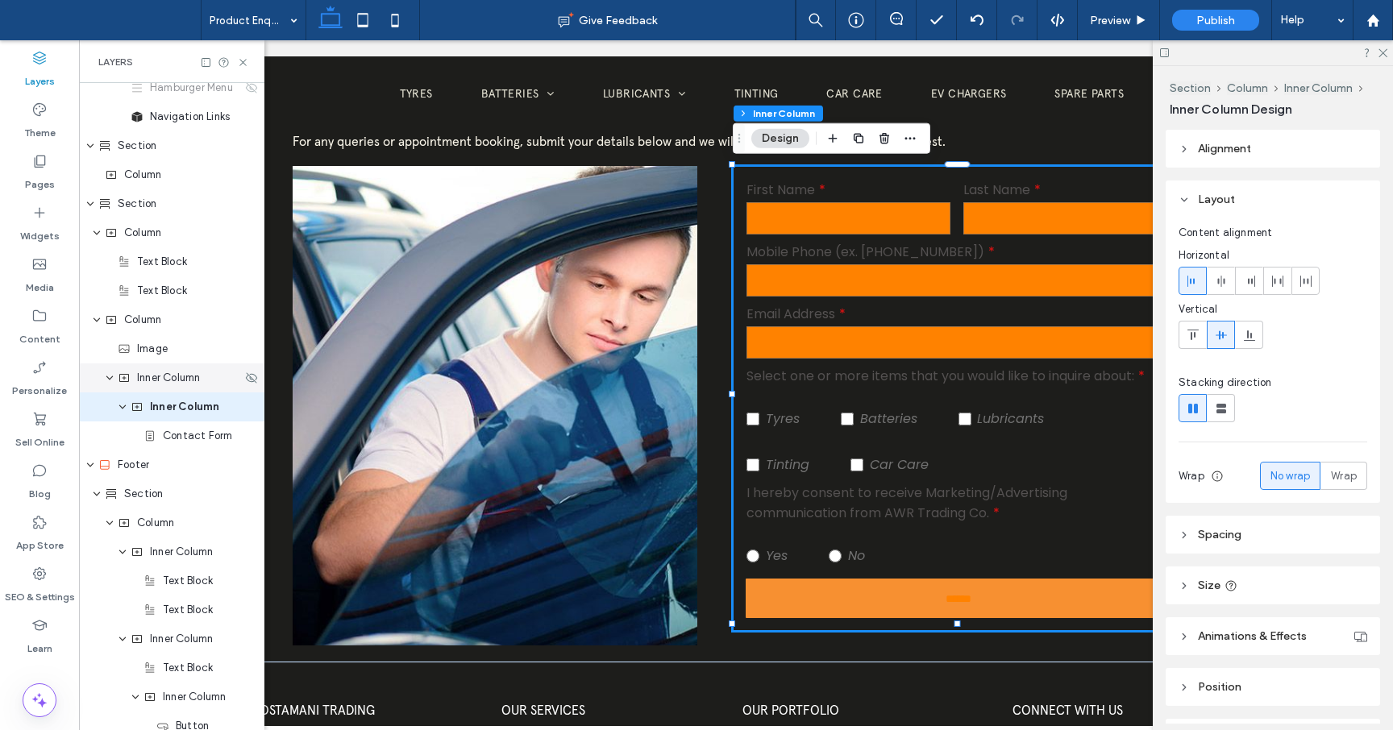
click at [168, 386] on div "Inner Column" at bounding box center [171, 378] width 185 height 29
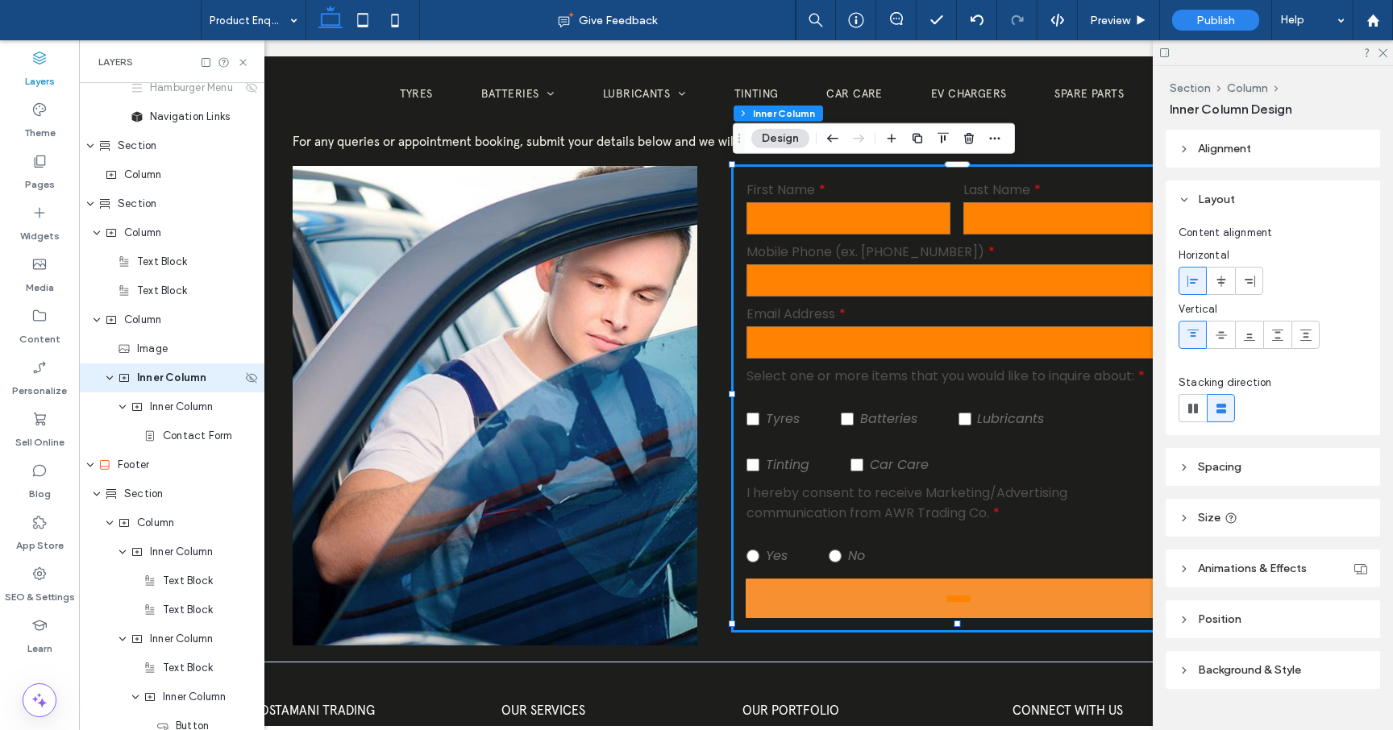
scroll to position [126, 0]
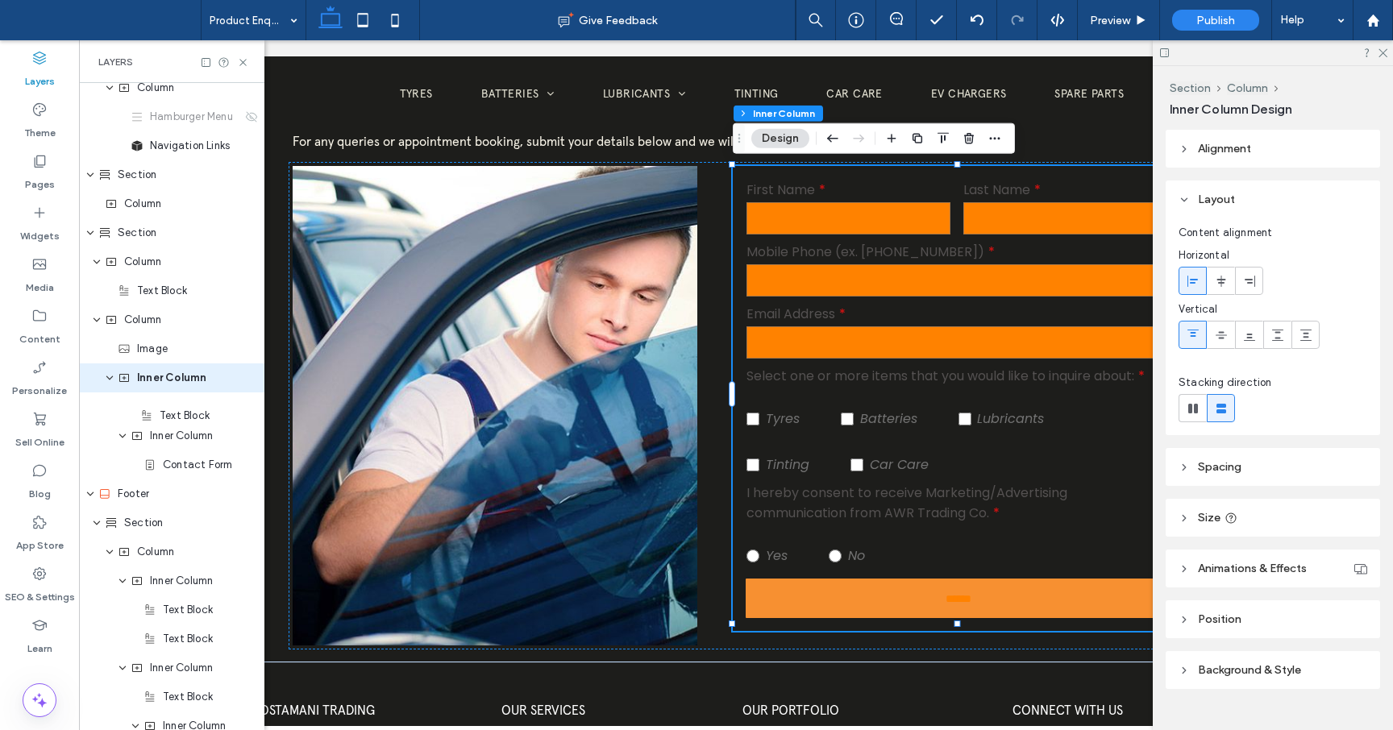
drag, startPoint x: 154, startPoint y: 321, endPoint x: 176, endPoint y: 416, distance: 97.6
click at [177, 416] on div "Header Section Column Image Column Hamburger Menu Navigation Links Section Colu…" at bounding box center [171, 668] width 185 height 1422
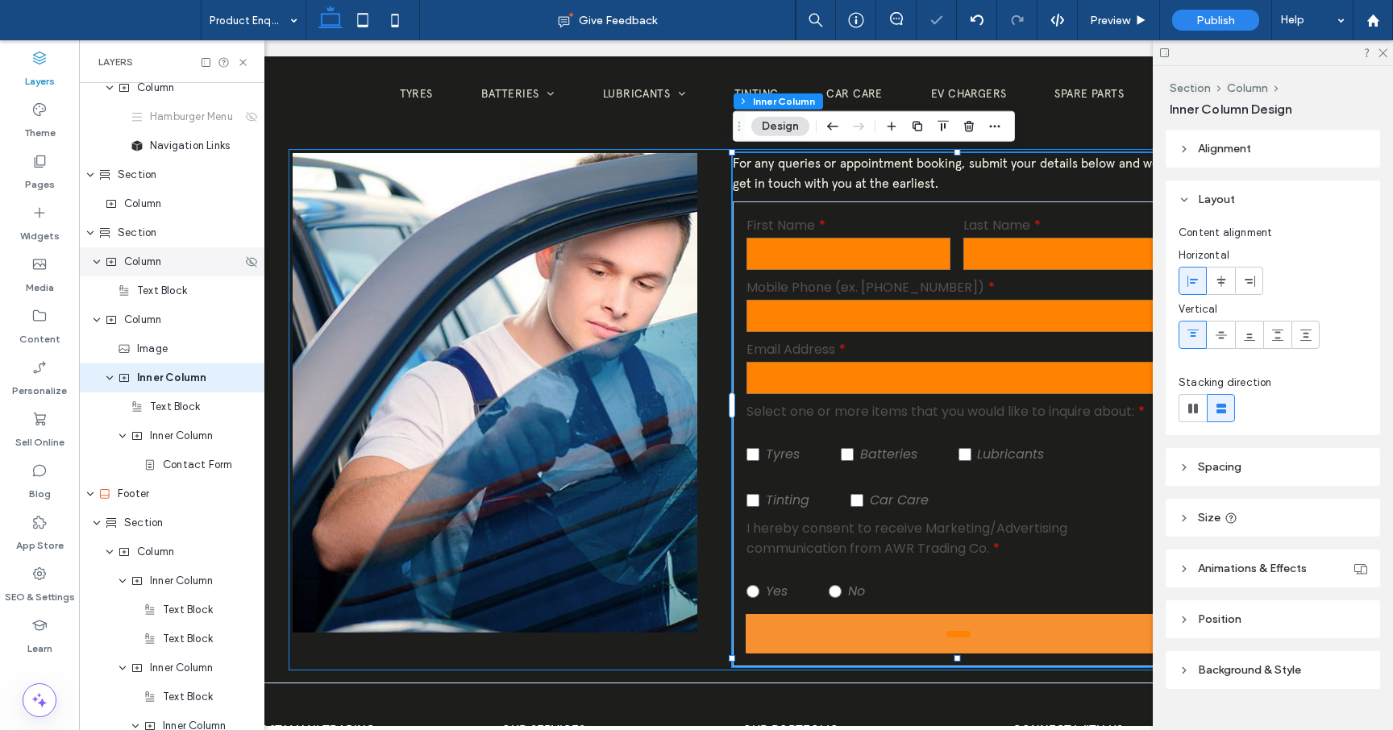
scroll to position [97, 0]
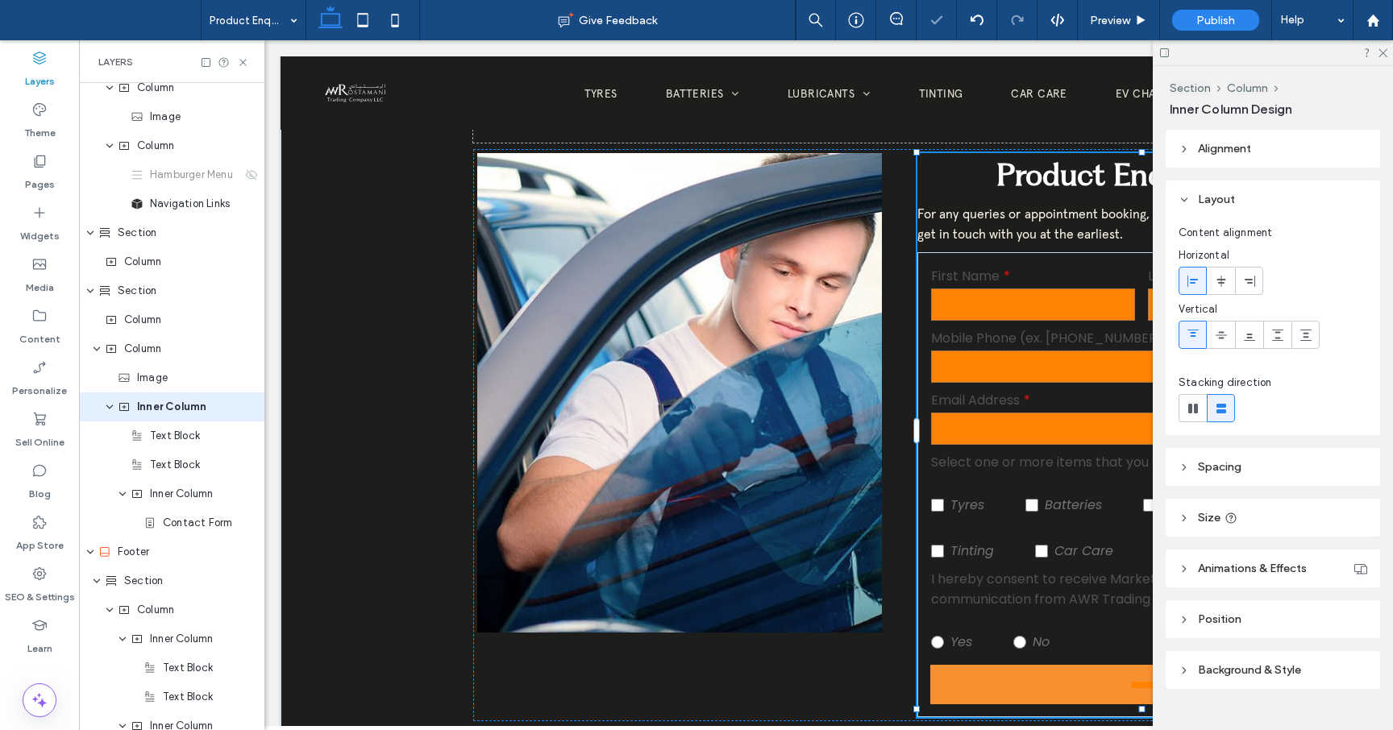
scroll to position [0, 185]
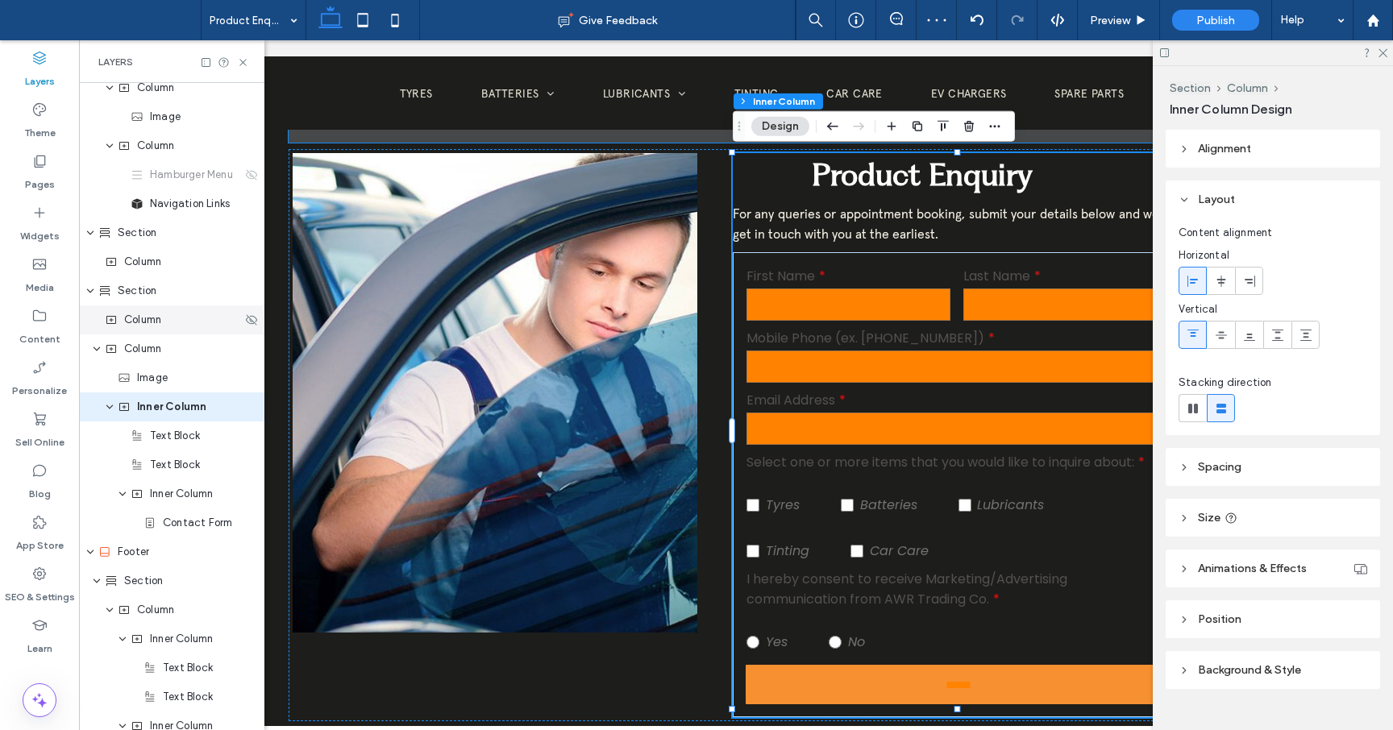
click at [150, 331] on div "Column" at bounding box center [171, 320] width 185 height 29
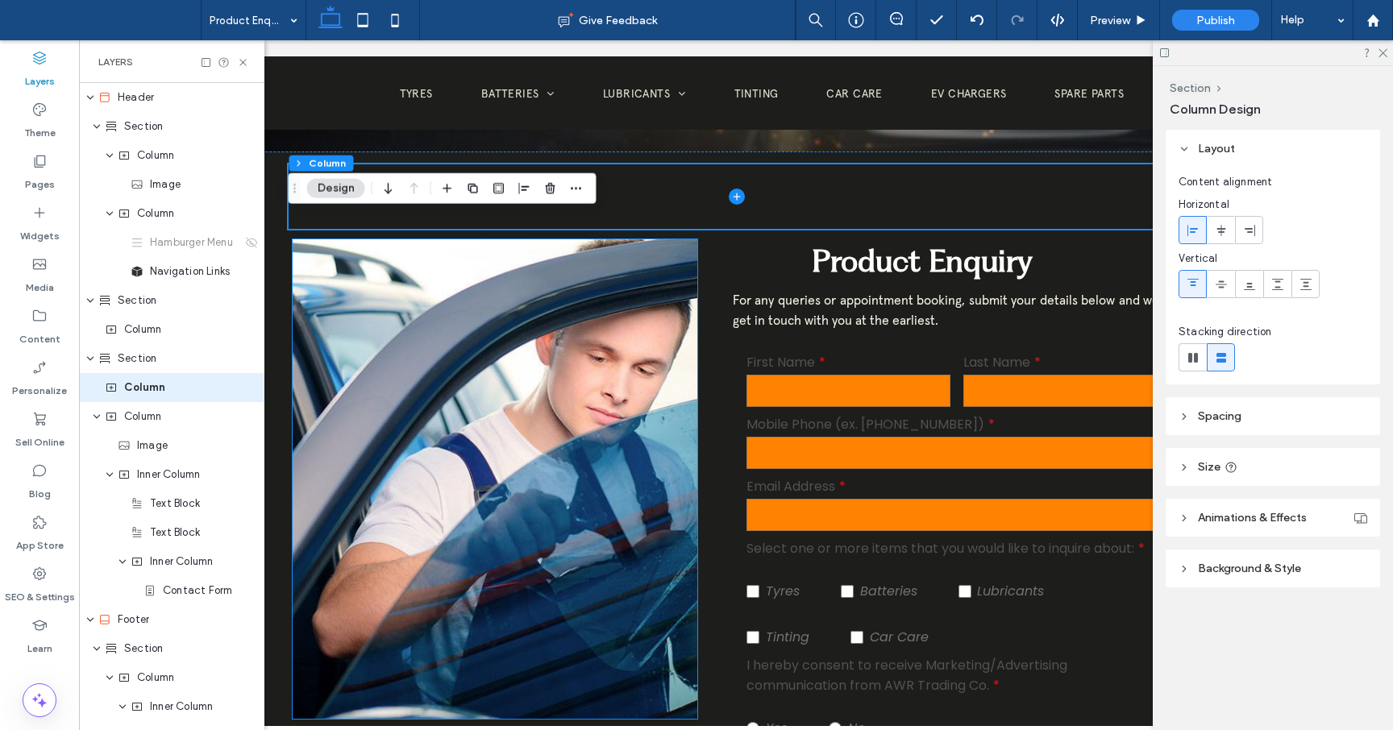
scroll to position [369, 0]
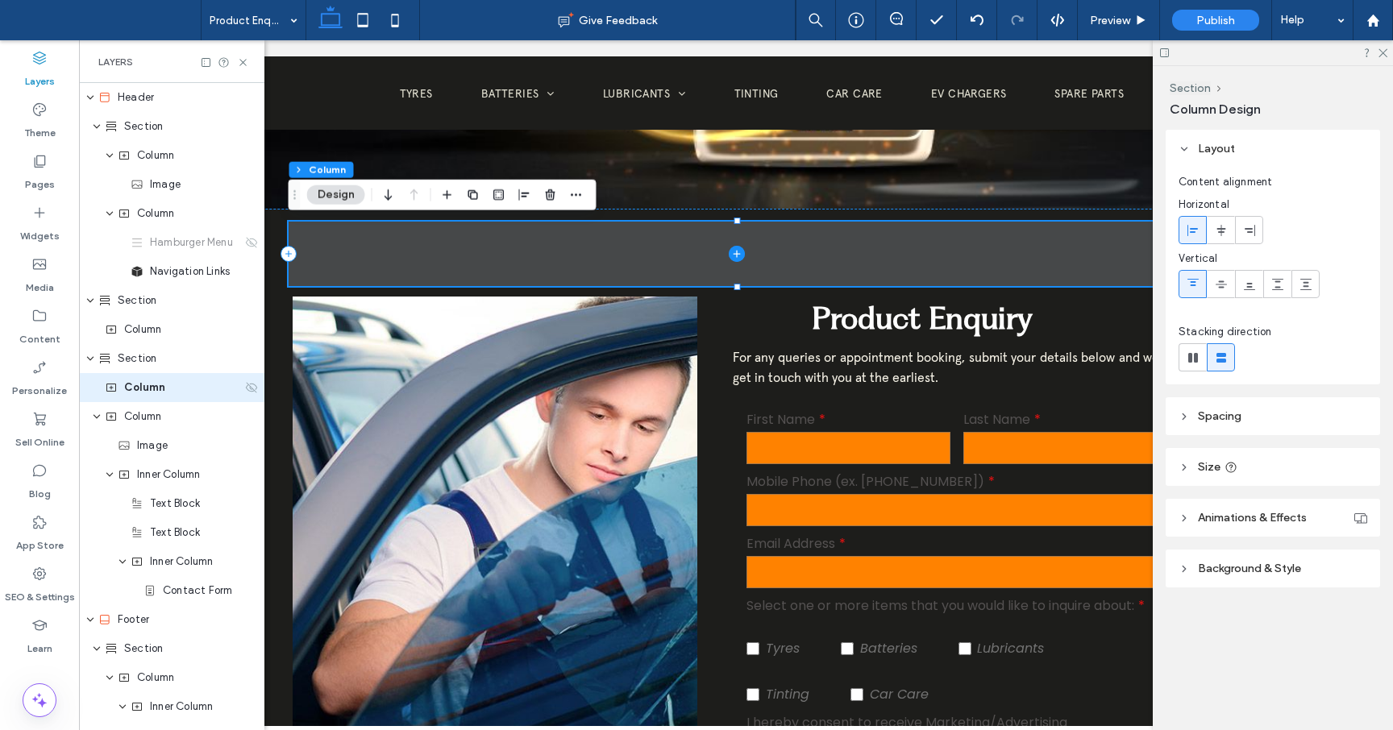
click at [253, 386] on icon at bounding box center [251, 387] width 13 height 13
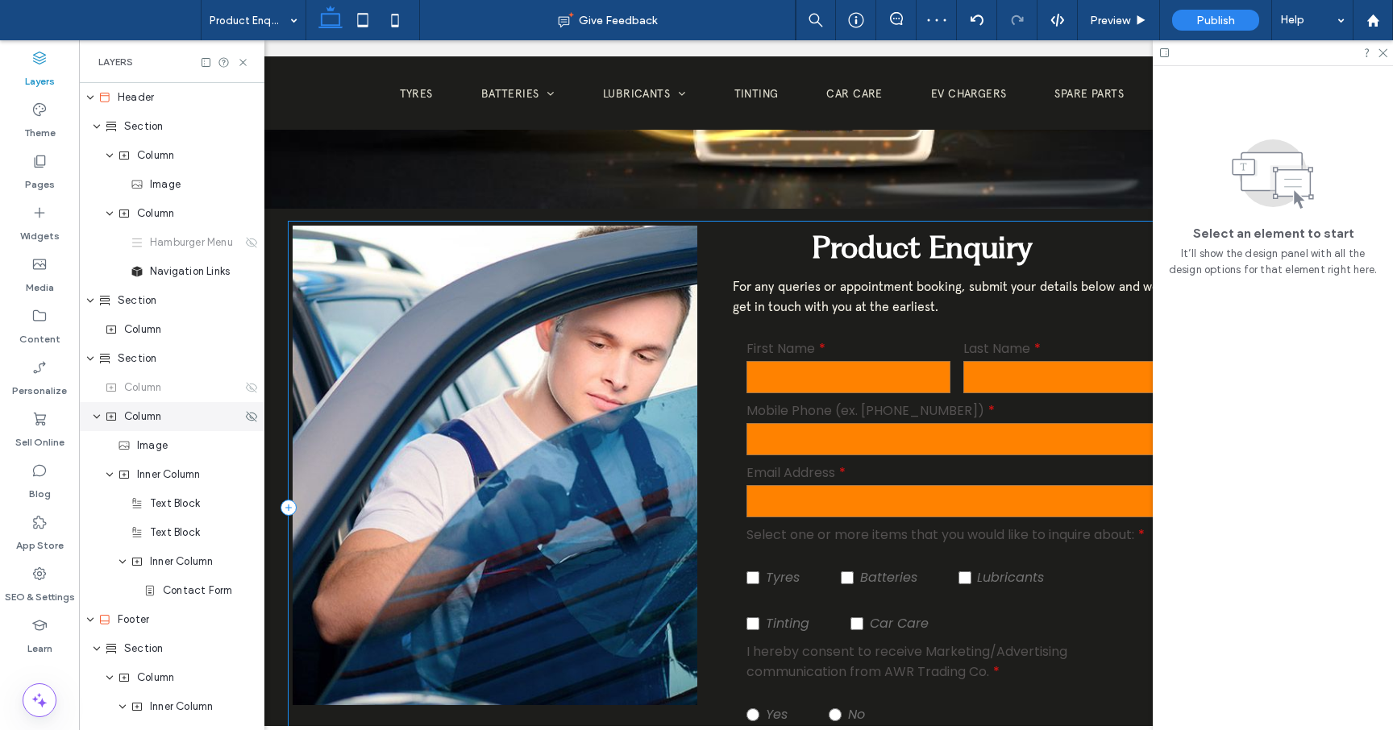
click at [156, 417] on span "Column" at bounding box center [142, 417] width 37 height 16
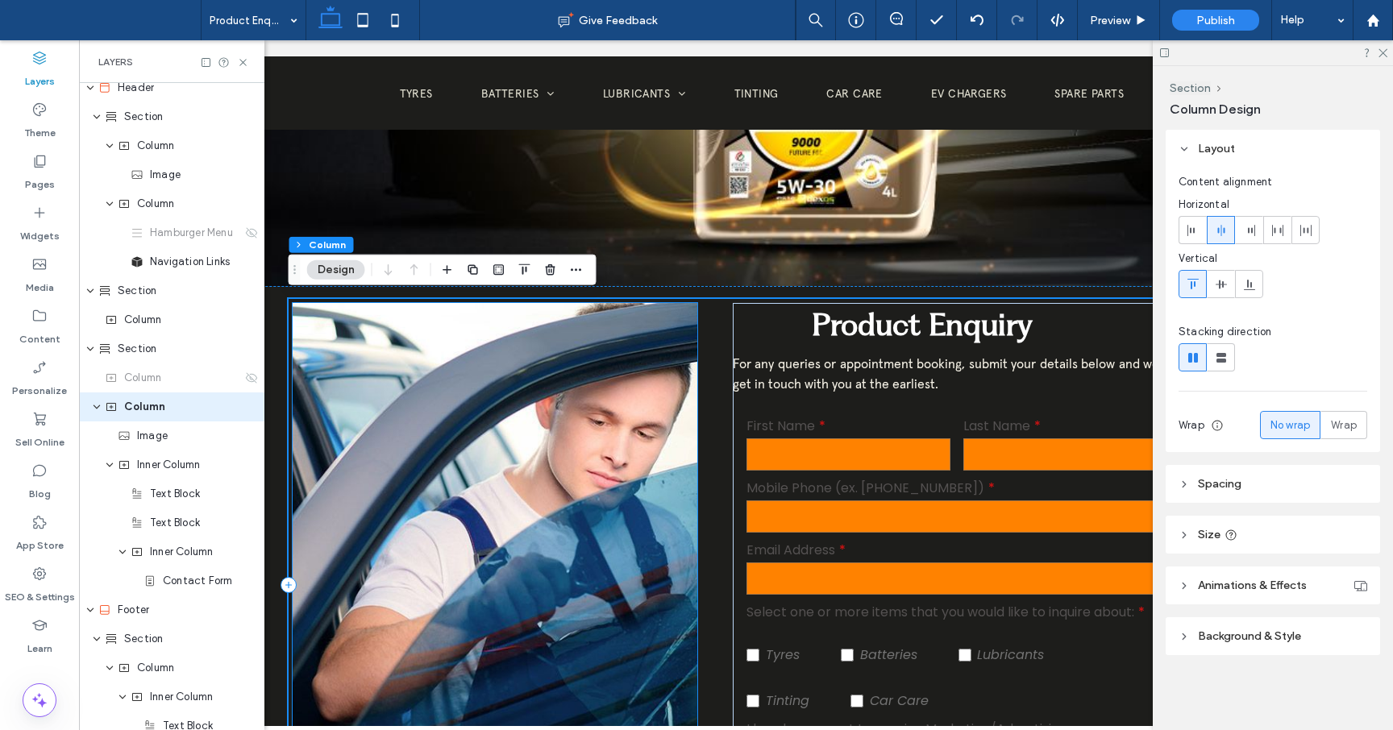
scroll to position [294, 0]
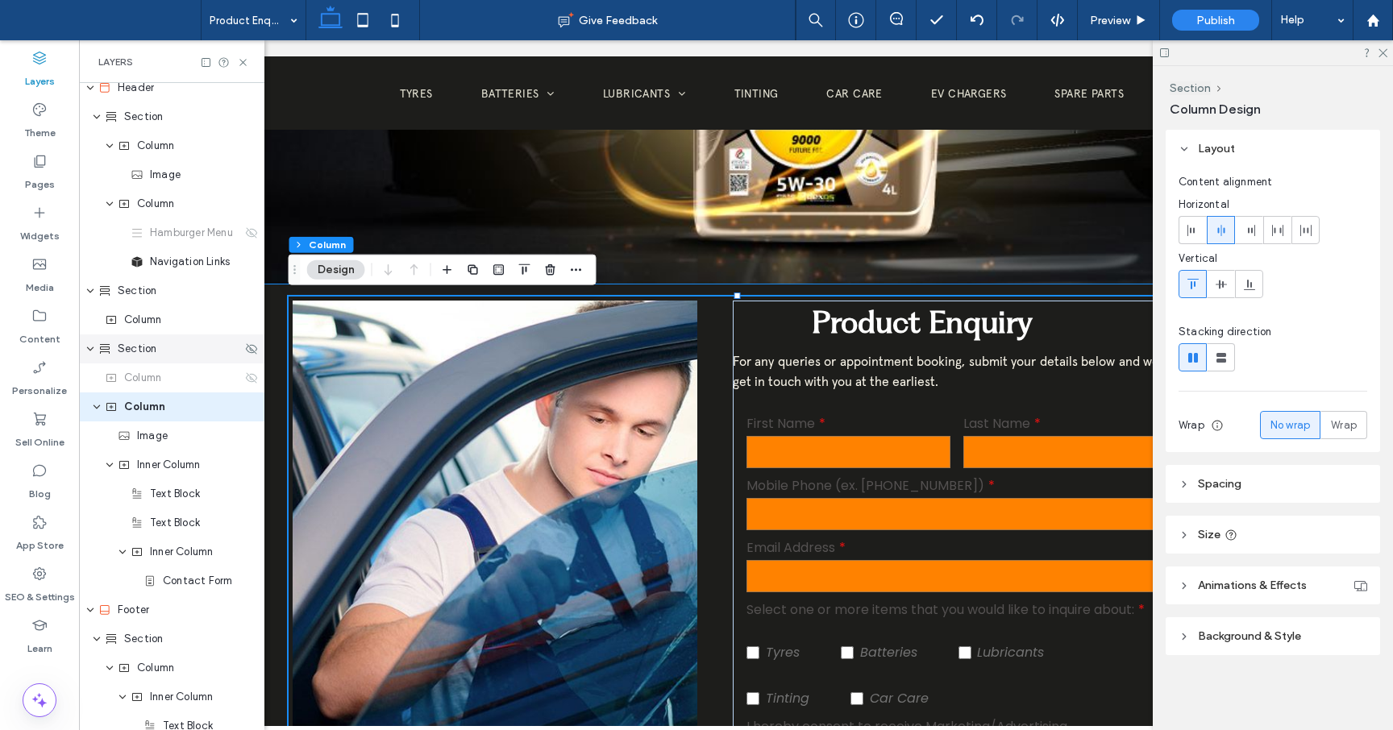
click at [156, 351] on div "Section" at bounding box center [169, 349] width 143 height 16
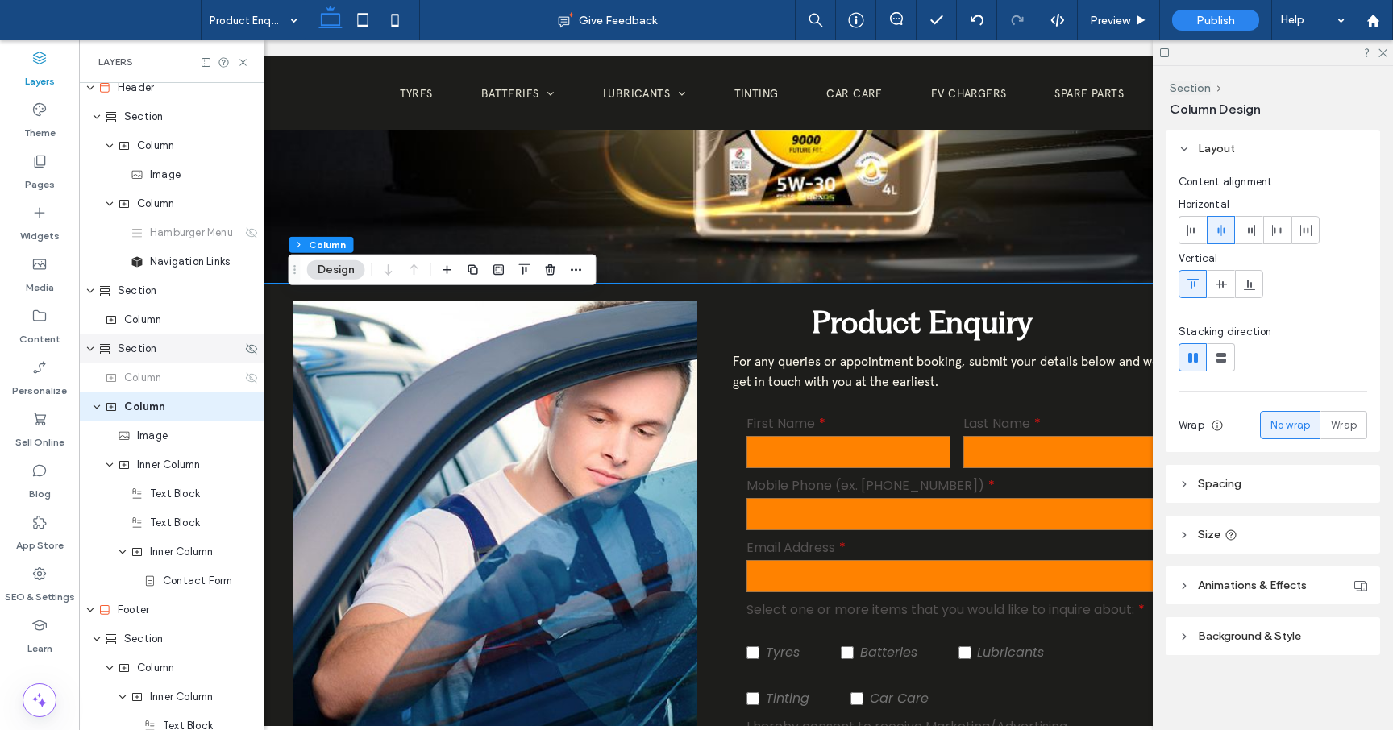
scroll to position [0, 0]
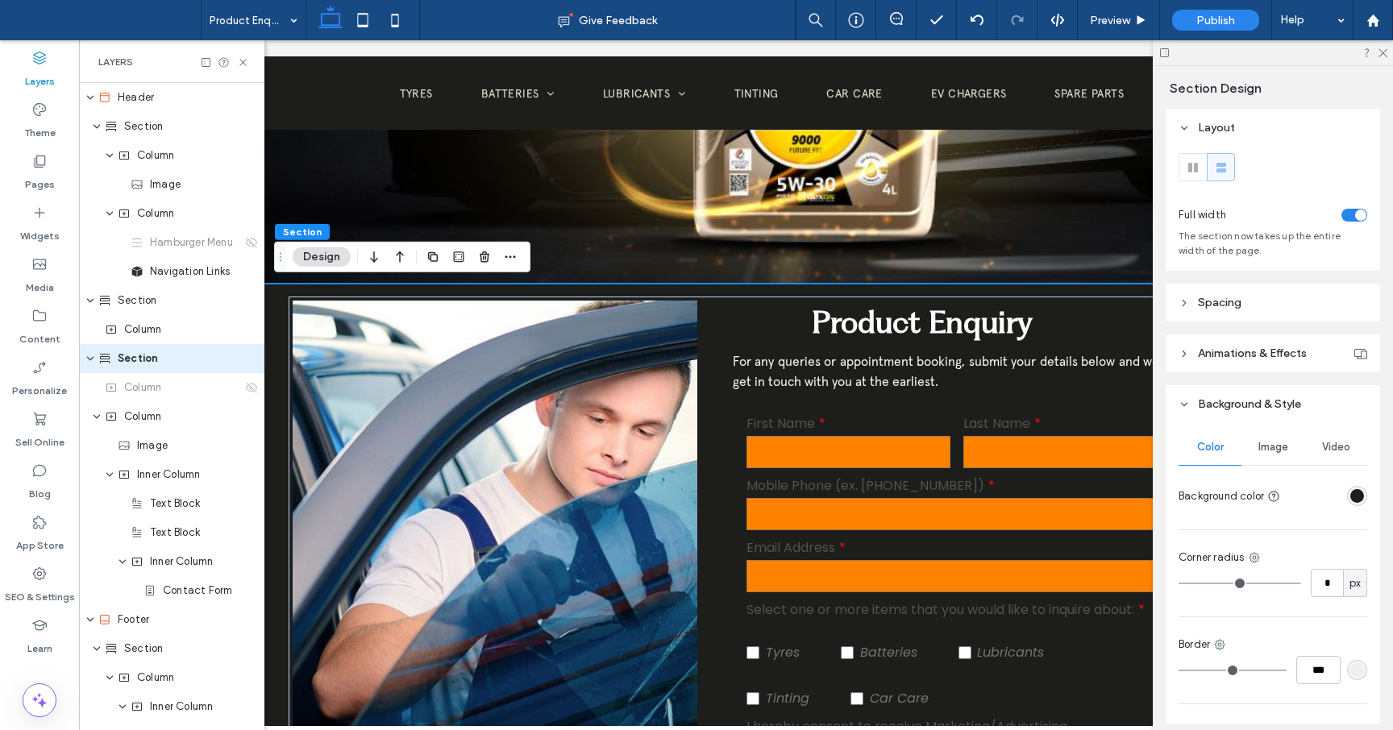
click at [1184, 308] on icon at bounding box center [1184, 302] width 11 height 11
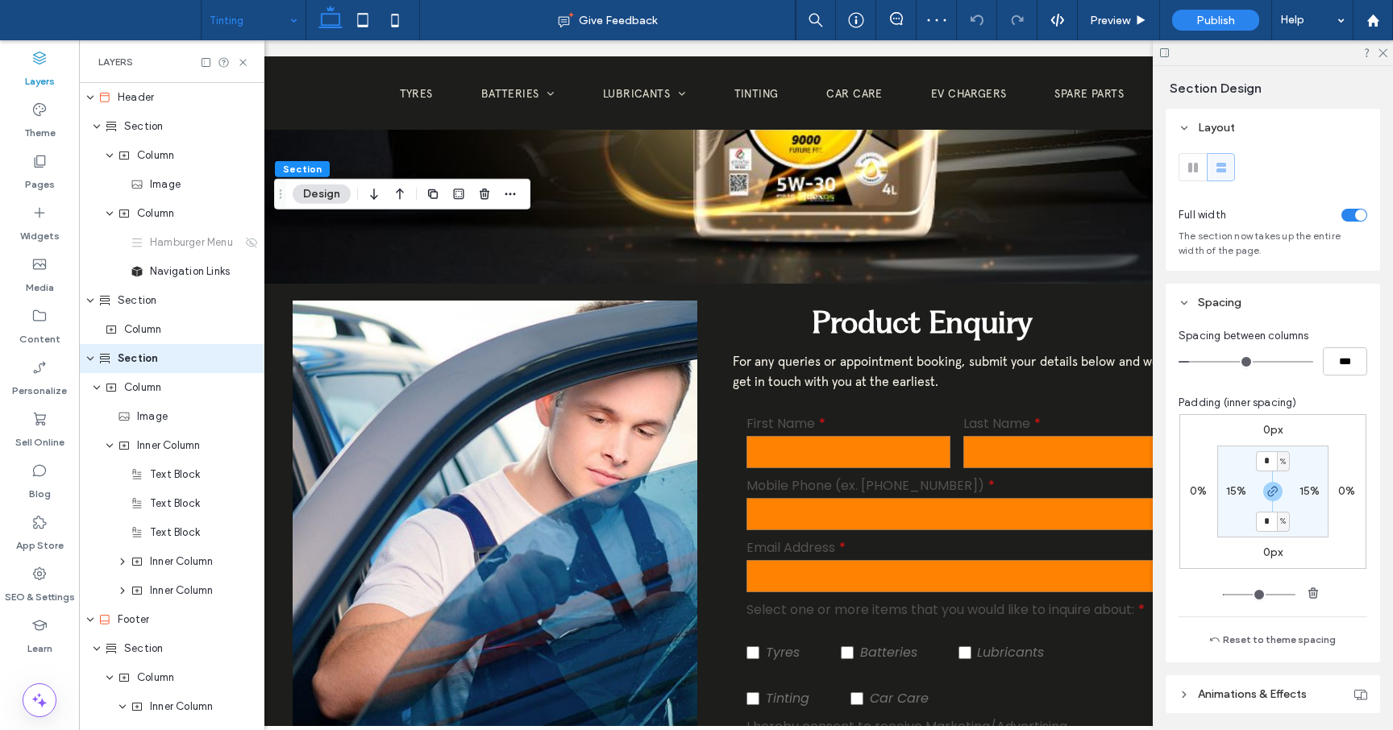
click at [1230, 578] on div "0px 0% 0px 0% * % 15% * % 15%" at bounding box center [1273, 508] width 189 height 189
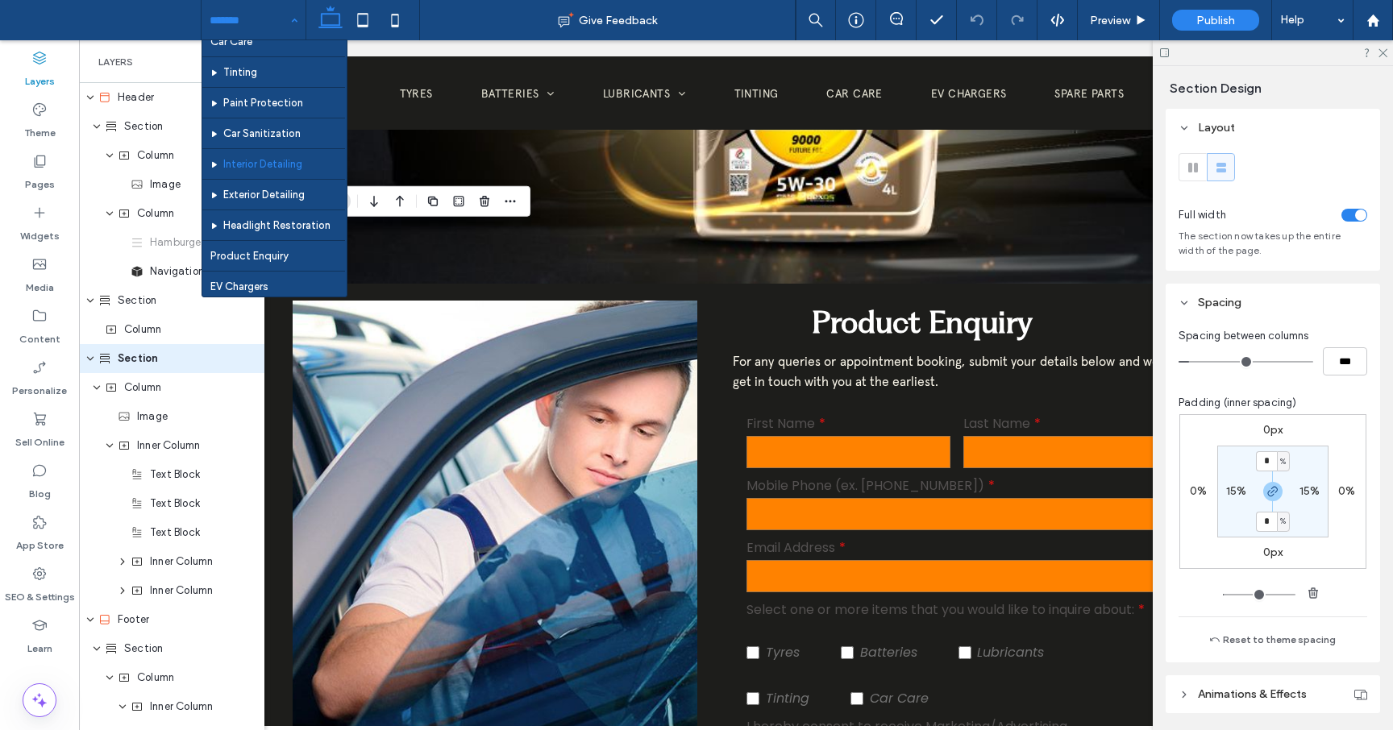
scroll to position [246, 0]
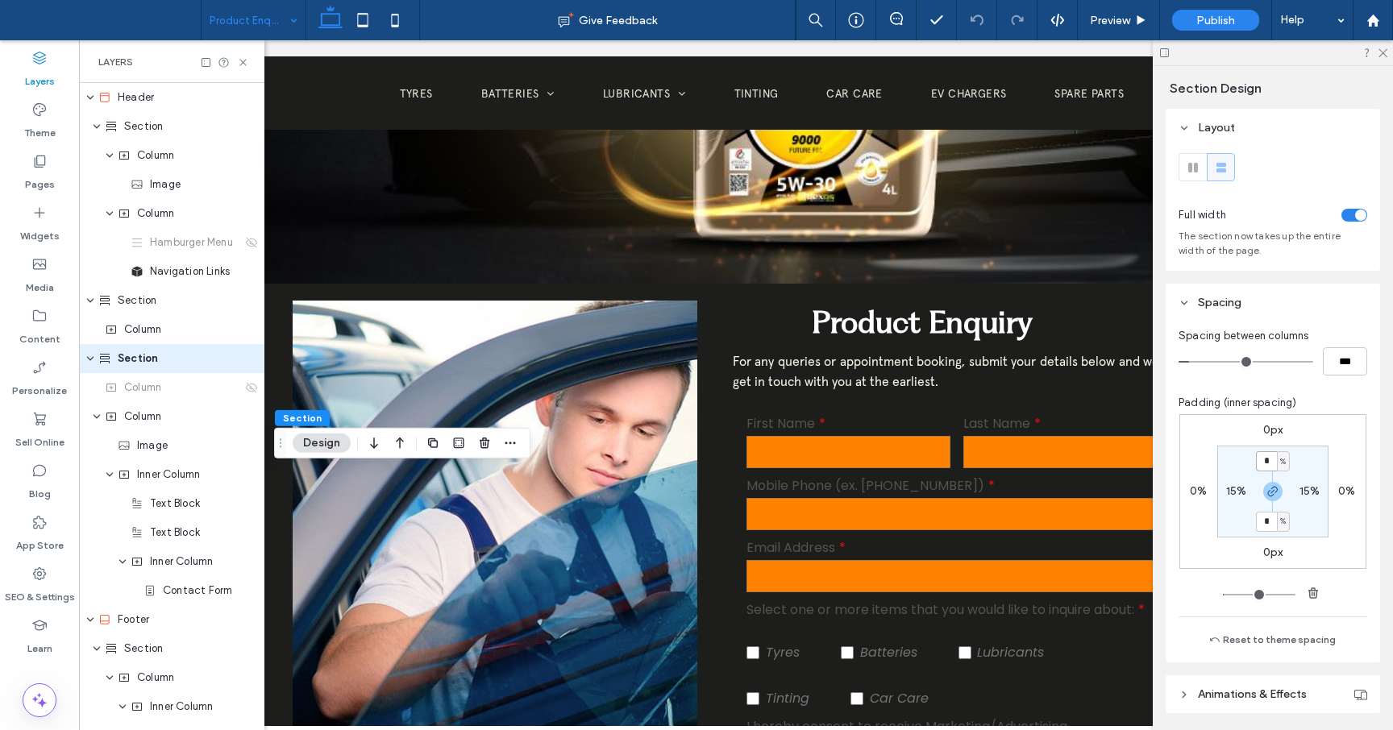
click at [1271, 462] on input "*" at bounding box center [1266, 461] width 21 height 20
type input "*"
click at [1273, 408] on span "Padding (inner spacing)" at bounding box center [1238, 403] width 119 height 16
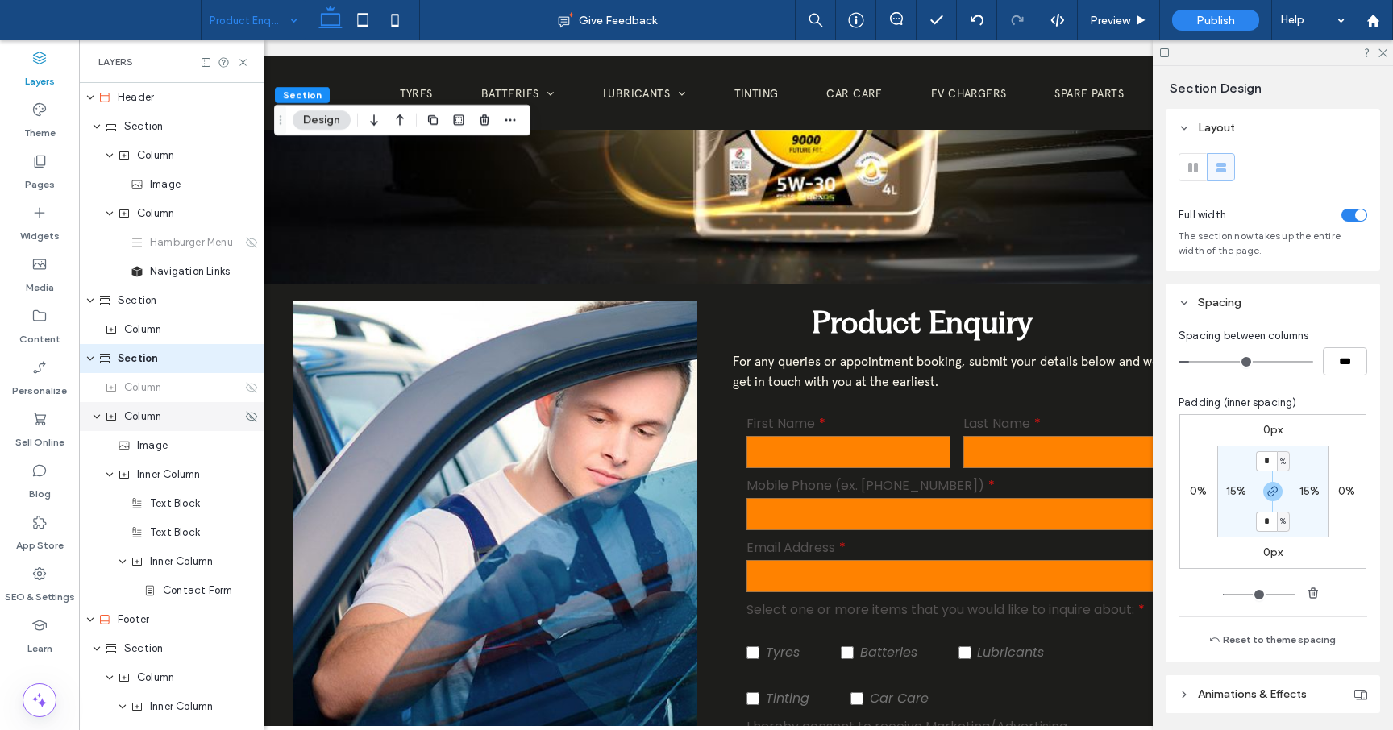
click at [168, 420] on div "Column" at bounding box center [173, 417] width 137 height 16
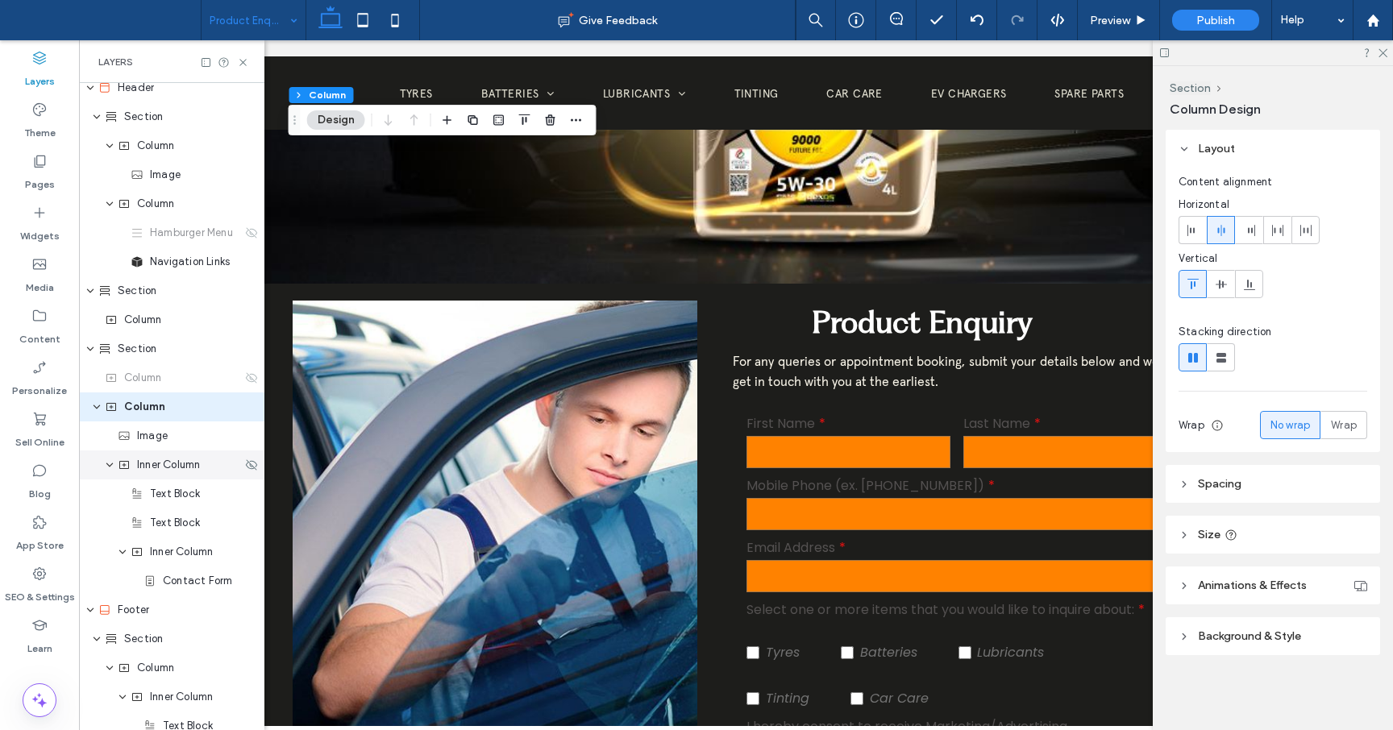
click at [176, 460] on span "Inner Column" at bounding box center [168, 465] width 63 height 16
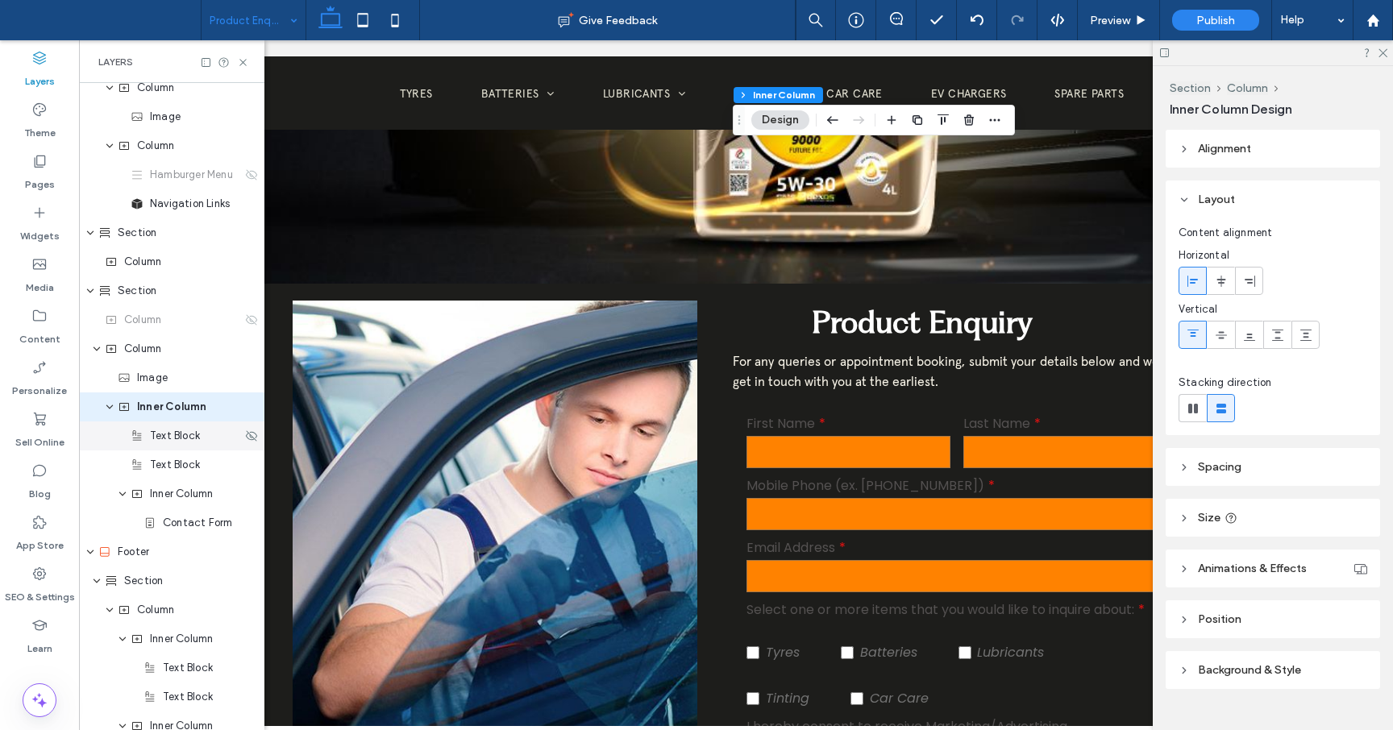
click at [184, 434] on span "Text Block" at bounding box center [175, 436] width 50 height 16
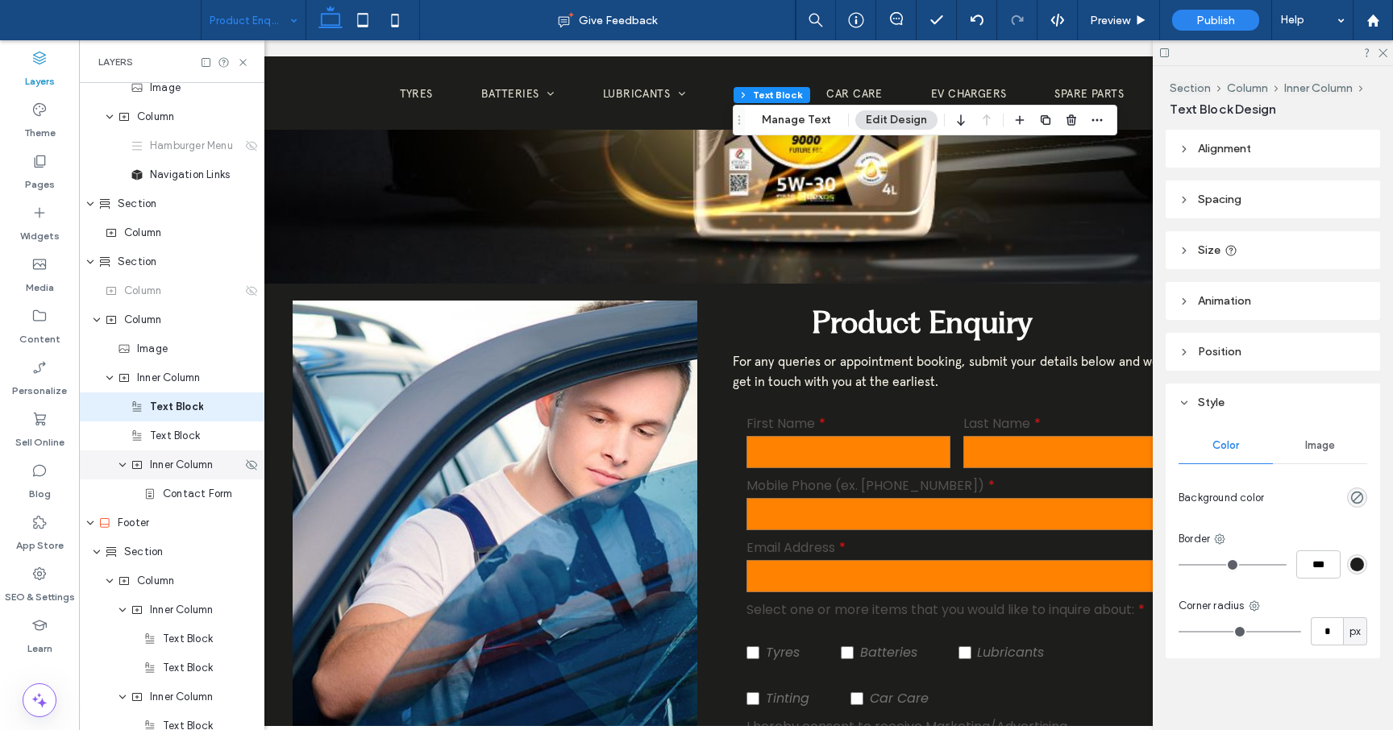
click at [182, 452] on div "Inner Column" at bounding box center [171, 465] width 185 height 29
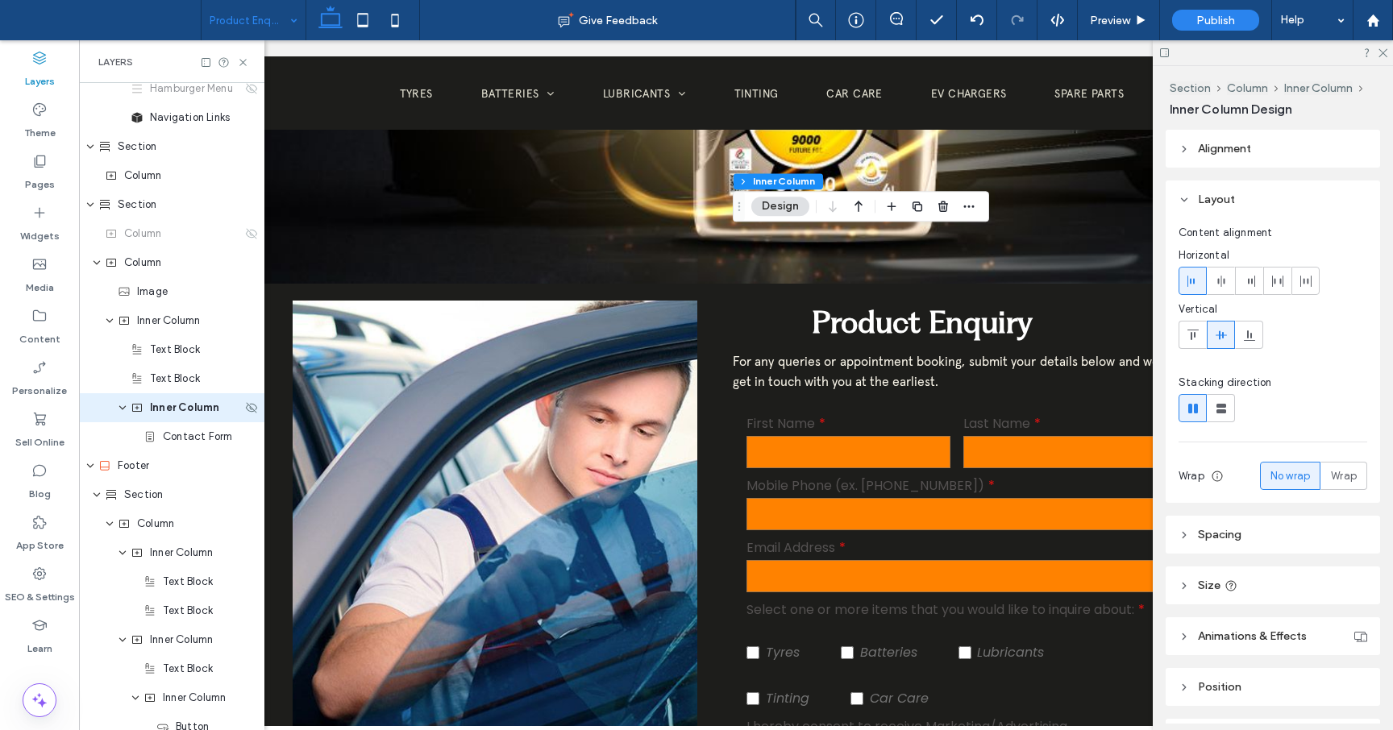
scroll to position [155, 0]
click at [184, 439] on span "Contact Form" at bounding box center [197, 436] width 69 height 16
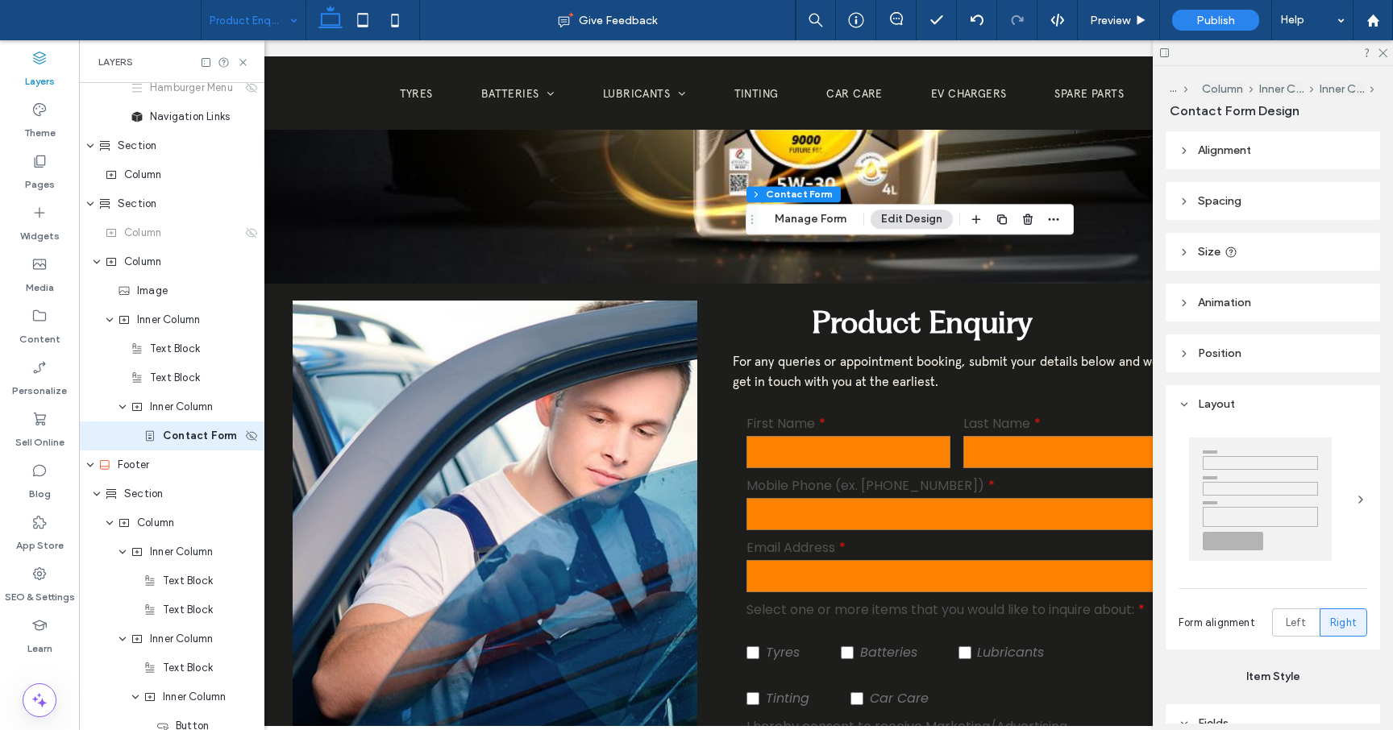
type input "*"
type input "***"
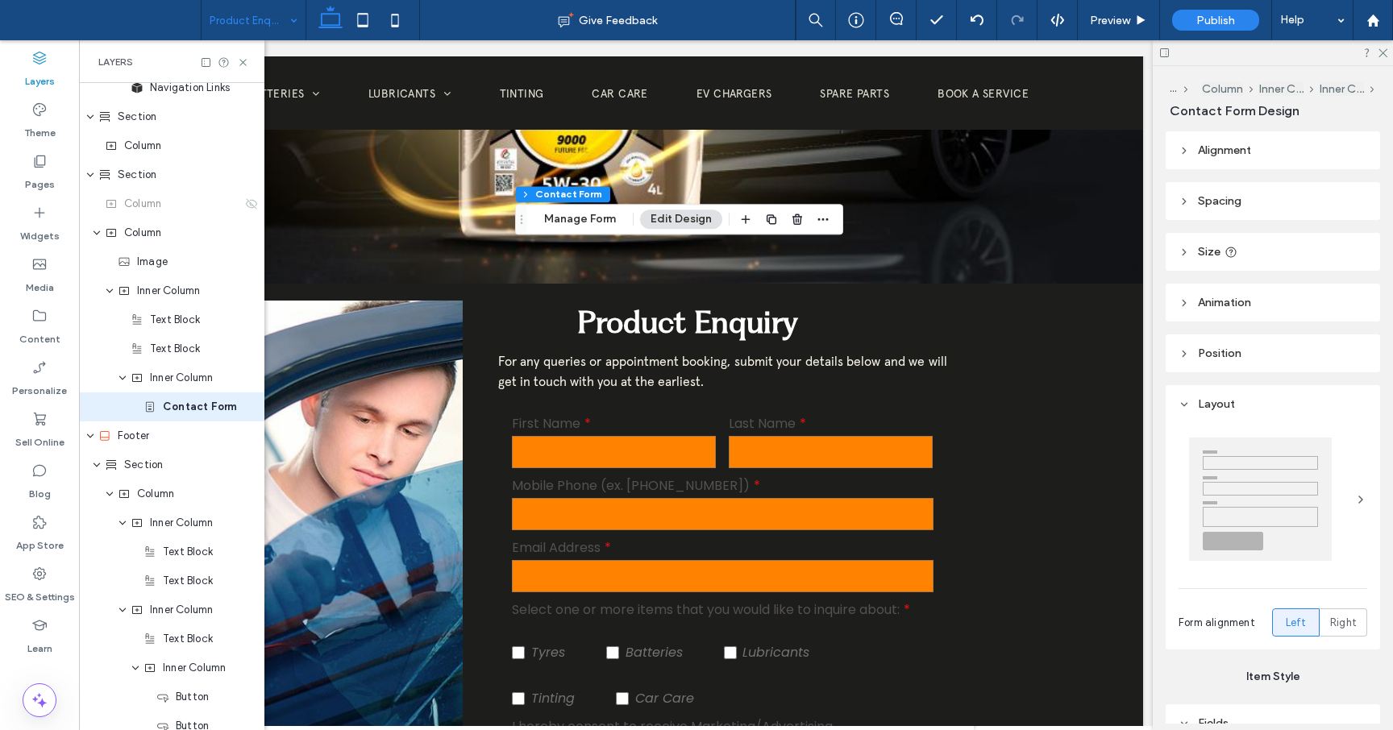
scroll to position [0, 426]
